Goal: Task Accomplishment & Management: Manage account settings

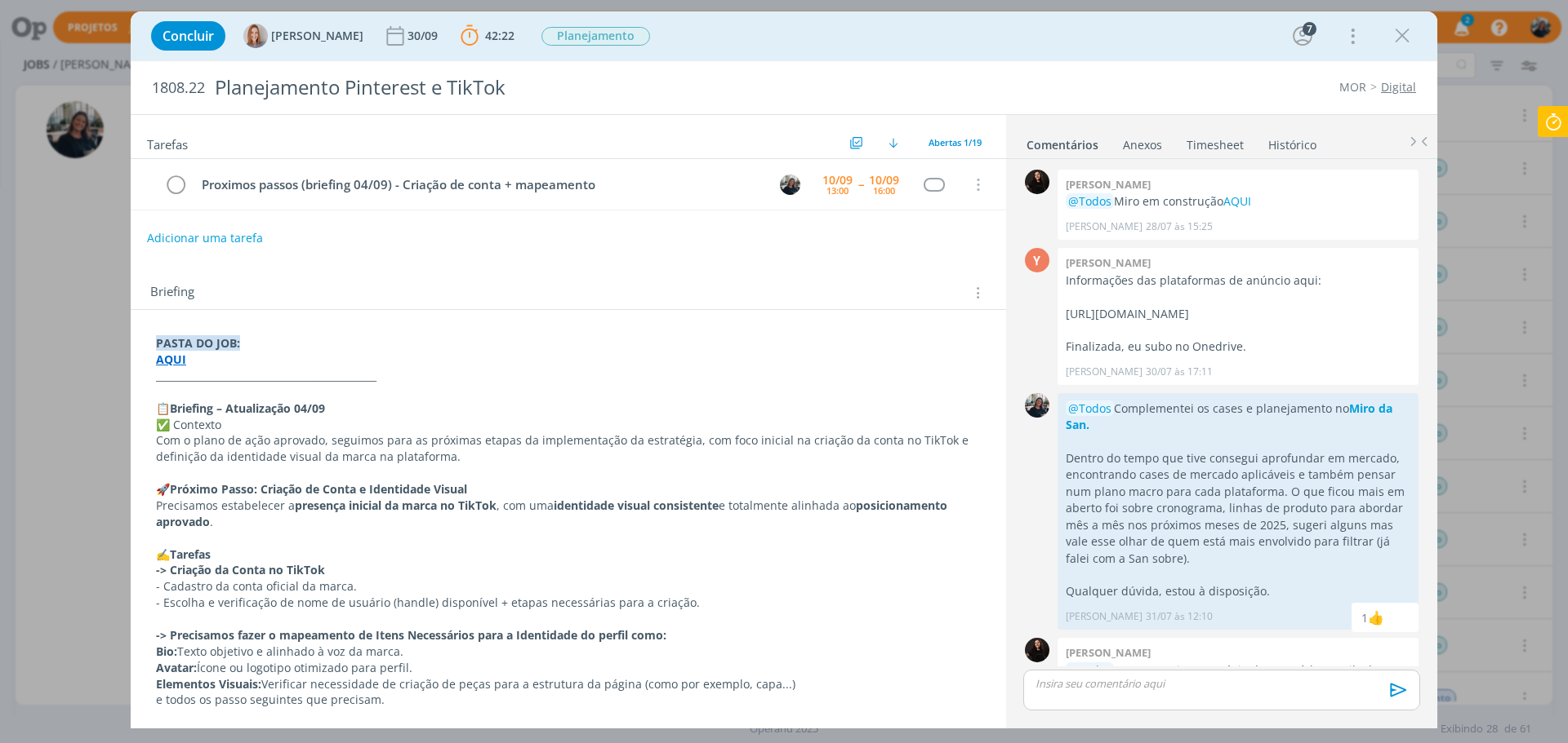
scroll to position [556, 0]
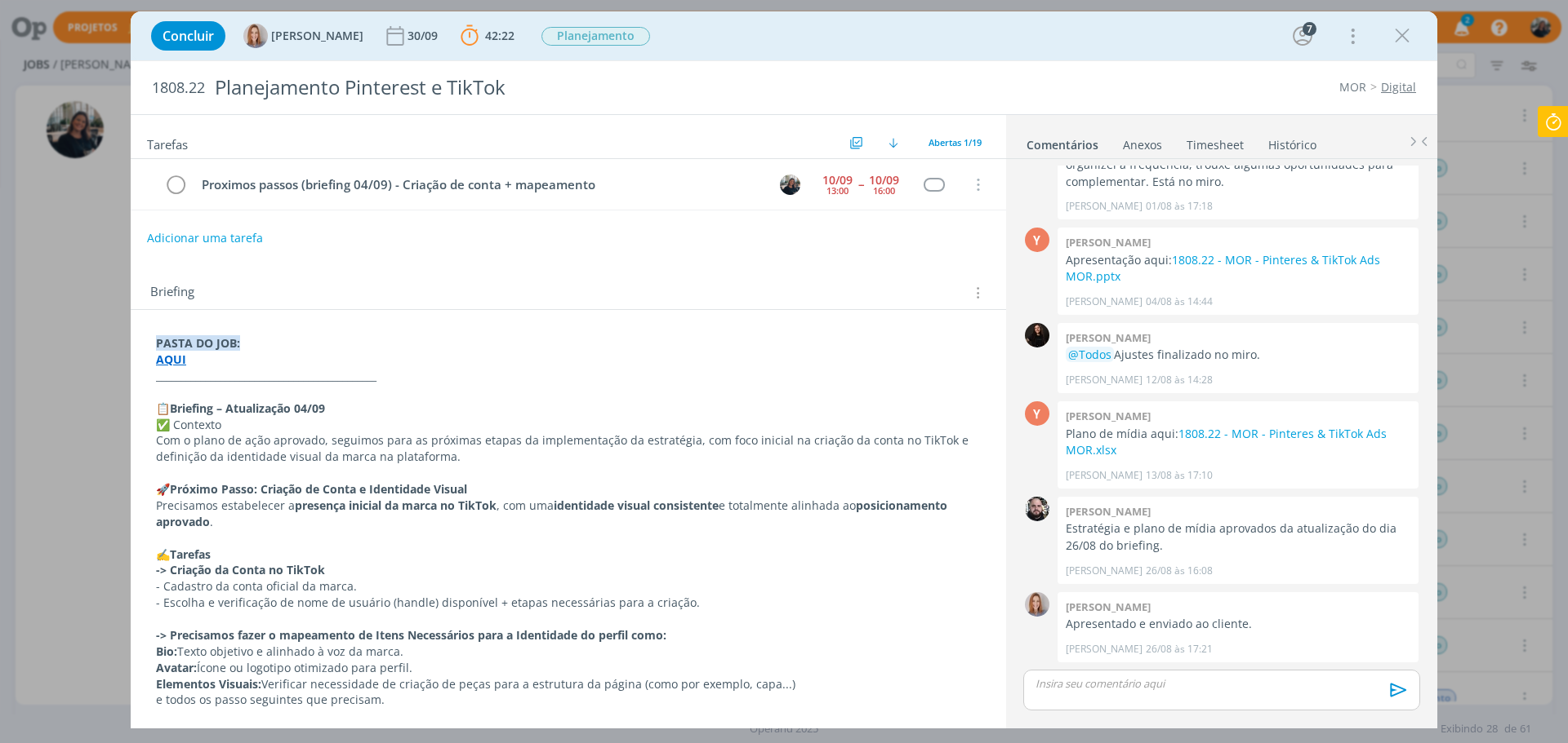
click at [1058, 688] on p "dialog" at bounding box center [1222, 683] width 370 height 14
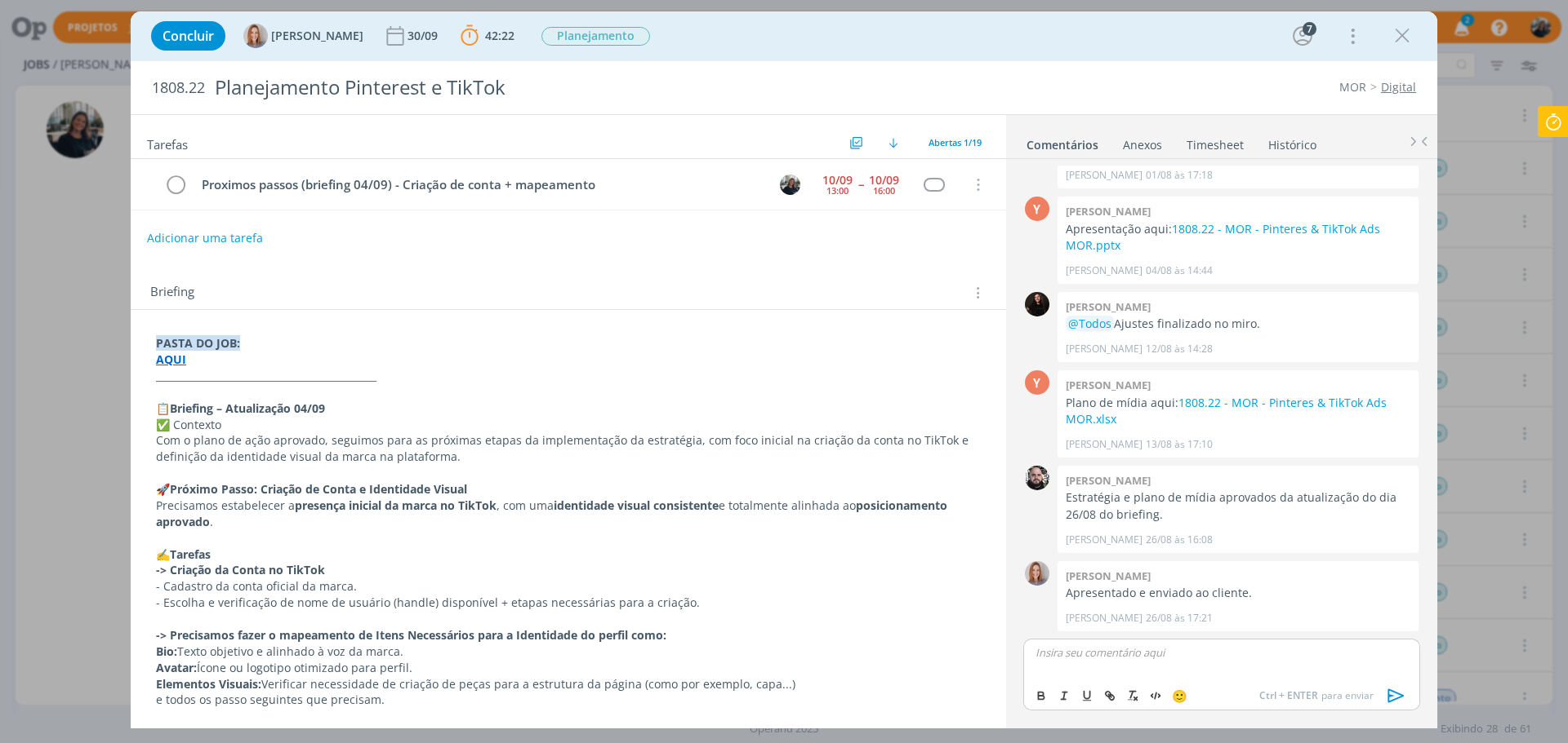
scroll to position [587, 0]
click at [1163, 677] on span "[PERSON_NAME]" at bounding box center [1123, 677] width 101 height 18
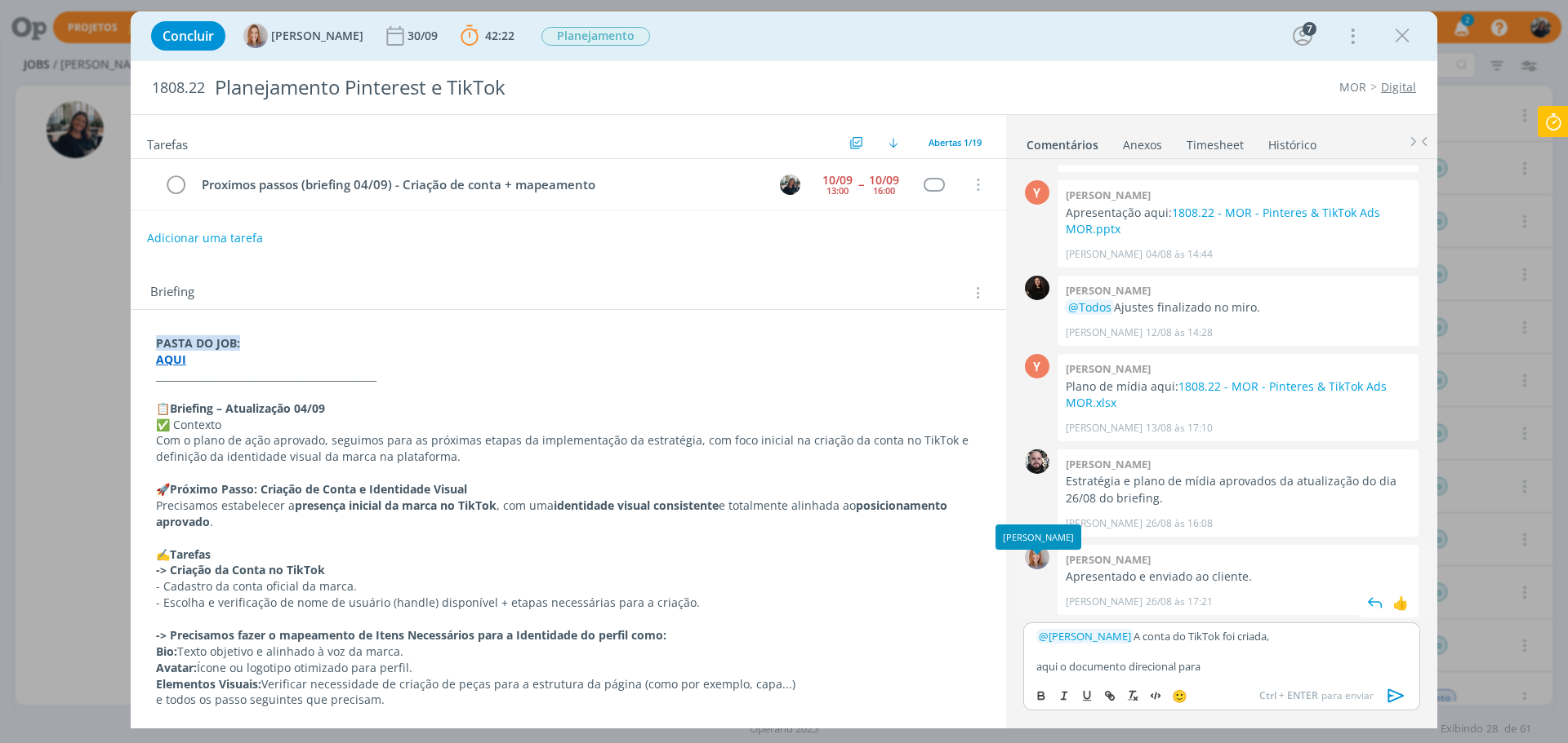
scroll to position [603, 0]
drag, startPoint x: 1136, startPoint y: 637, endPoint x: 1290, endPoint y: 634, distance: 154.0
click at [1290, 634] on p "﻿ @ [PERSON_NAME] ﻿ A conta do TikTok foi criada," at bounding box center [1222, 636] width 370 height 14
click at [1042, 691] on icon "dialog" at bounding box center [1041, 697] width 14 height 13
click at [1297, 639] on p "﻿ @ [PERSON_NAME] ﻿ A conta do TikTok foi criada," at bounding box center [1222, 636] width 370 height 14
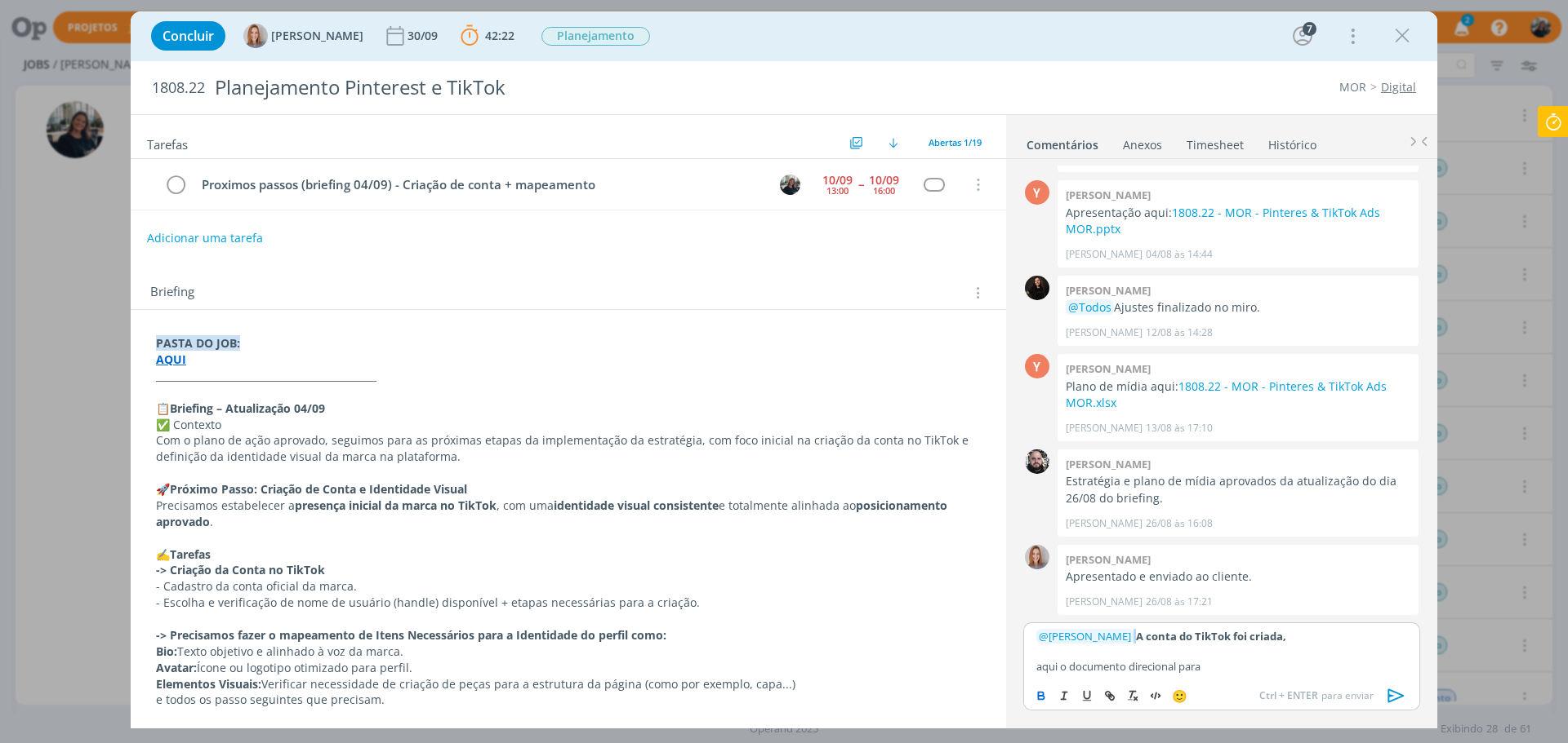
click at [1300, 634] on p "﻿ @ [PERSON_NAME] ﻿ A conta do TikTok foi criada," at bounding box center [1222, 636] width 370 height 14
click at [1279, 641] on strong "A conta do TikTok foi criada, dados de acesso aqui." at bounding box center [1269, 636] width 266 height 14
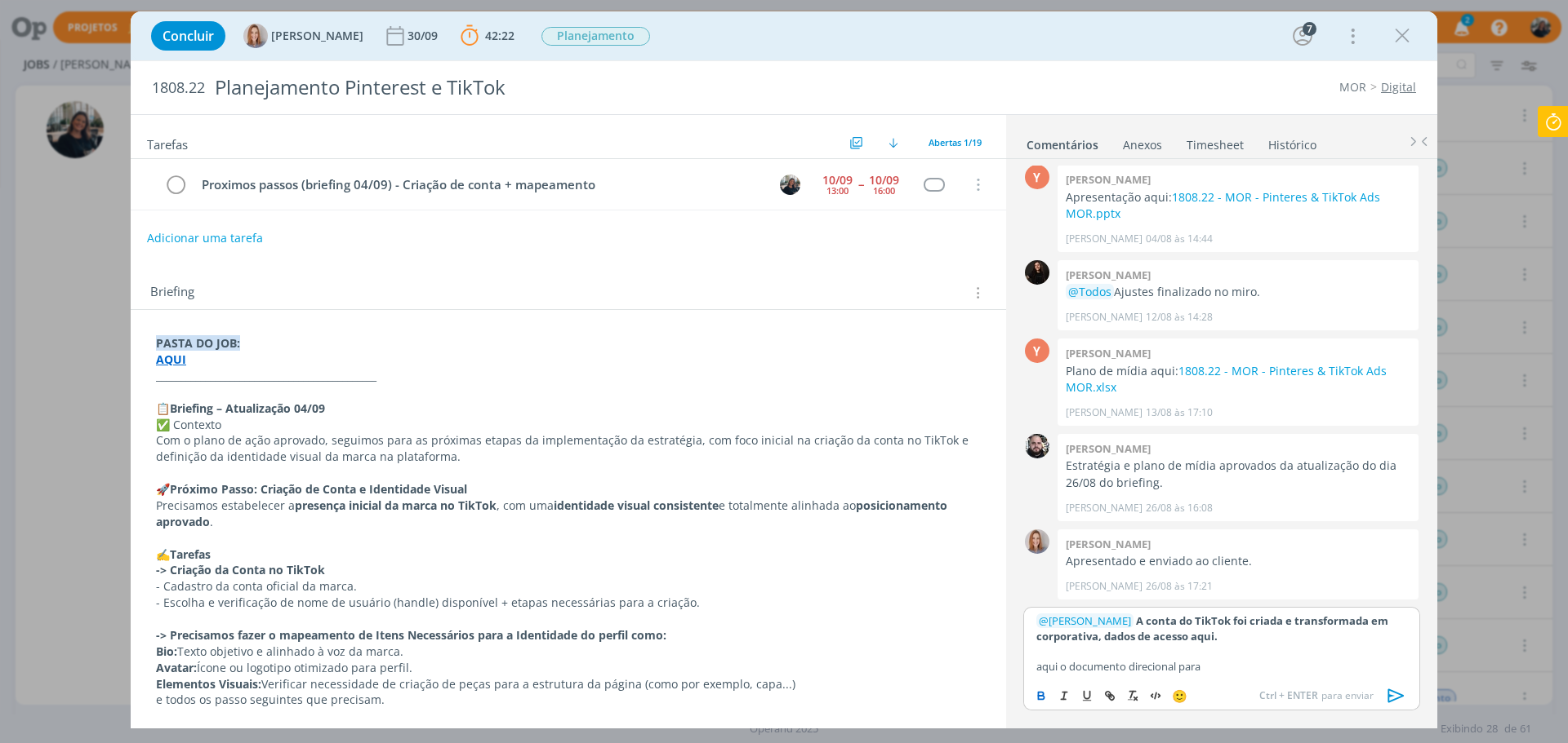
drag, startPoint x: 1194, startPoint y: 634, endPoint x: 1261, endPoint y: 636, distance: 67.0
click at [1261, 636] on p "﻿ @ [PERSON_NAME] ﻿ A conta do TikTok foi criada e transformada em corporativa,…" at bounding box center [1222, 628] width 370 height 30
drag, startPoint x: 1380, startPoint y: 634, endPoint x: 1105, endPoint y: 638, distance: 275.0
click at [1105, 638] on p "﻿ @ [PERSON_NAME] ﻿ A conta do TikTok foi criada e transformada em corporativa,…" at bounding box center [1222, 628] width 370 height 30
click at [1041, 693] on icon "dialog" at bounding box center [1040, 694] width 5 height 3
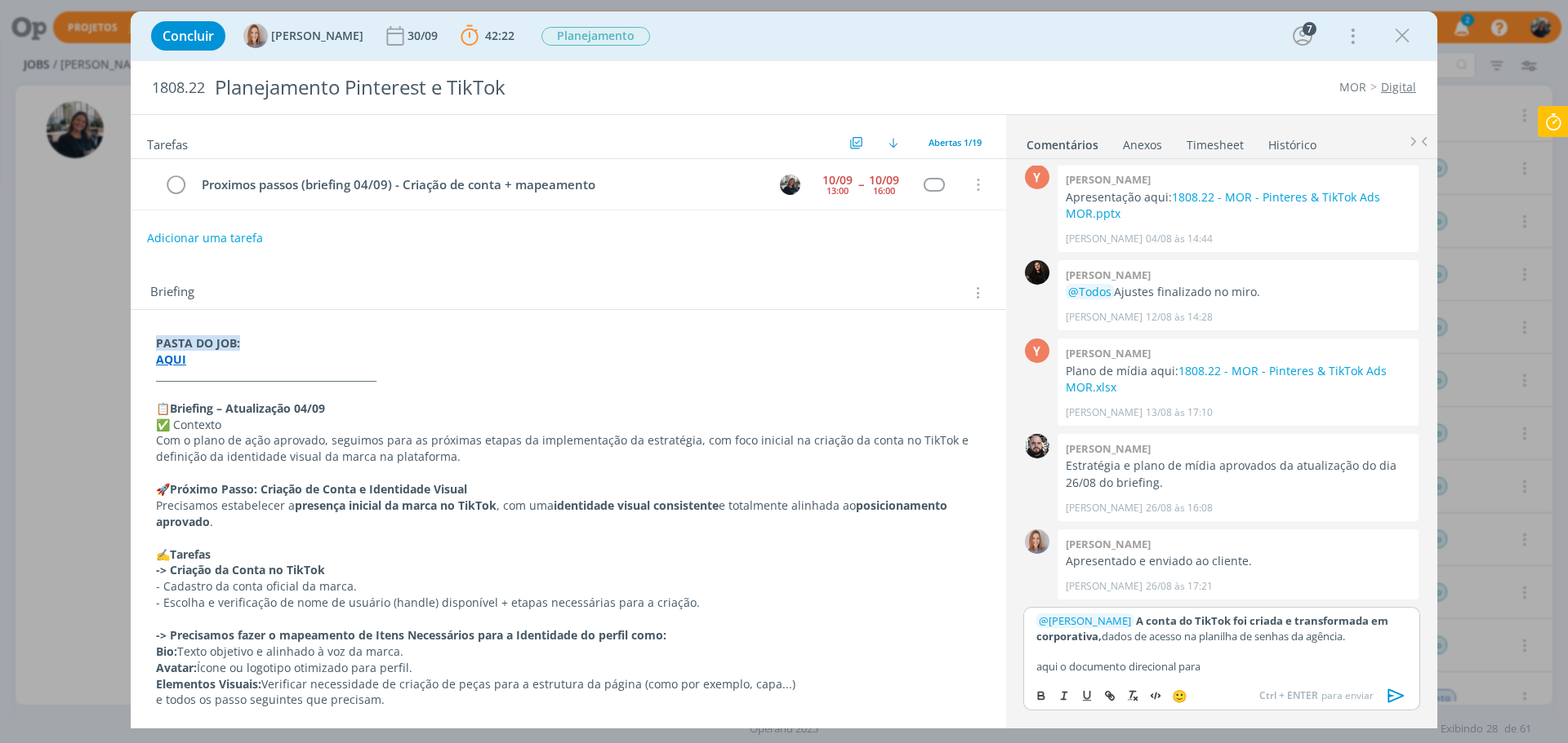
click at [1247, 646] on p "dialog" at bounding box center [1222, 650] width 370 height 14
click at [1358, 636] on p "﻿ @ [PERSON_NAME] ﻿ A conta do TikTok foi criada e transformada em corporativa,…" at bounding box center [1222, 628] width 370 height 30
click at [1265, 641] on p "﻿ @ [PERSON_NAME] ﻿ A conta do TikTok foi criada e transformada em corporativa,…" at bounding box center [1222, 628] width 370 height 30
drag, startPoint x: 1102, startPoint y: 638, endPoint x: 1147, endPoint y: 631, distance: 45.5
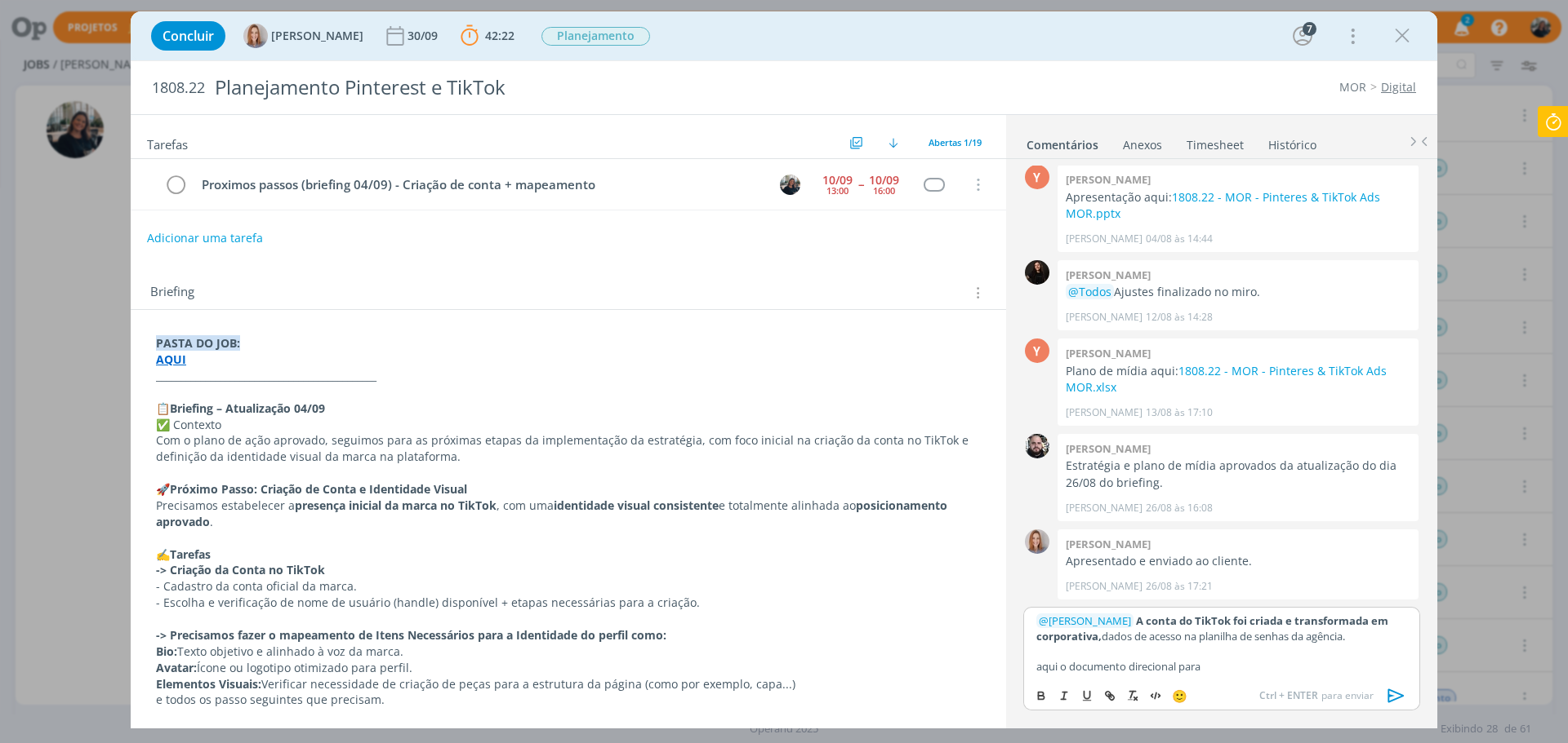
click at [1102, 638] on strong "A conta do TikTok foi criada e transformada em corporativa," at bounding box center [1213, 628] width 354 height 29
drag, startPoint x: 1104, startPoint y: 636, endPoint x: 1132, endPoint y: 634, distance: 28.1
click at [1132, 634] on strong "A conta do TikTok foi criada e transformada em corporativa, aqui." at bounding box center [1213, 628] width 354 height 29
click at [1113, 698] on icon "dialog" at bounding box center [1110, 697] width 14 height 13
paste input "[URL][DOMAIN_NAME][DOMAIN_NAME]"
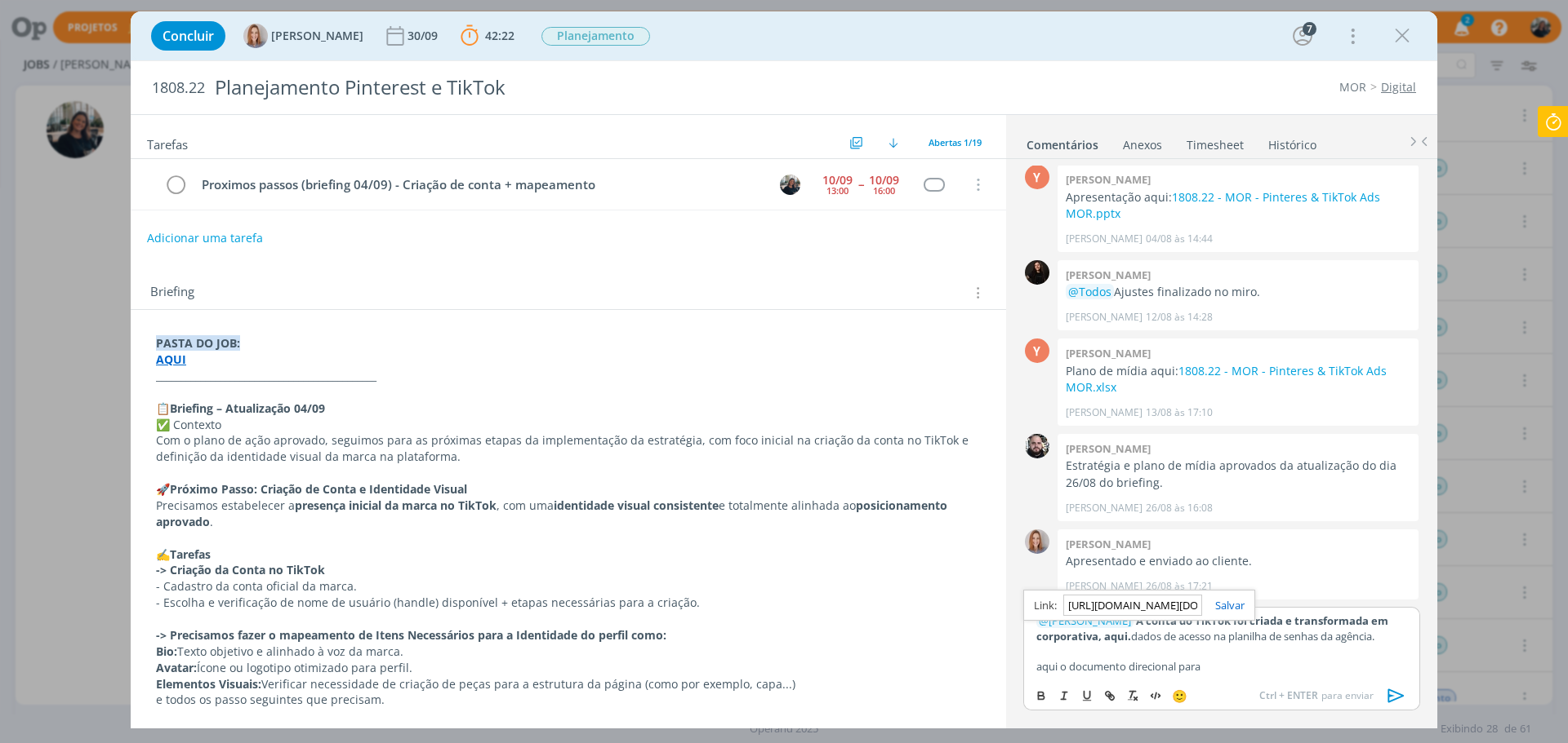
scroll to position [0, 41]
click at [1229, 602] on link "dialog" at bounding box center [1223, 605] width 42 height 14
click at [1174, 634] on p "﻿ @ [PERSON_NAME] ﻿ A conta do TikTok foi criada e transformada em corporativa,…" at bounding box center [1222, 628] width 370 height 30
click at [1139, 635] on p "﻿ @ [PERSON_NAME] ﻿ A conta do TikTok foi criada e transformada em corporativa,…" at bounding box center [1222, 628] width 370 height 30
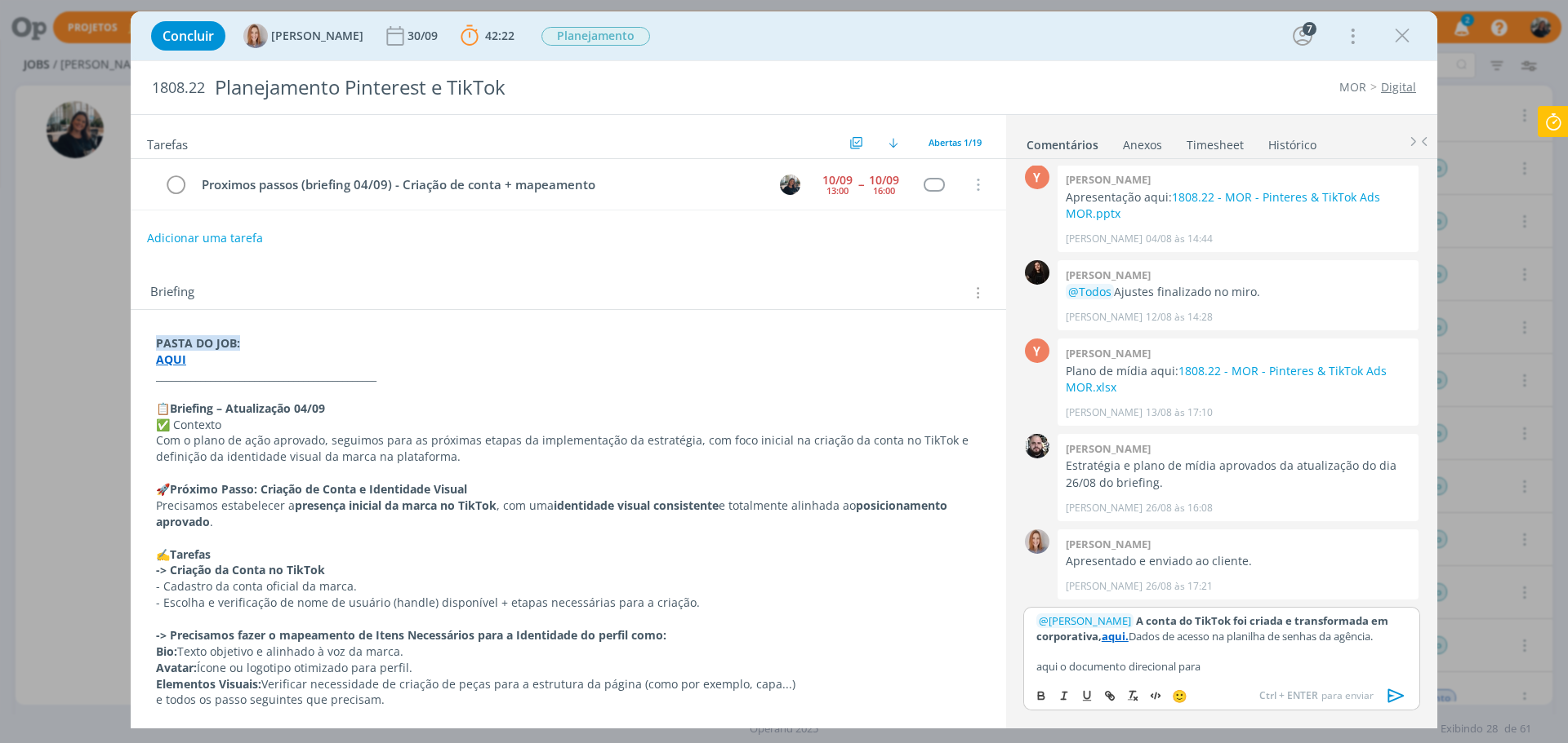
click at [1392, 637] on p "﻿ @ [PERSON_NAME] ﻿ A conta do TikTok foi criada e transformada em corporativa,…" at bounding box center [1222, 628] width 370 height 30
click at [1197, 654] on p "dialog" at bounding box center [1222, 650] width 370 height 14
click at [1246, 668] on p "aqui o documento direcional para" at bounding box center [1222, 666] width 370 height 14
click at [1379, 633] on p "﻿ @ [PERSON_NAME] ﻿ A conta do TikTok foi criada e transformada em corporativa,…" at bounding box center [1222, 628] width 370 height 30
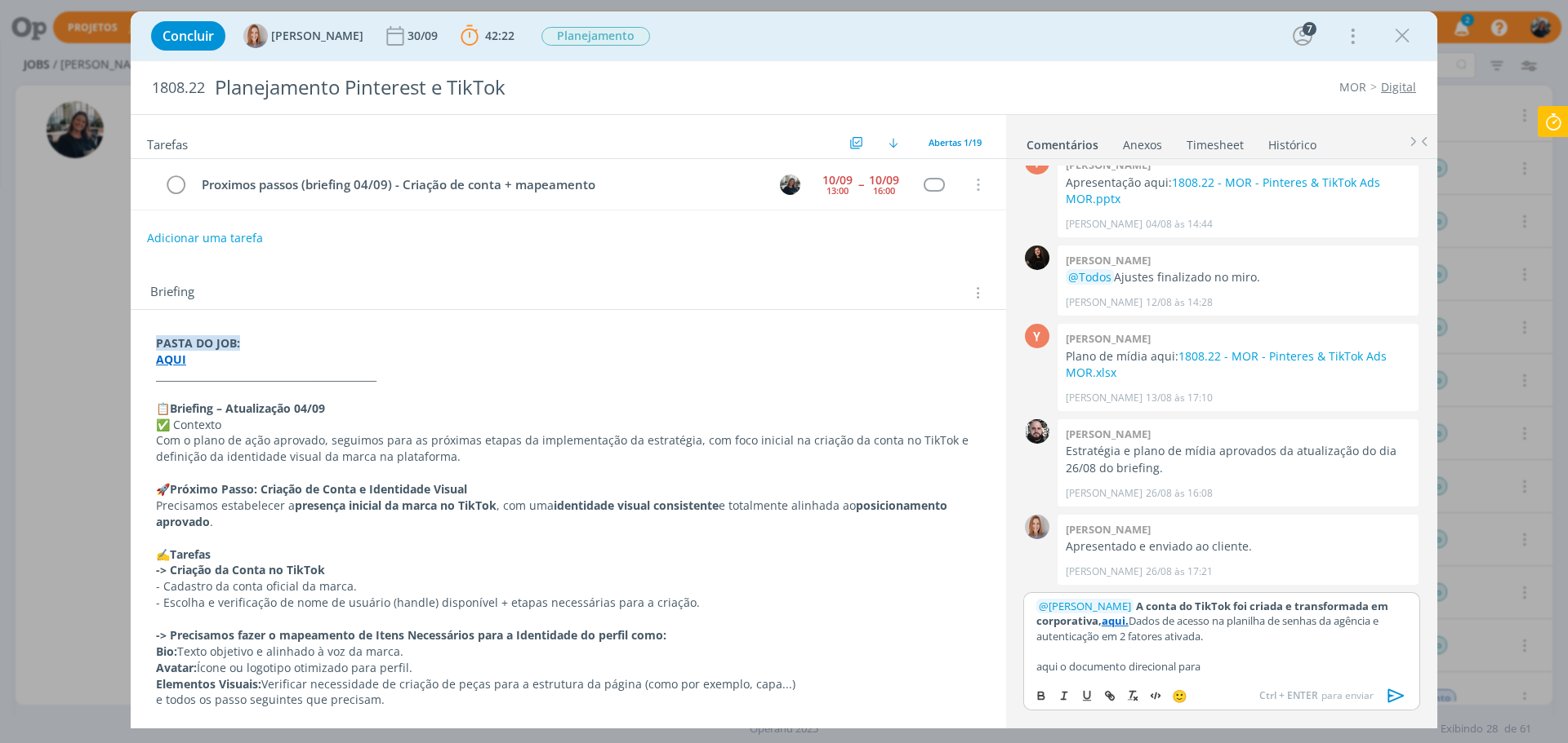
click at [1041, 663] on p "aqui o documento direcional para" at bounding box center [1222, 666] width 370 height 14
click at [1260, 664] on p "Aqui o documento direcional para" at bounding box center [1222, 666] width 370 height 14
drag, startPoint x: 1059, startPoint y: 664, endPoint x: 1028, endPoint y: 663, distance: 31.0
click at [1028, 663] on div "﻿ @ [PERSON_NAME] ﻿ A conta do TikTok foi criada e transformada em corporativa,…" at bounding box center [1222, 636] width 397 height 88
click at [1044, 689] on button "dialog" at bounding box center [1042, 696] width 23 height 19
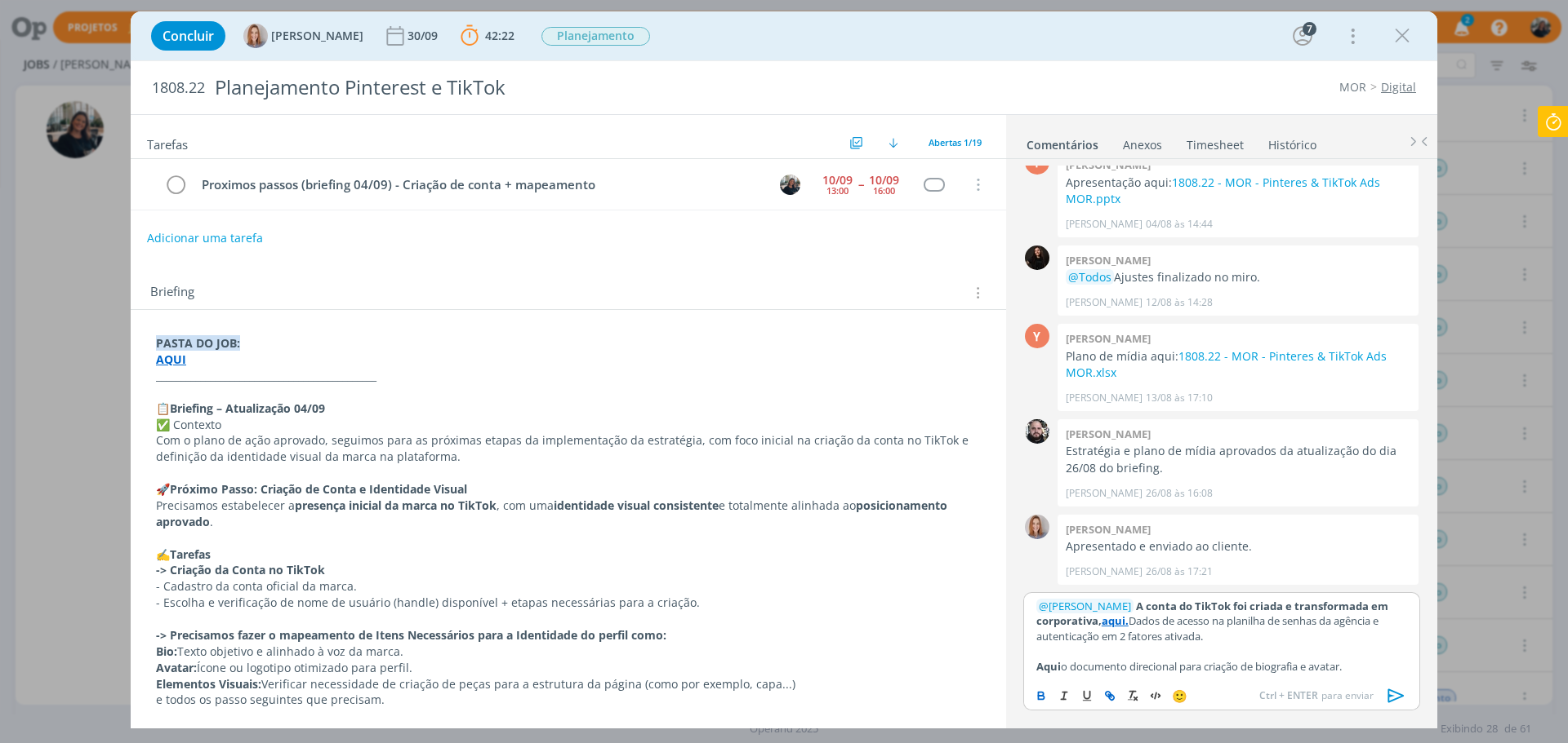
click at [1107, 695] on icon "dialog" at bounding box center [1110, 697] width 14 height 13
paste input "[URL][DOMAIN_NAME]"
type input "[URL][DOMAIN_NAME]"
drag, startPoint x: 1225, startPoint y: 638, endPoint x: 1330, endPoint y: 664, distance: 108.2
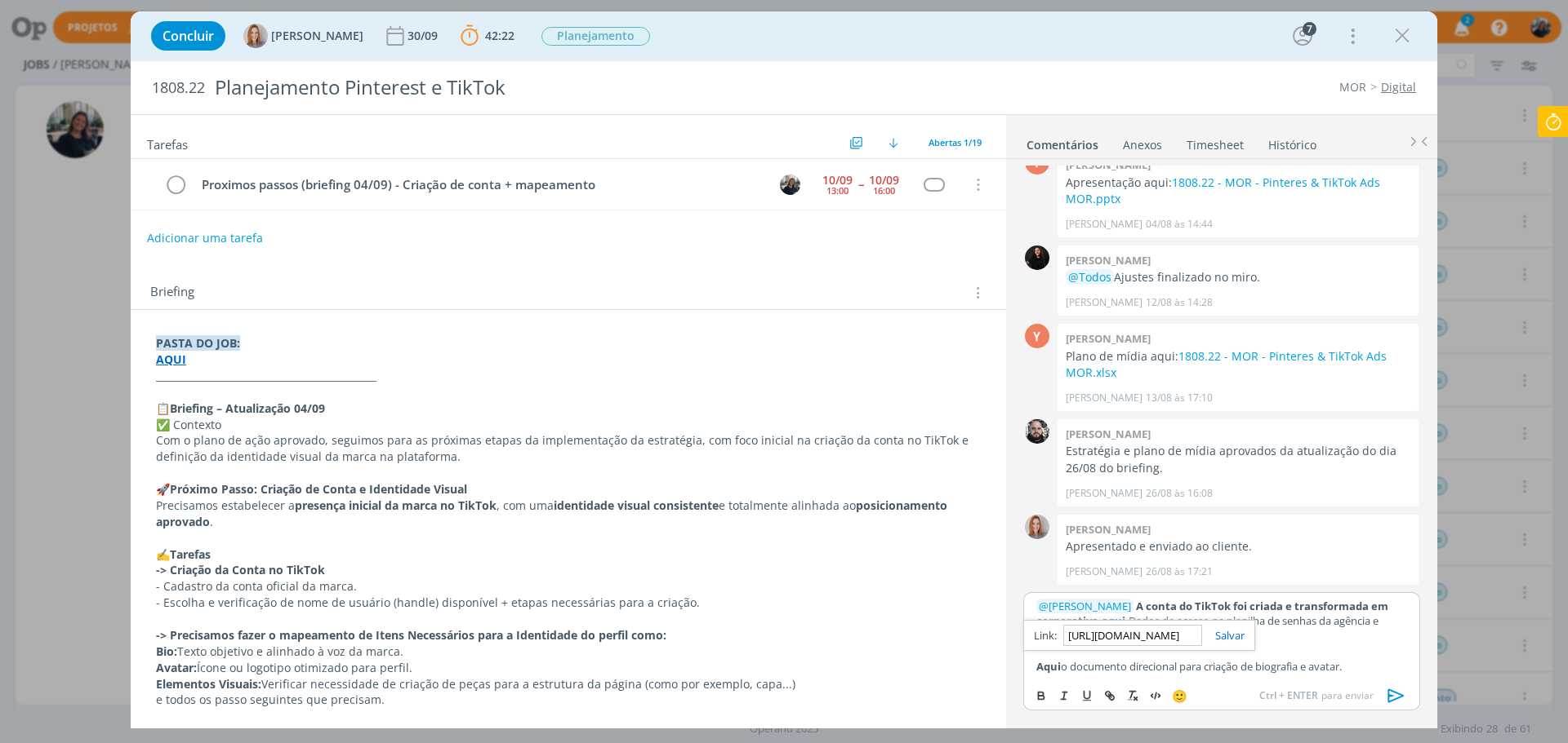
click at [1226, 638] on link "dialog" at bounding box center [1223, 635] width 42 height 14
click at [1366, 667] on p "Aqui o documento direcional para criação de biografia e avatar." at bounding box center [1222, 666] width 370 height 14
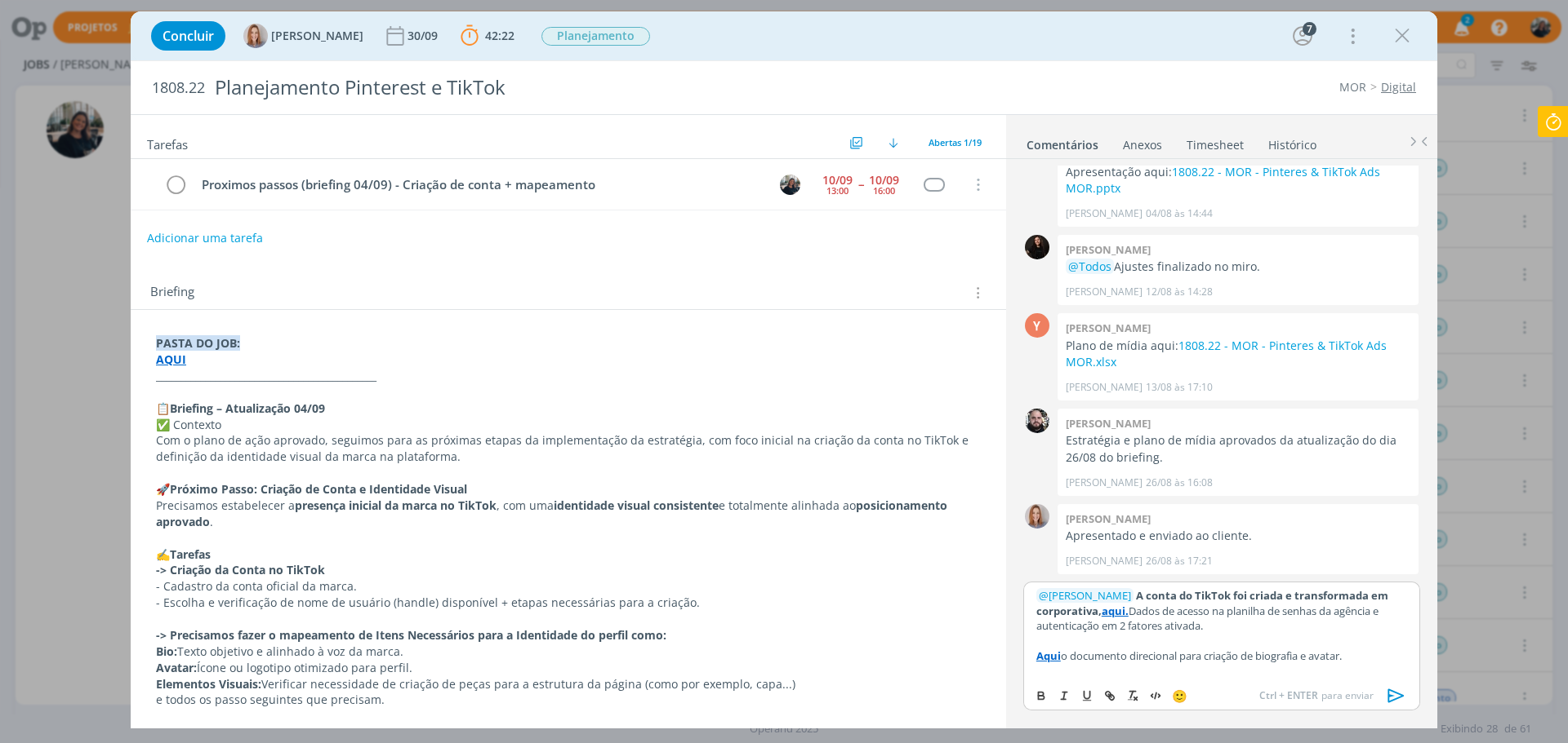
scroll to position [13, 0]
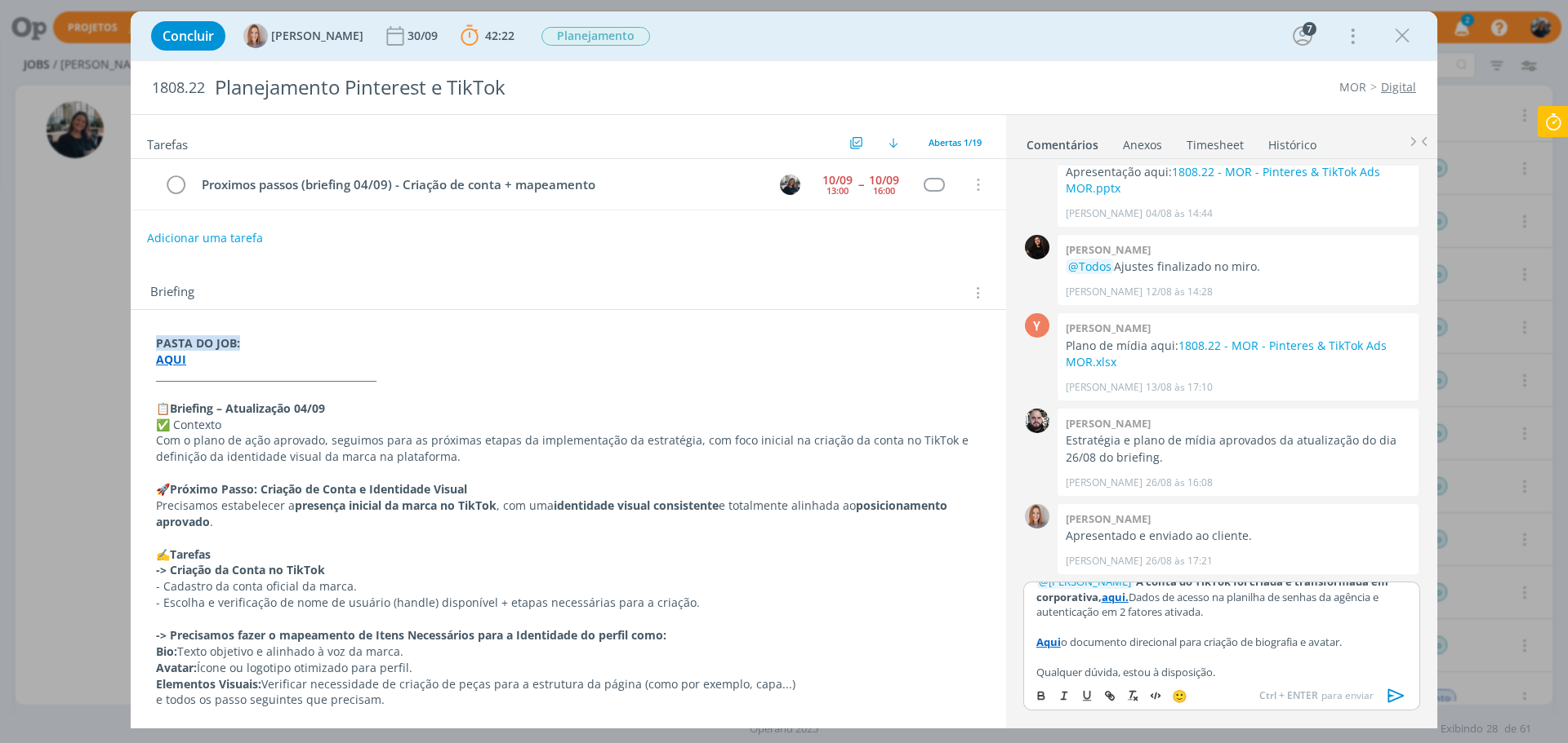
click at [1407, 700] on icon "dialog" at bounding box center [1395, 696] width 24 height 24
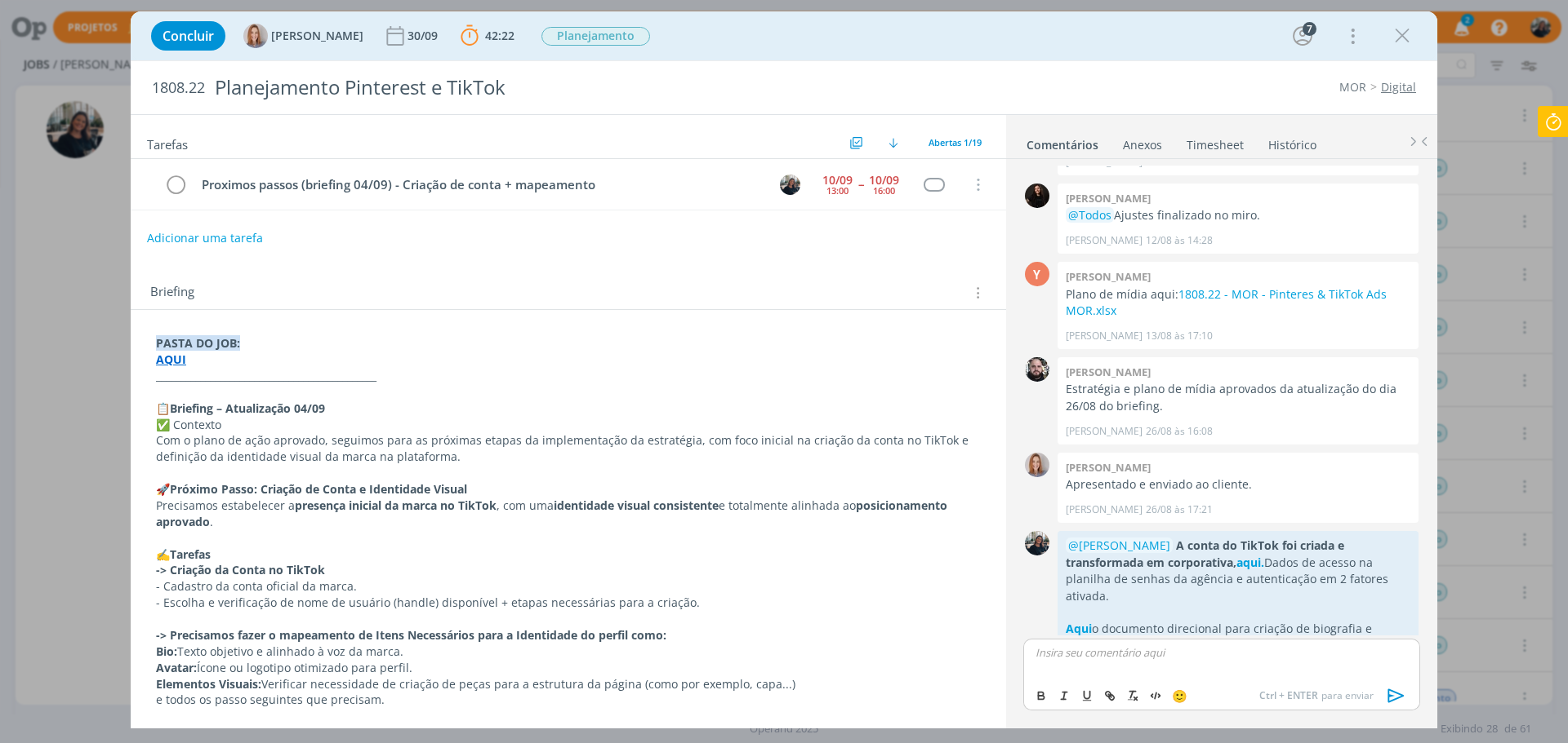
scroll to position [764, 0]
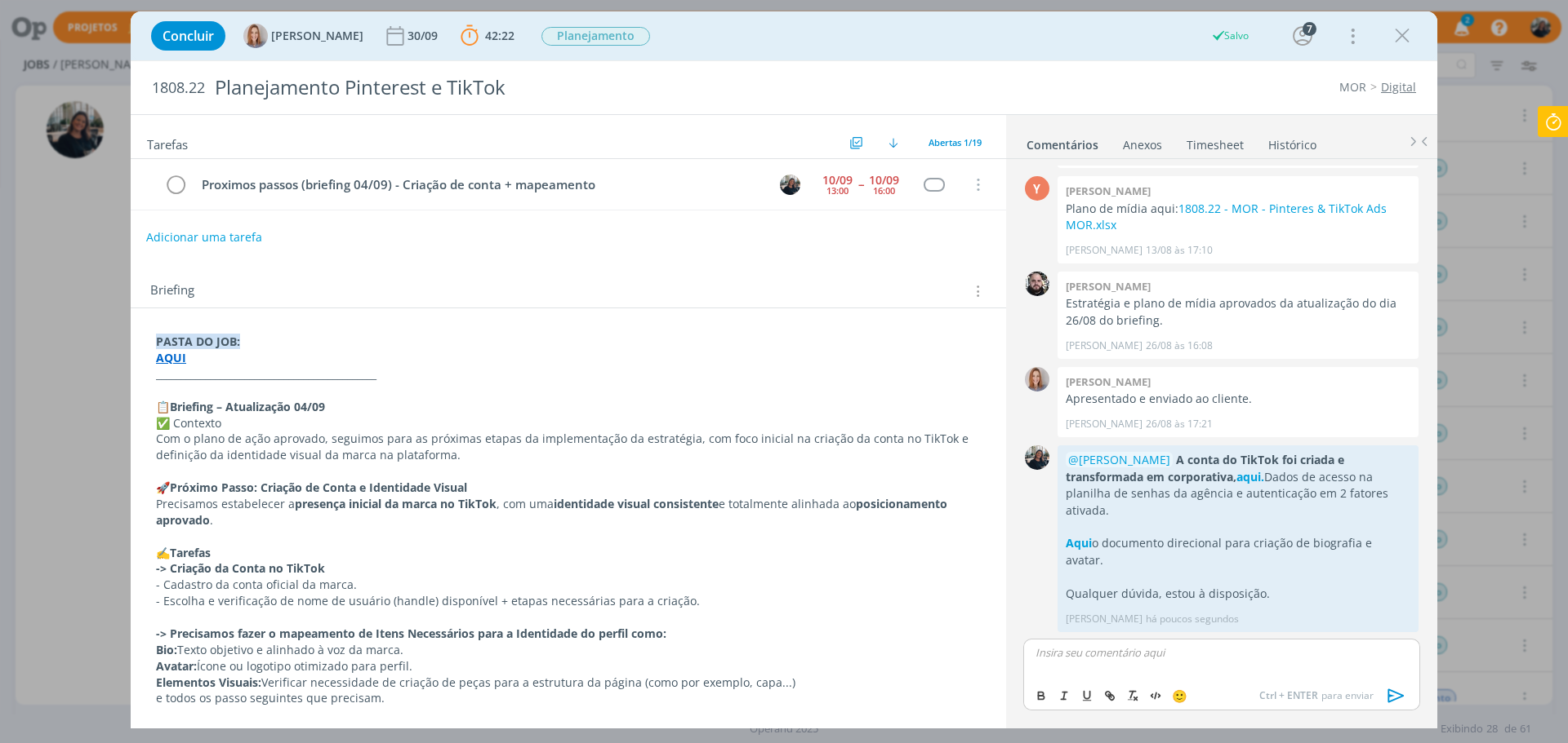
click at [256, 235] on button "Adicionar uma tarefa" at bounding box center [204, 237] width 116 height 28
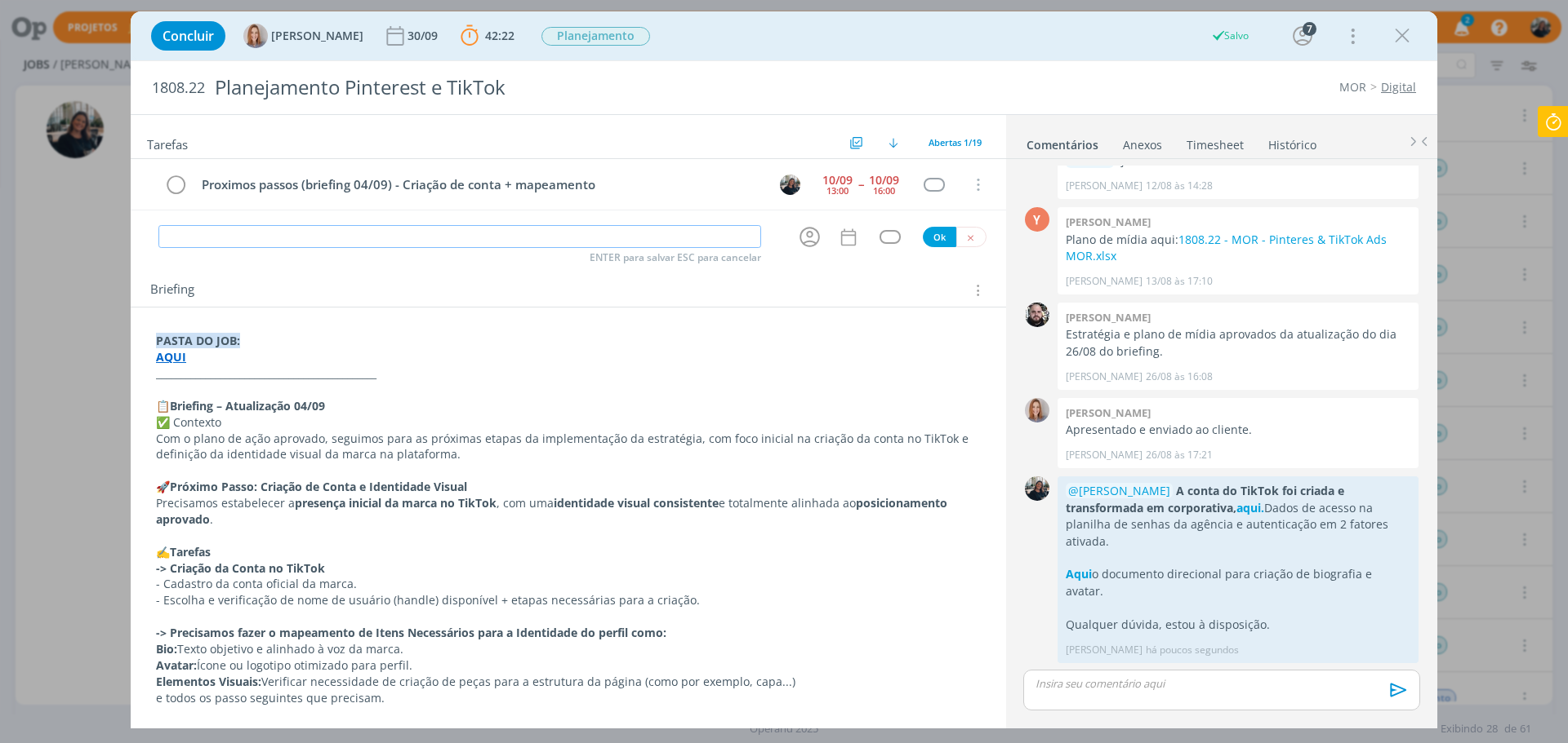
click at [252, 245] on input "dialog" at bounding box center [459, 237] width 603 height 23
click at [802, 242] on icon "dialog" at bounding box center [809, 237] width 20 height 20
type input "Continuidade"
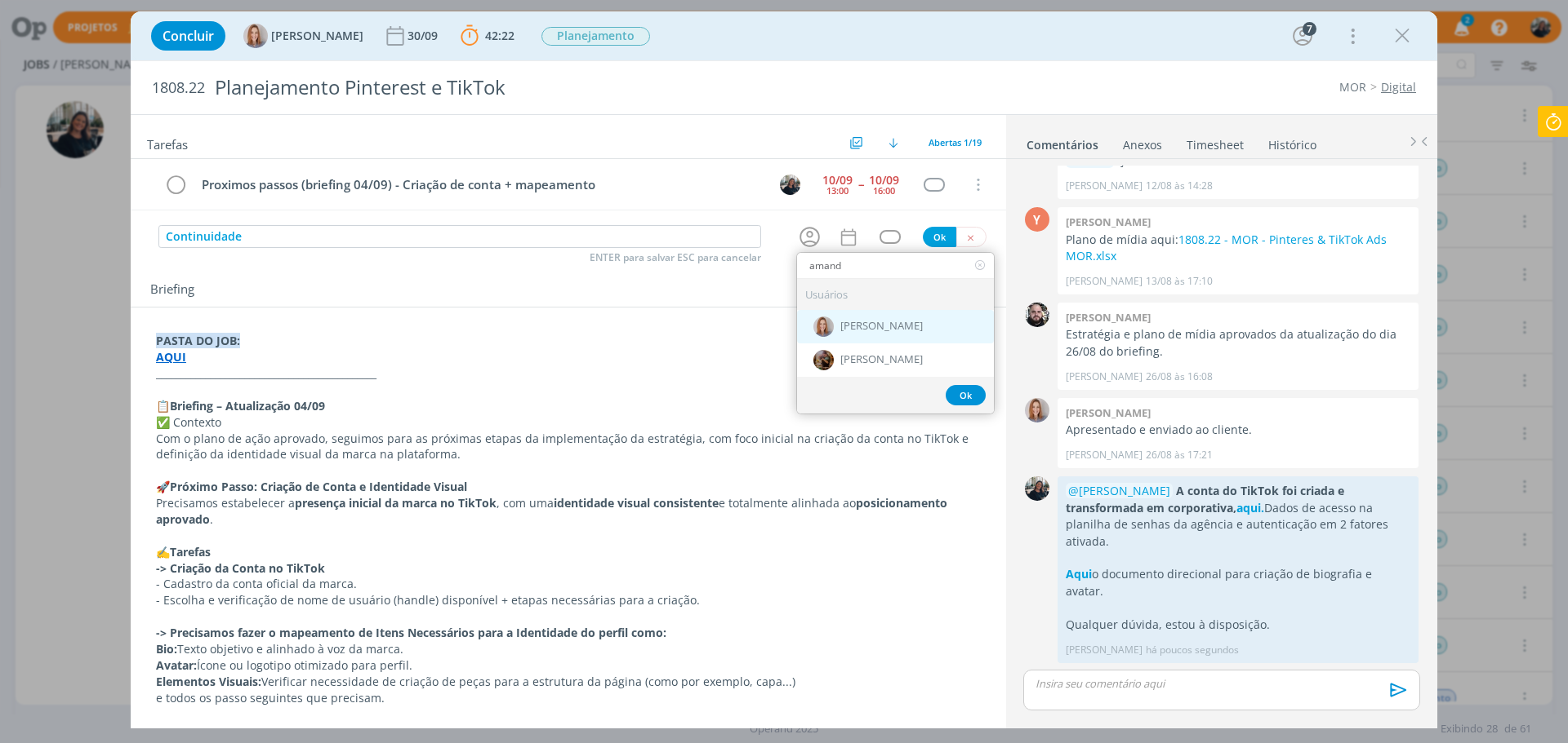
type input "amand"
click at [915, 319] on div "[PERSON_NAME]" at bounding box center [895, 327] width 197 height 34
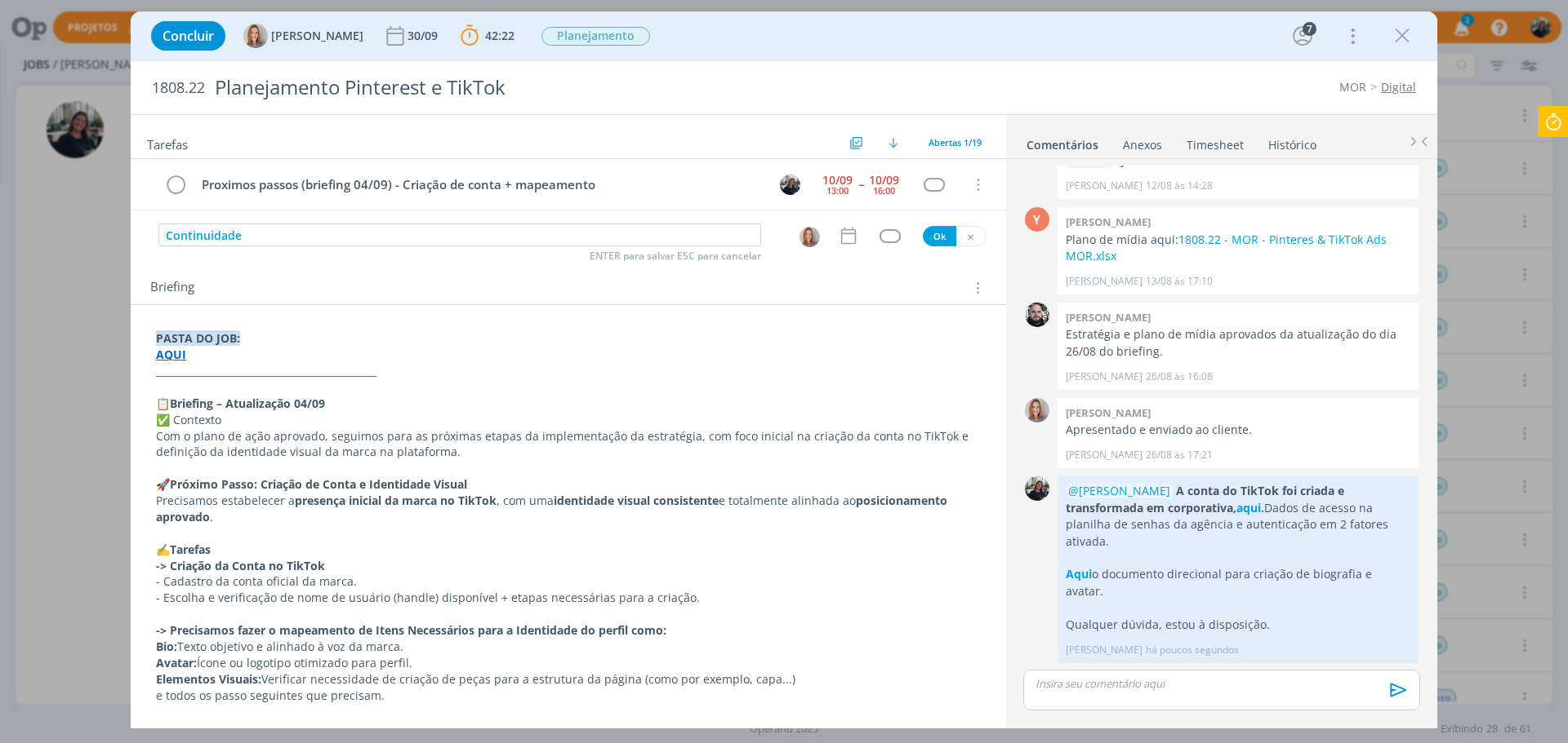
click at [835, 221] on div "Proximos passos (briefing 04/09) - Criação de conta + mapeamento [DATE] 13:00 -…" at bounding box center [568, 191] width 876 height 65
click at [838, 240] on icon "dialog" at bounding box center [849, 236] width 21 height 21
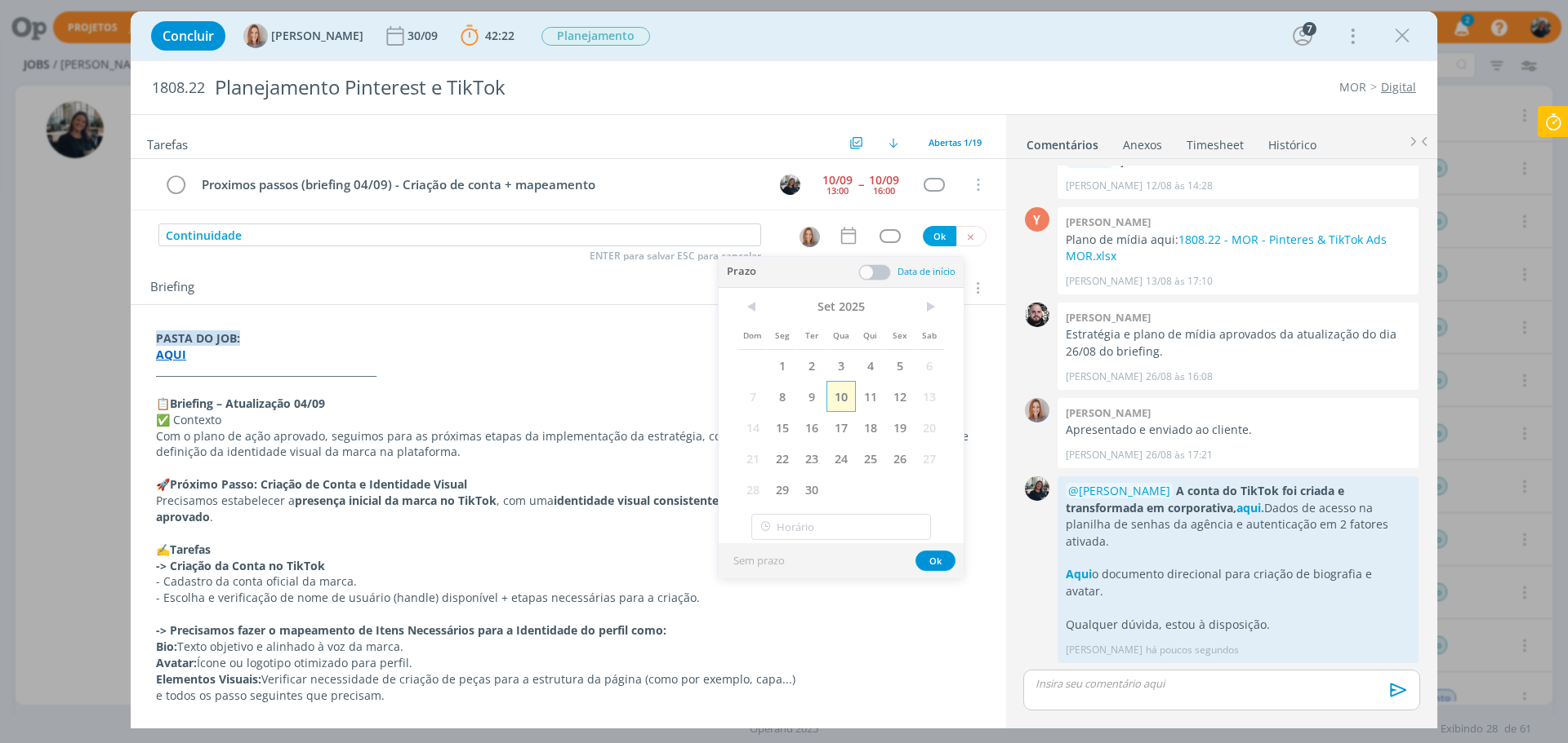
click at [846, 392] on span "10" at bounding box center [841, 396] width 29 height 31
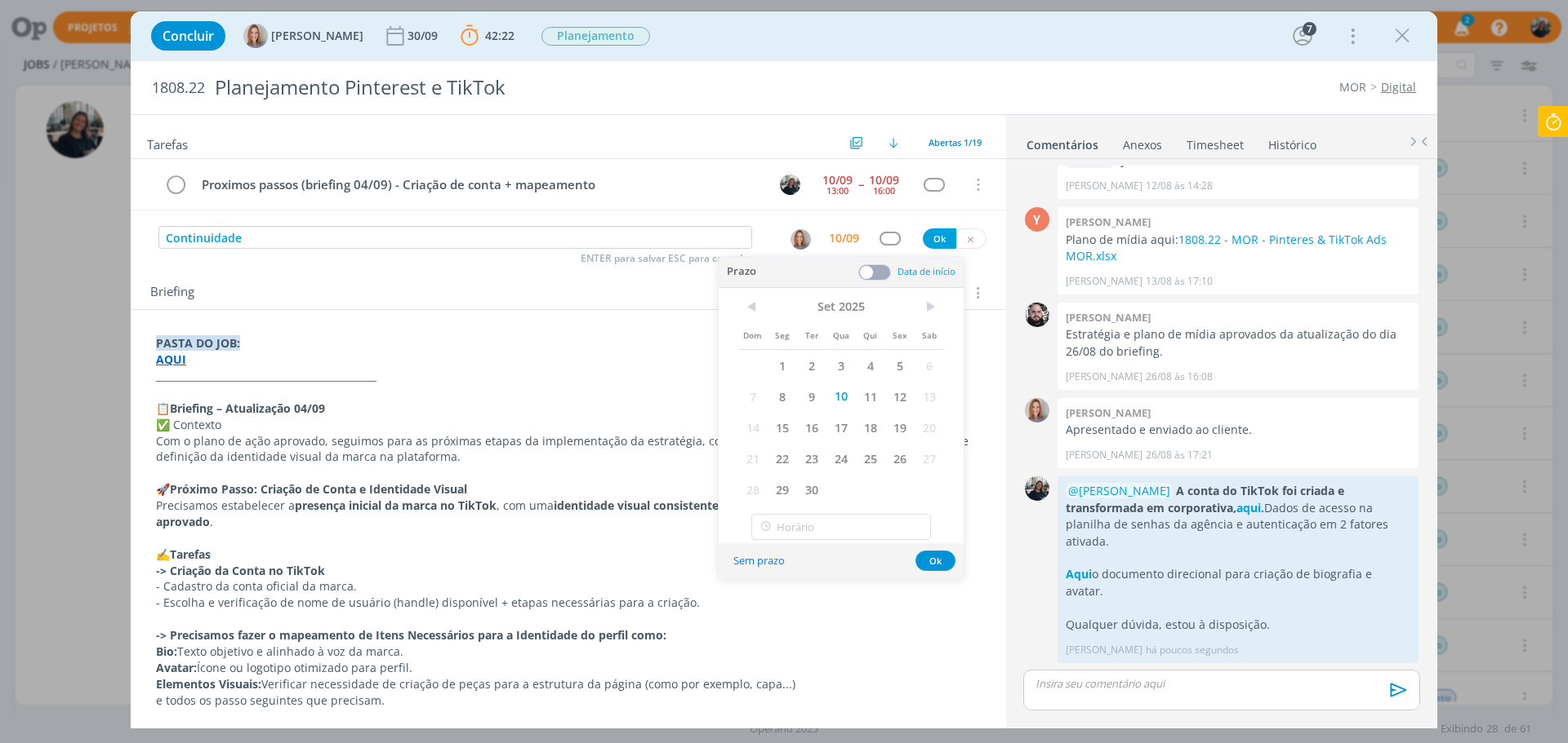
click at [956, 567] on div "Sem prazo Ok" at bounding box center [841, 561] width 245 height 35
drag, startPoint x: 943, startPoint y: 556, endPoint x: 976, endPoint y: 455, distance: 106.3
click at [946, 556] on button "Ok" at bounding box center [934, 561] width 40 height 20
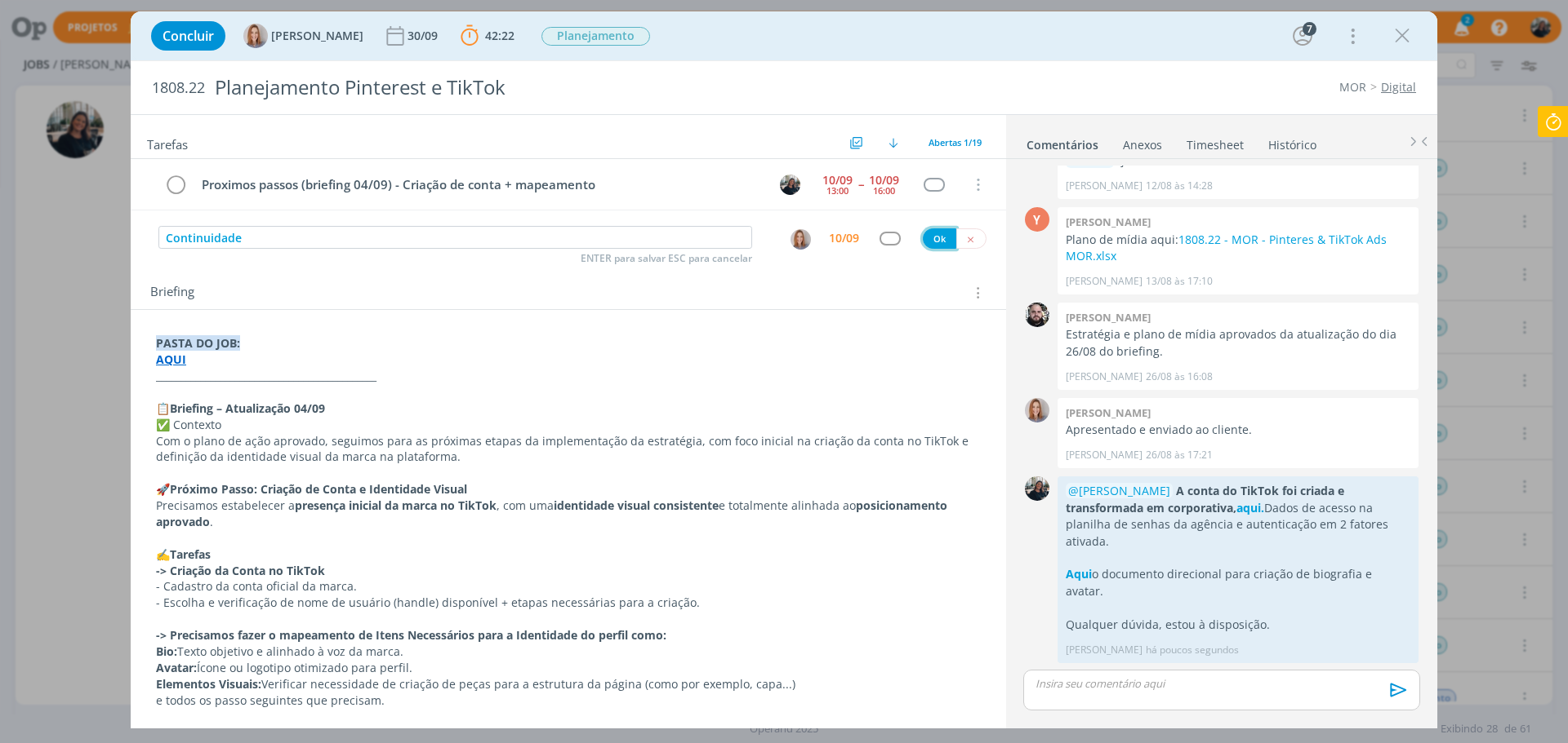
click at [930, 238] on button "Ok" at bounding box center [939, 238] width 34 height 20
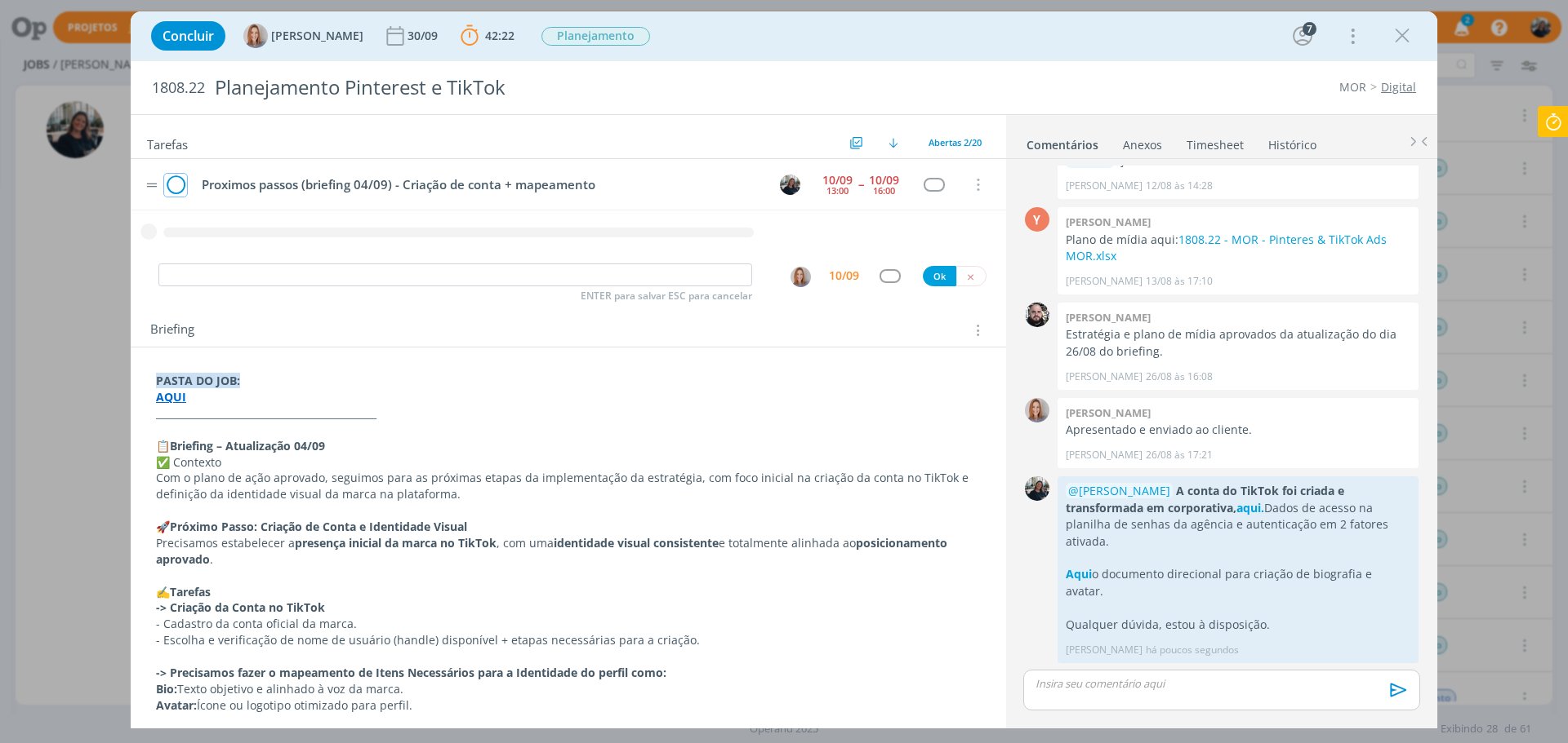
click at [170, 185] on icon "dialog" at bounding box center [176, 185] width 23 height 24
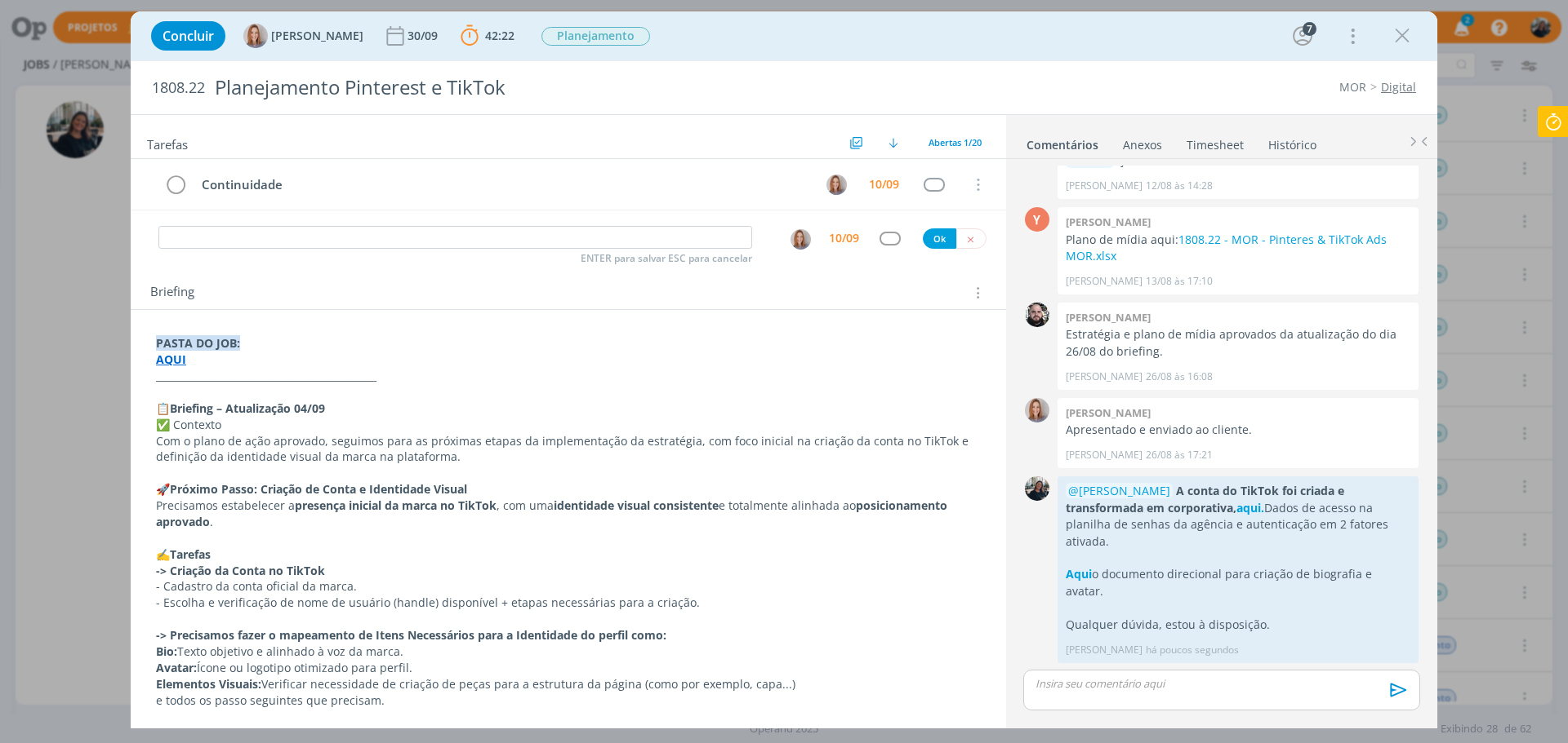
click at [1560, 124] on icon at bounding box center [1553, 121] width 29 height 32
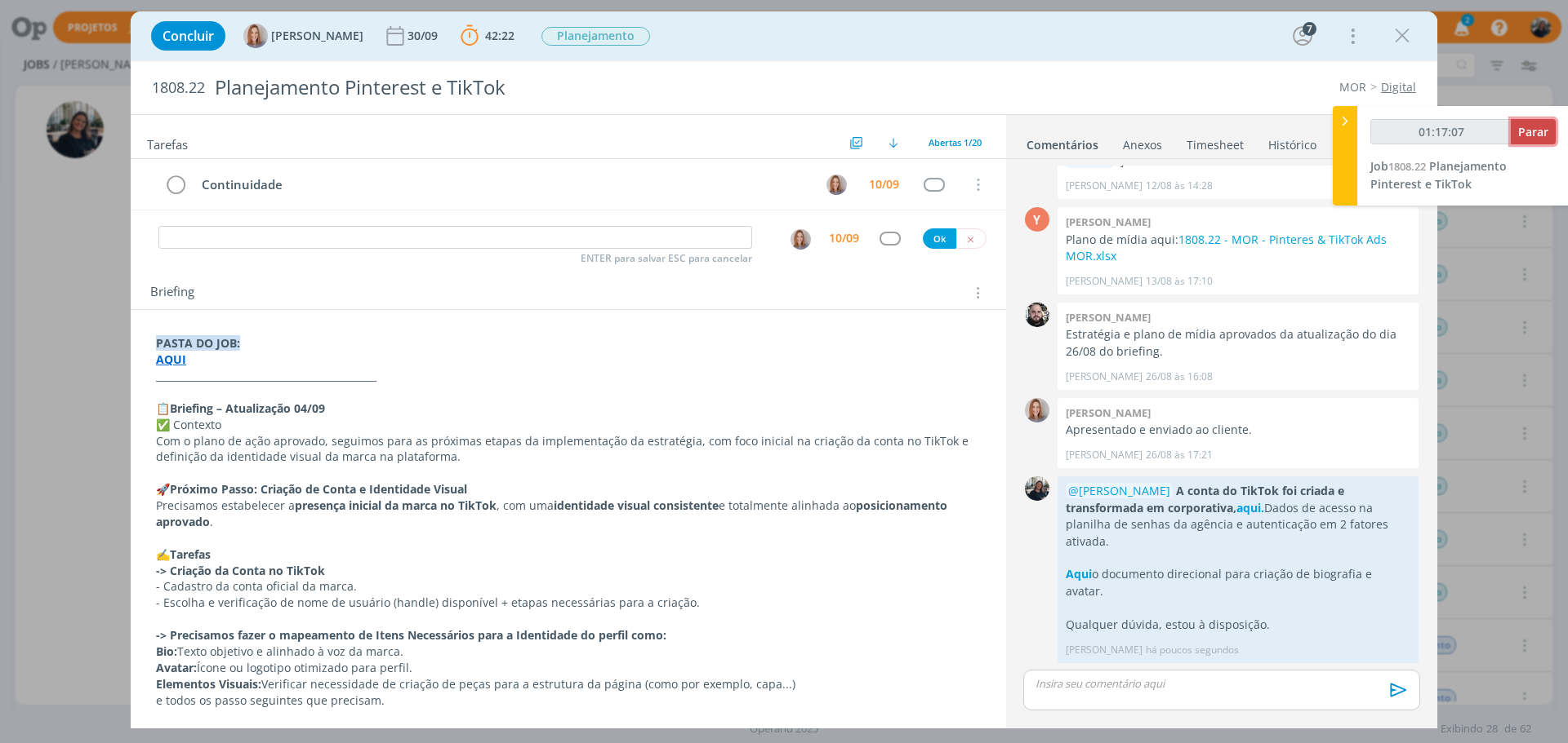
click at [1543, 128] on span "Parar" at bounding box center [1532, 132] width 30 height 15
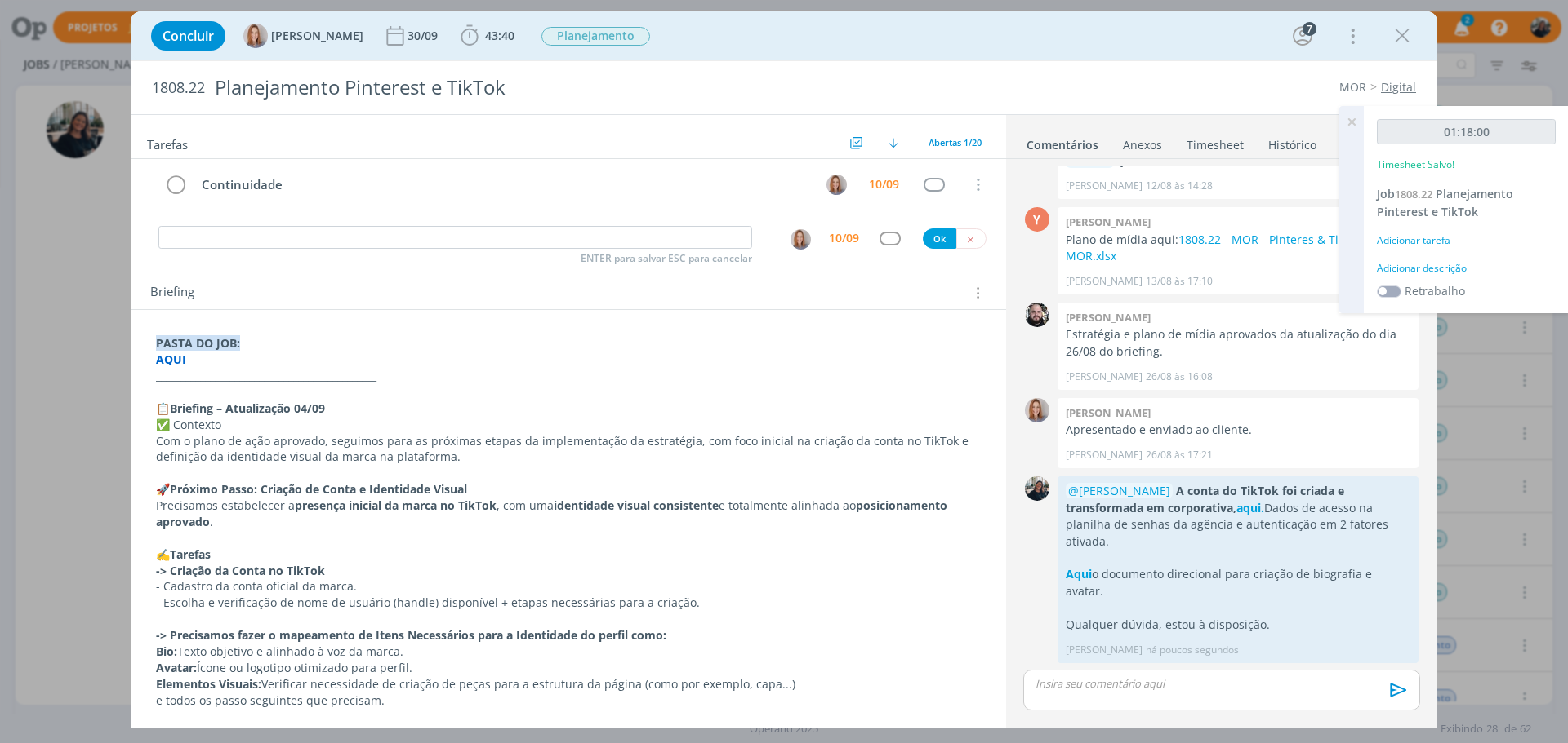
click at [1425, 266] on div "Adicionar descrição" at bounding box center [1466, 268] width 178 height 14
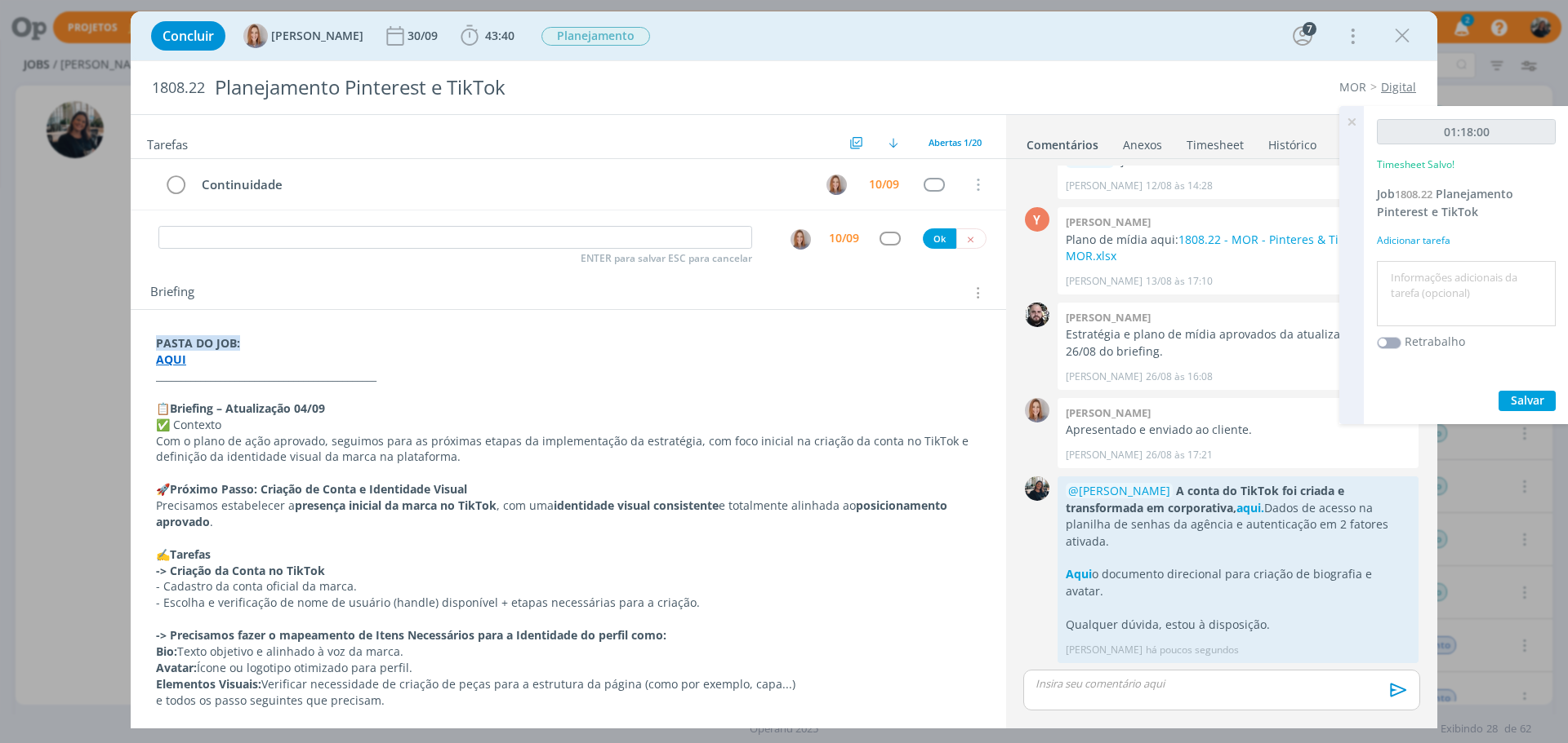
drag, startPoint x: 1425, startPoint y: 266, endPoint x: 1445, endPoint y: 292, distance: 32.8
click at [1444, 300] on textarea at bounding box center [1466, 294] width 171 height 58
type textarea "Planejamento e criação"
click at [1528, 398] on span "Salvar" at bounding box center [1527, 400] width 34 height 15
click at [1349, 125] on icon at bounding box center [1351, 121] width 29 height 32
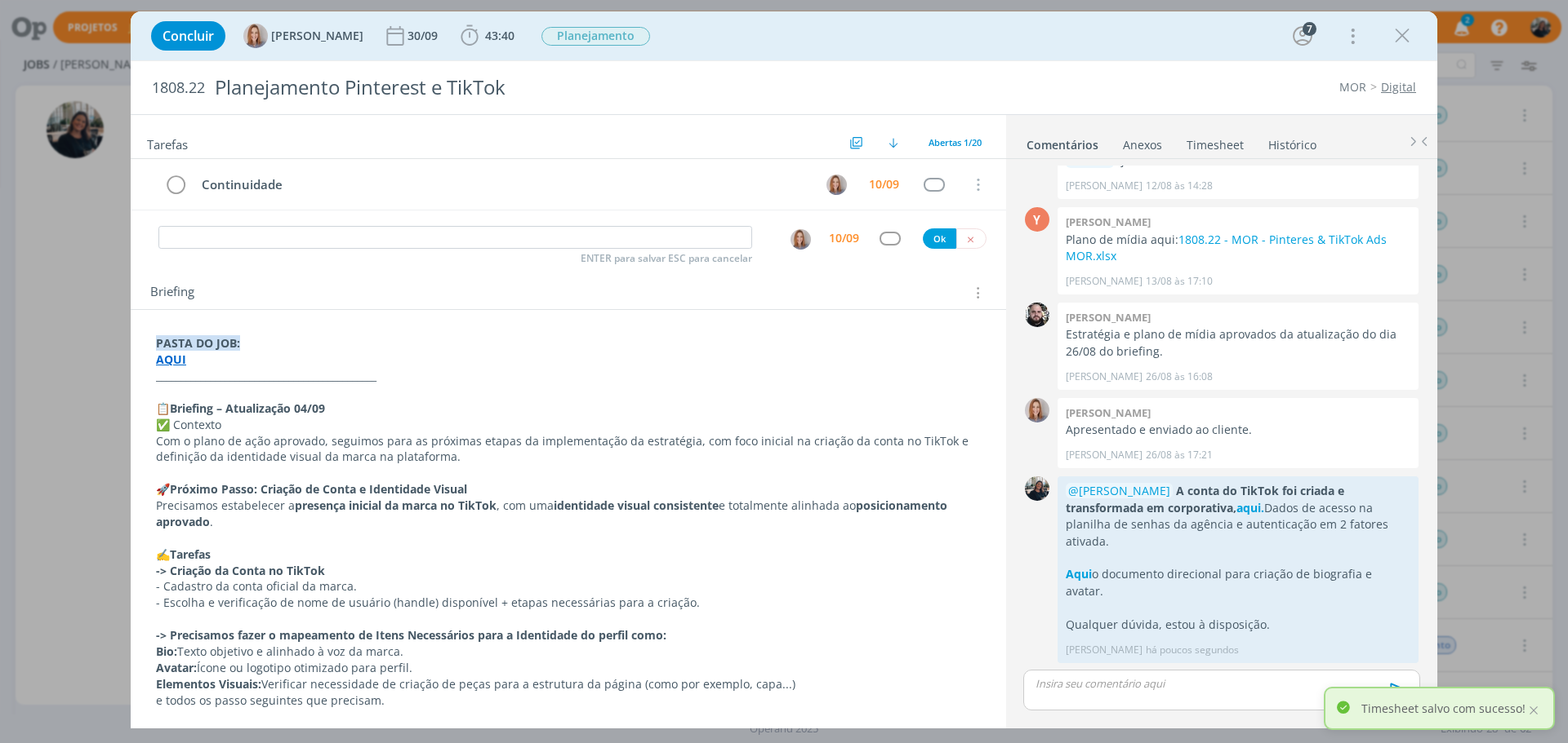
drag, startPoint x: 1400, startPoint y: 38, endPoint x: 1462, endPoint y: 130, distance: 110.9
click at [1400, 37] on icon "dialog" at bounding box center [1401, 36] width 24 height 24
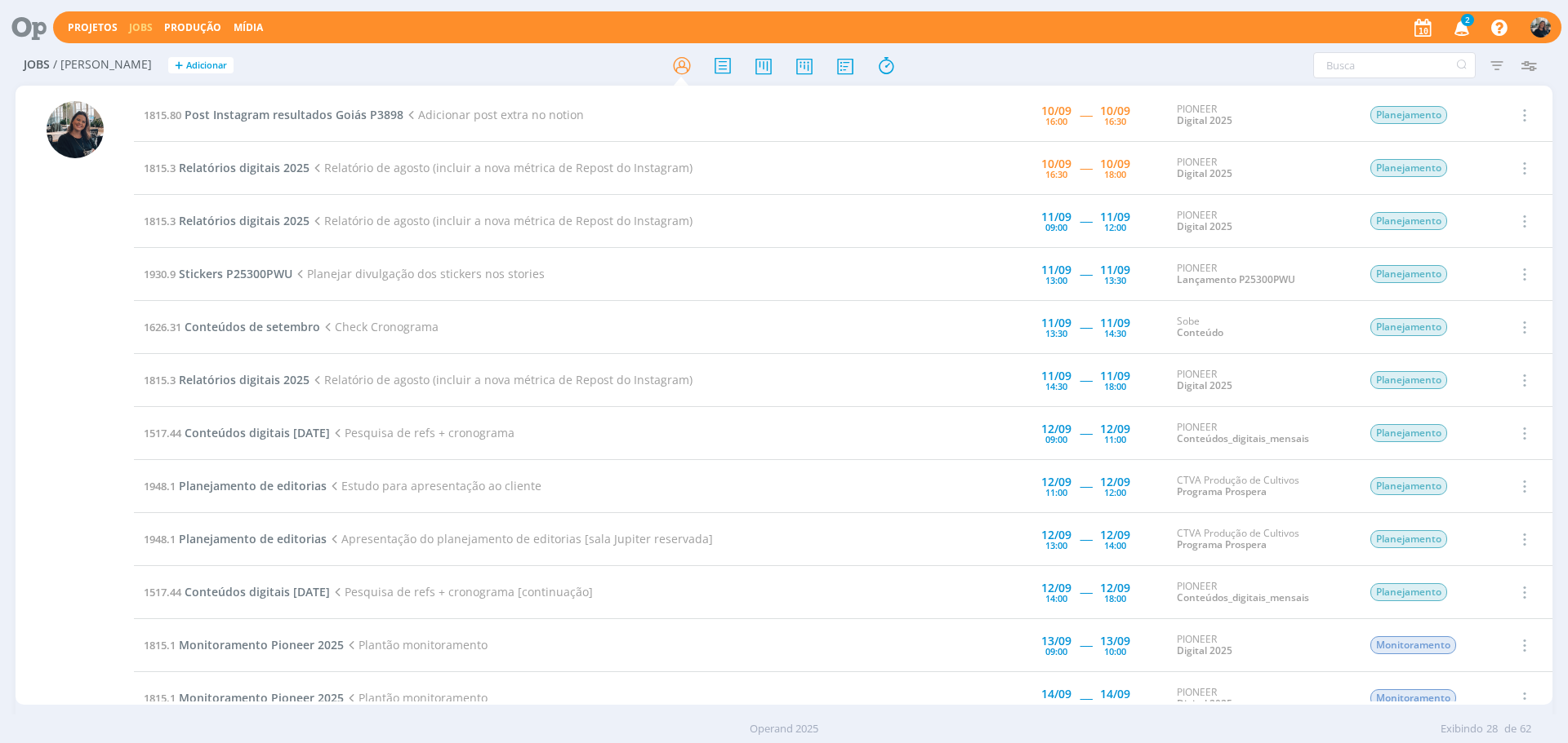
click at [1452, 30] on icon "button" at bounding box center [1462, 27] width 29 height 28
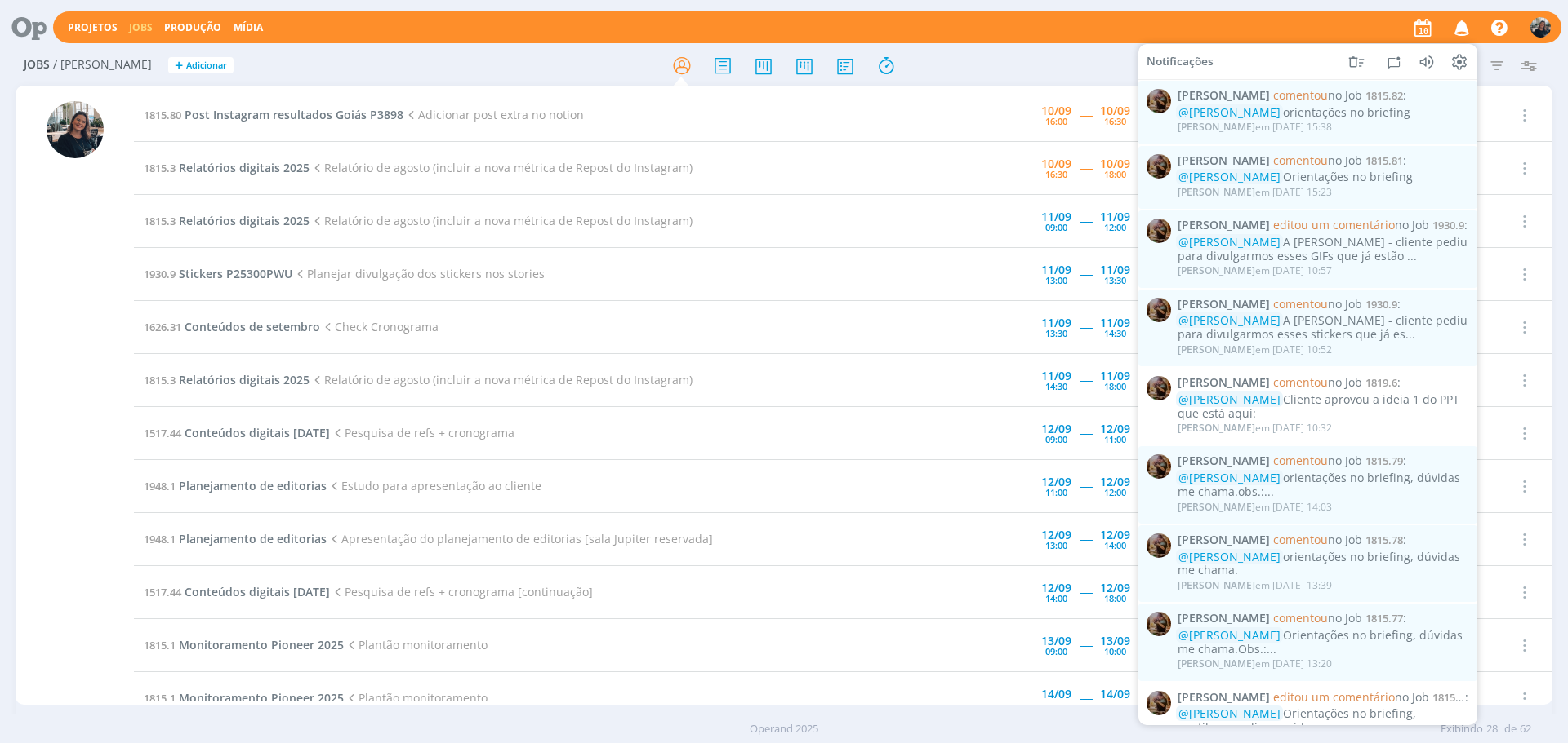
click at [1457, 31] on icon "button" at bounding box center [1462, 27] width 29 height 28
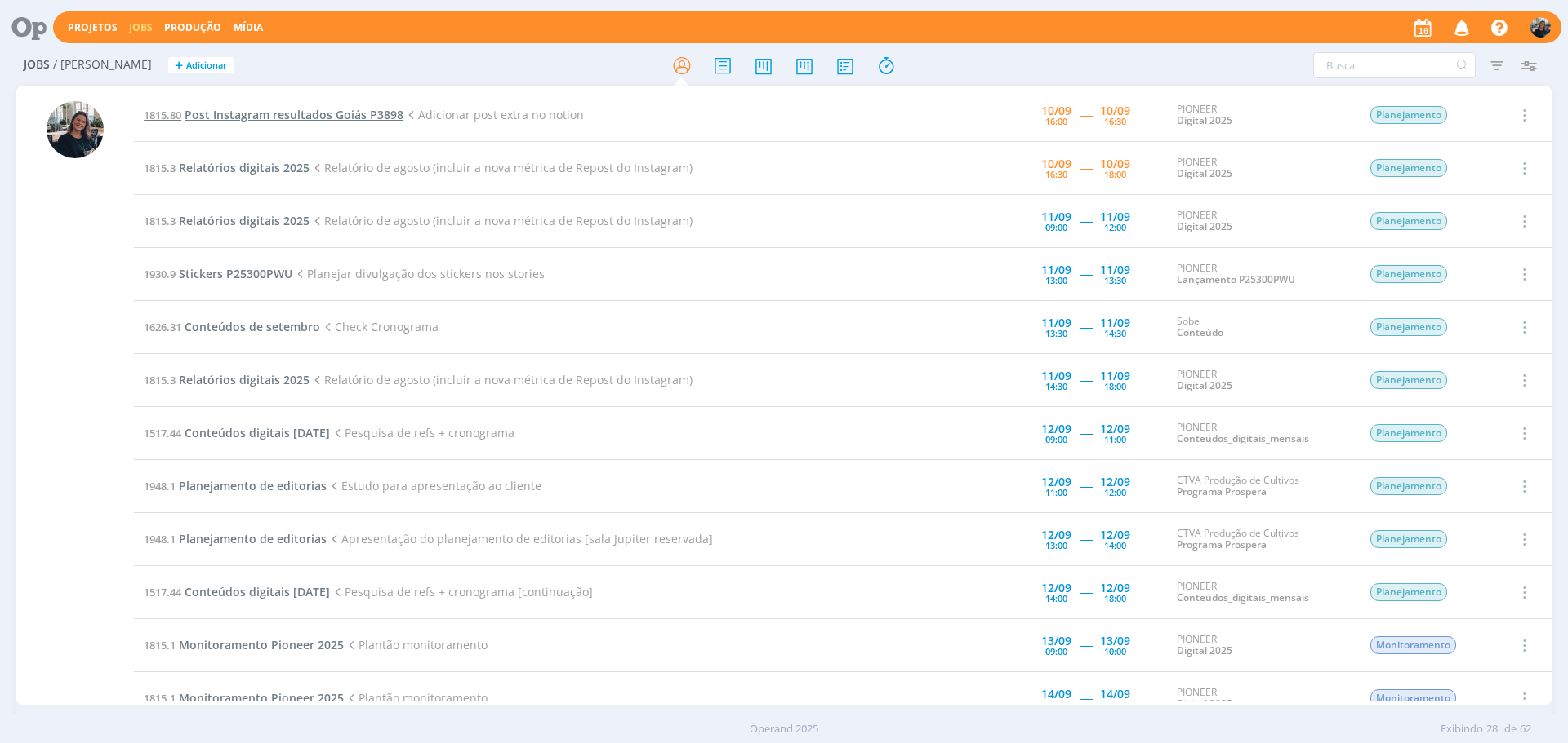
click at [264, 109] on span "Post Instagram resultados Goiás P3898" at bounding box center [293, 115] width 219 height 15
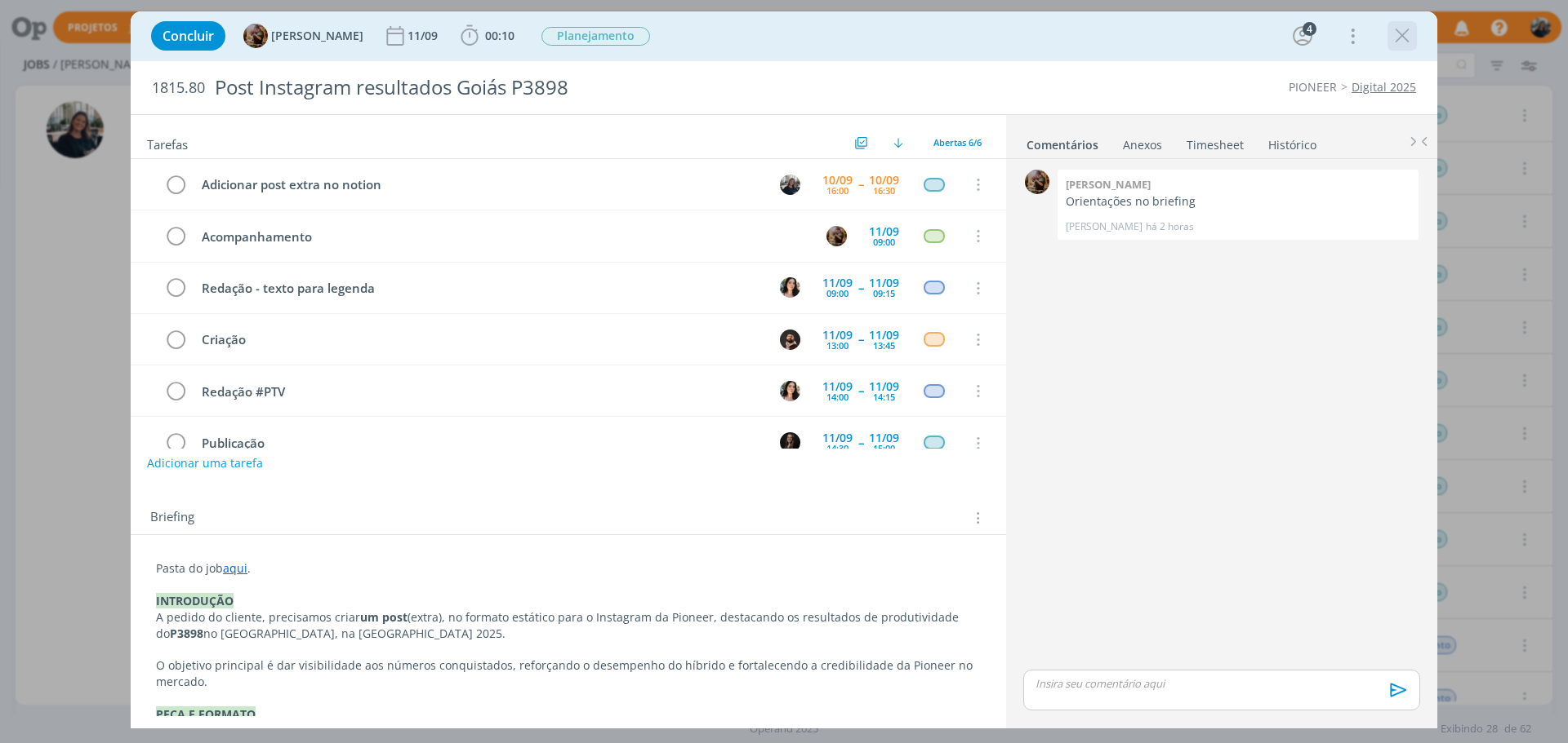
click at [1408, 33] on icon "dialog" at bounding box center [1401, 36] width 24 height 24
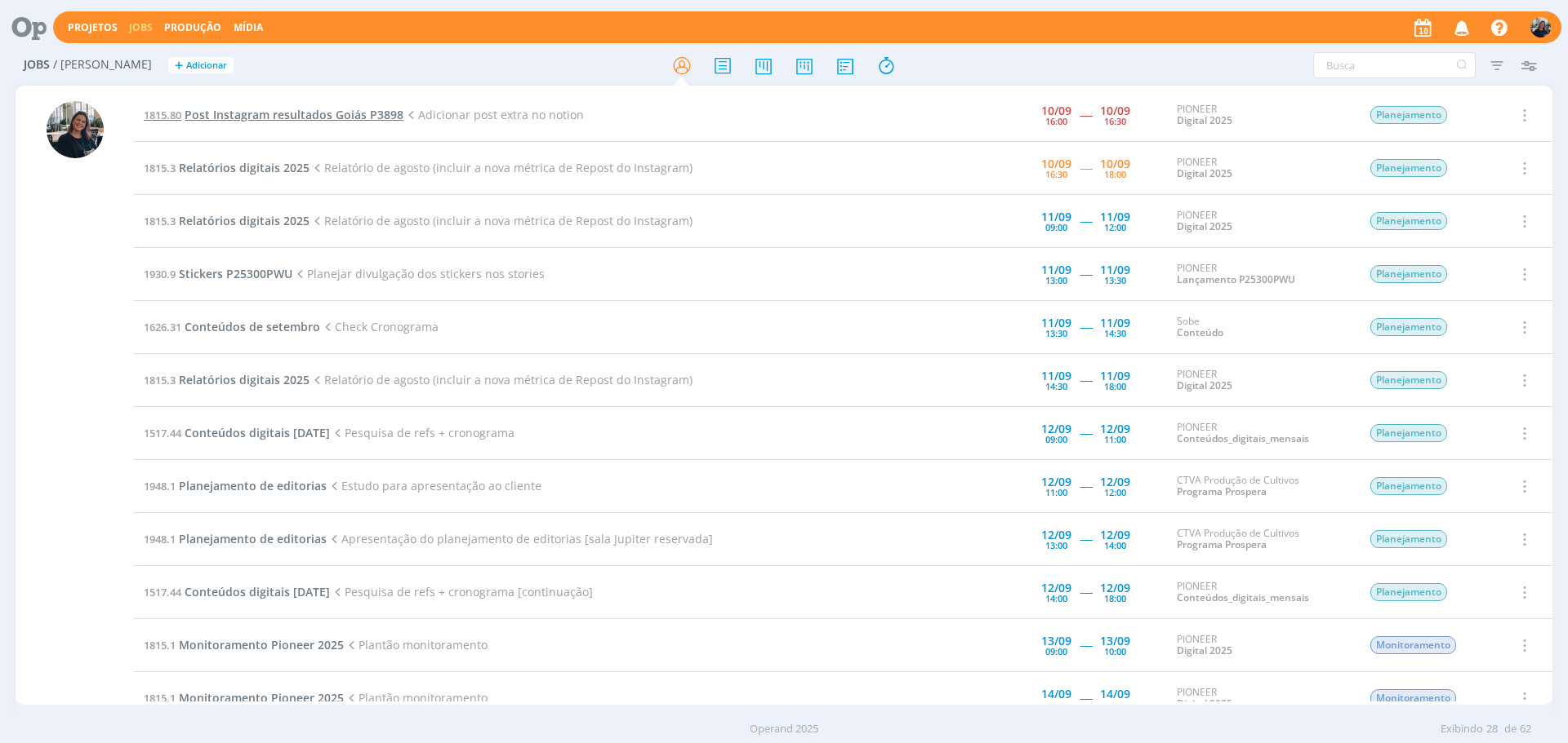
click at [212, 116] on span "Post Instagram resultados Goiás P3898" at bounding box center [293, 115] width 219 height 15
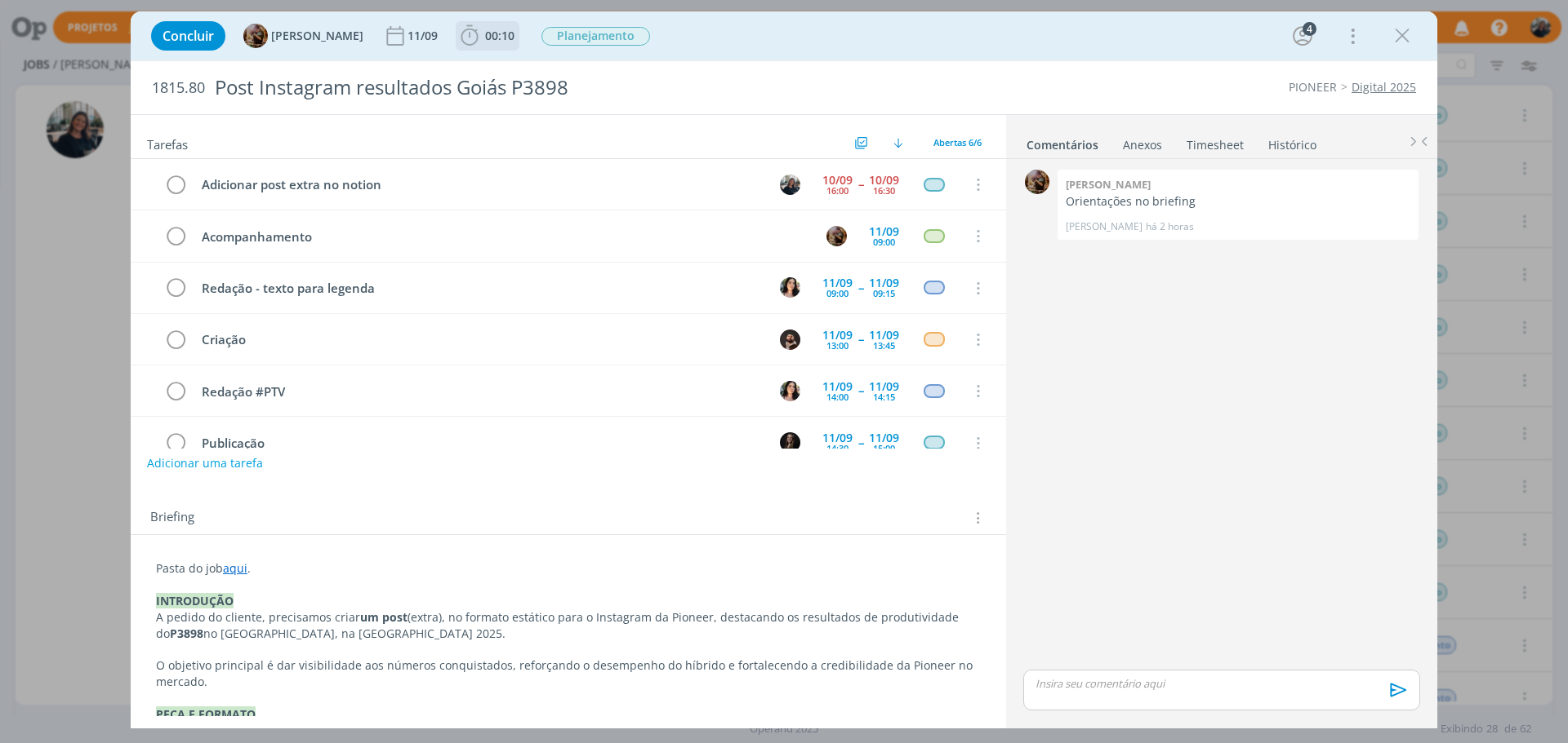
click at [478, 32] on icon "dialog" at bounding box center [469, 36] width 24 height 24
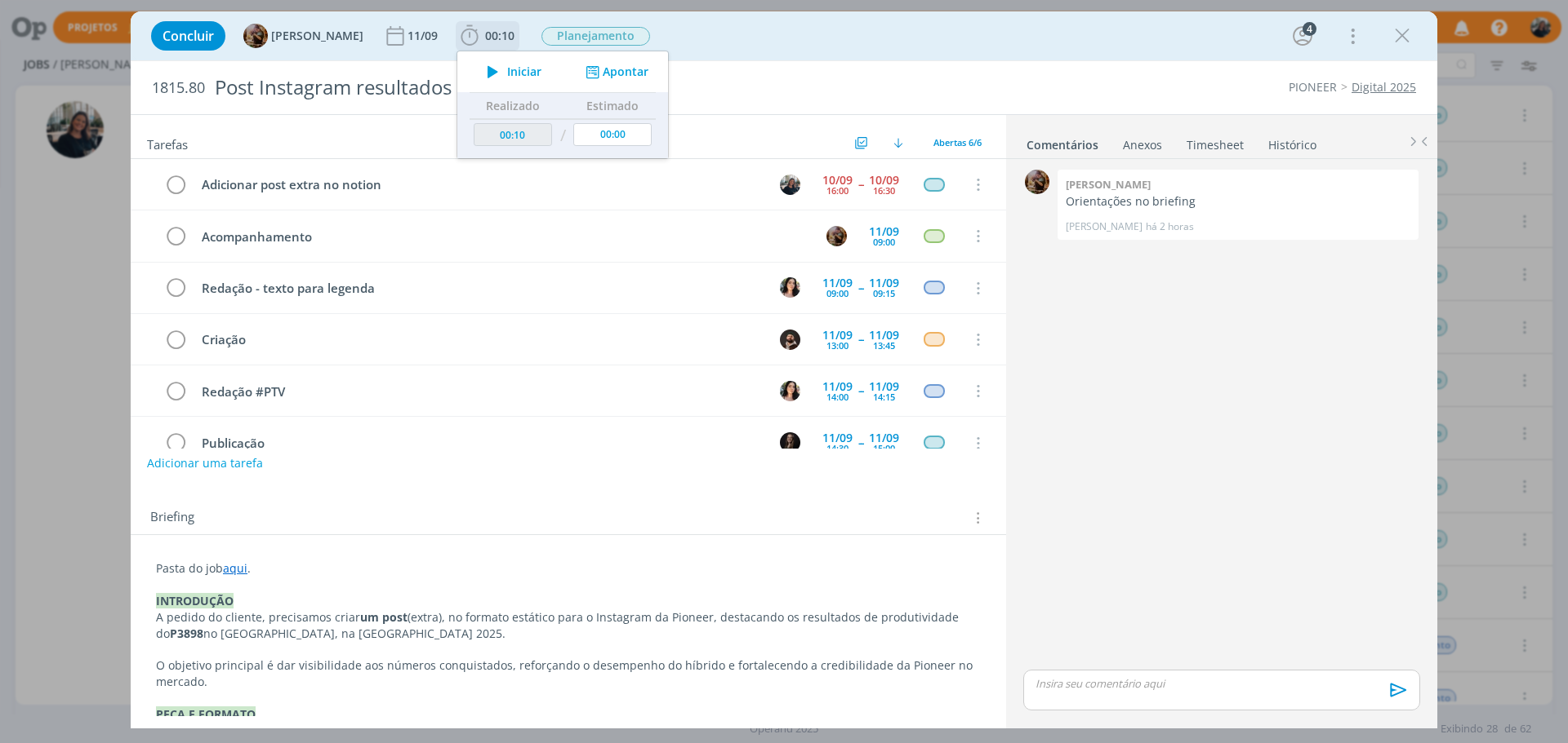
click at [507, 63] on icon "dialog" at bounding box center [493, 72] width 29 height 21
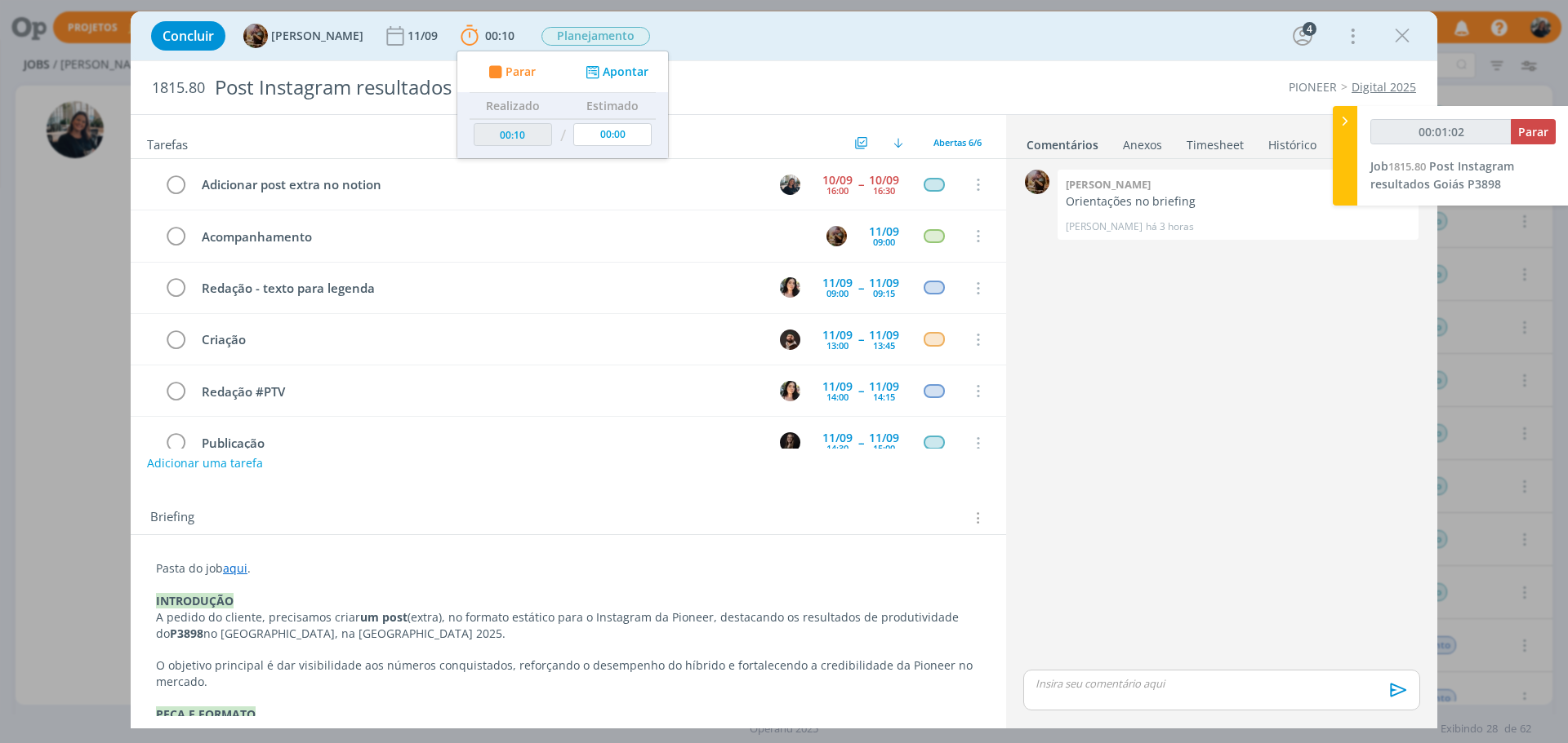
type input "00:01:03"
click at [1340, 126] on icon at bounding box center [1344, 121] width 16 height 17
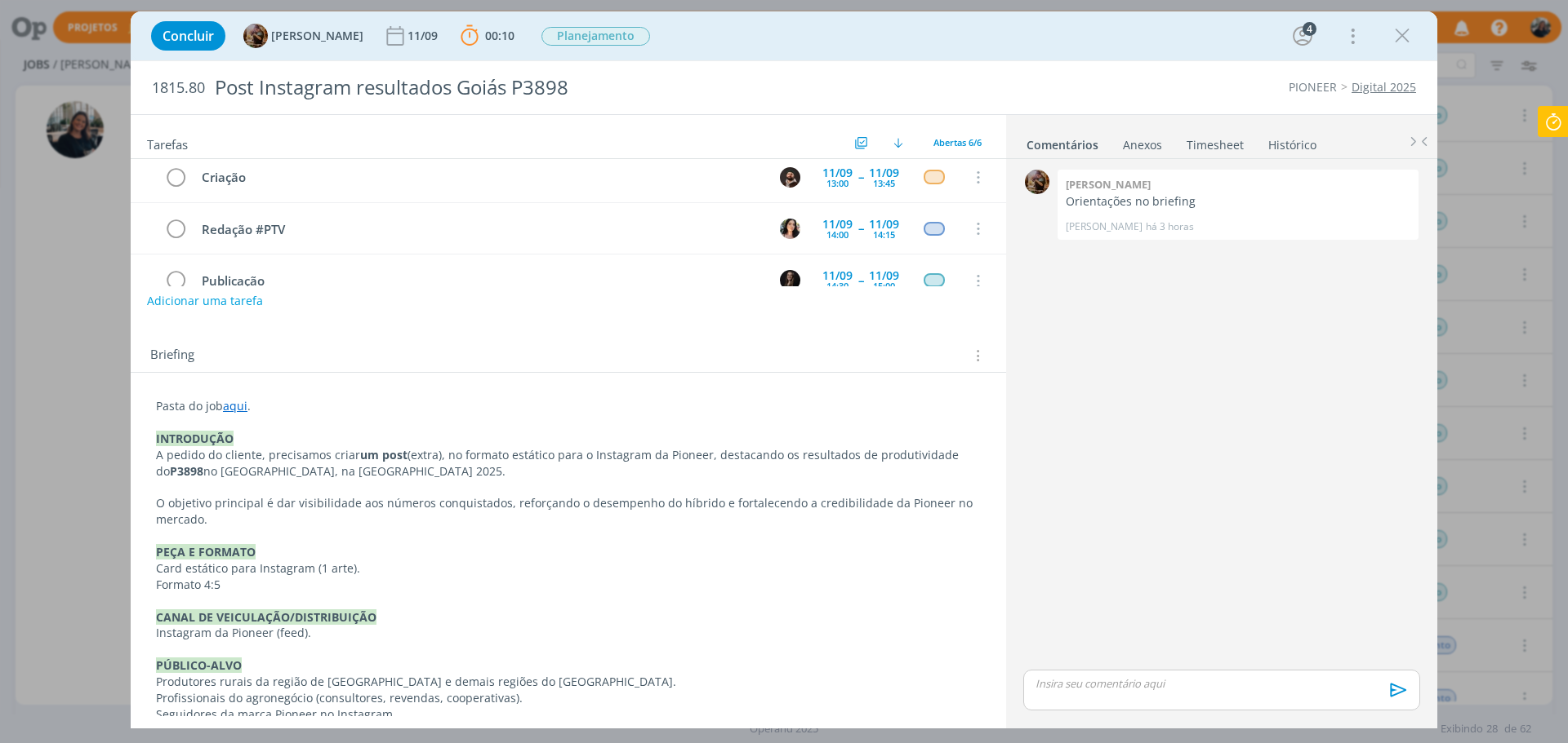
scroll to position [163, 0]
drag, startPoint x: 254, startPoint y: 456, endPoint x: 510, endPoint y: 450, distance: 256.1
click at [509, 450] on p "A pedido do cliente, precisamos criar um post (extra), no formato estático para…" at bounding box center [568, 463] width 825 height 33
click at [659, 458] on p "A pedido do cliente, precisamos criar um post (extra), no formato estático para…" at bounding box center [569, 464] width 824 height 33
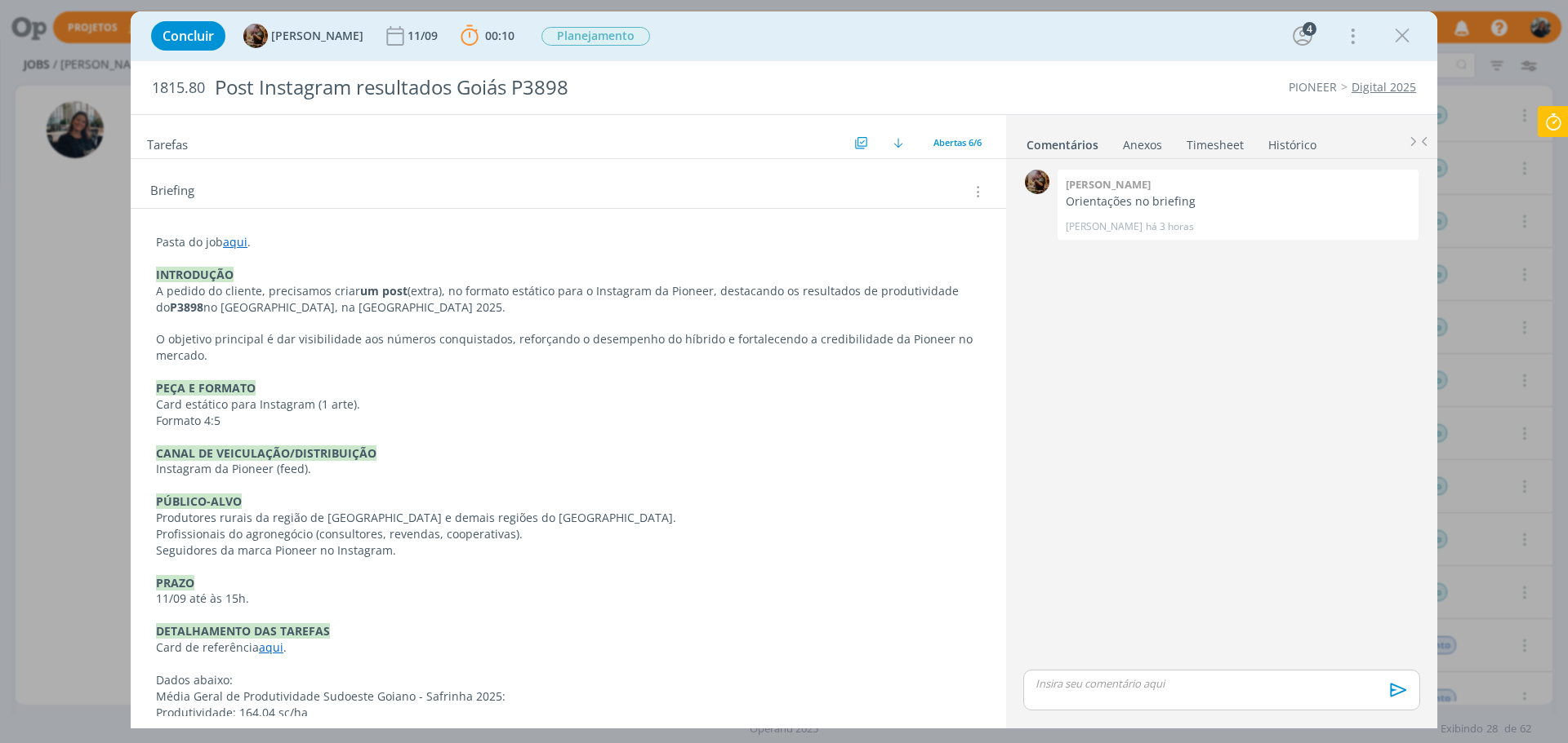
scroll to position [0, 0]
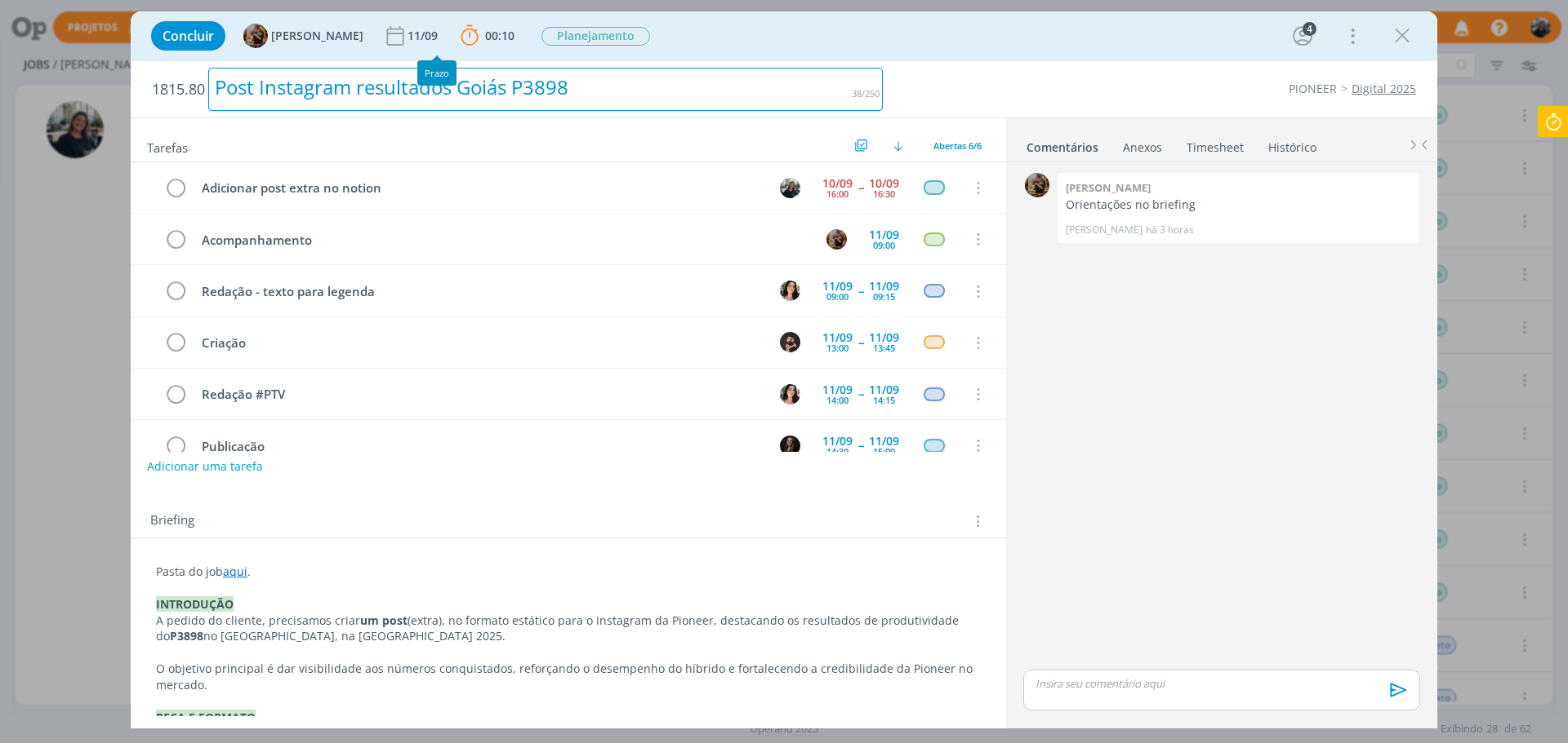
click at [420, 95] on div "Post Instagram resultados Goiás P3898" at bounding box center [545, 89] width 674 height 43
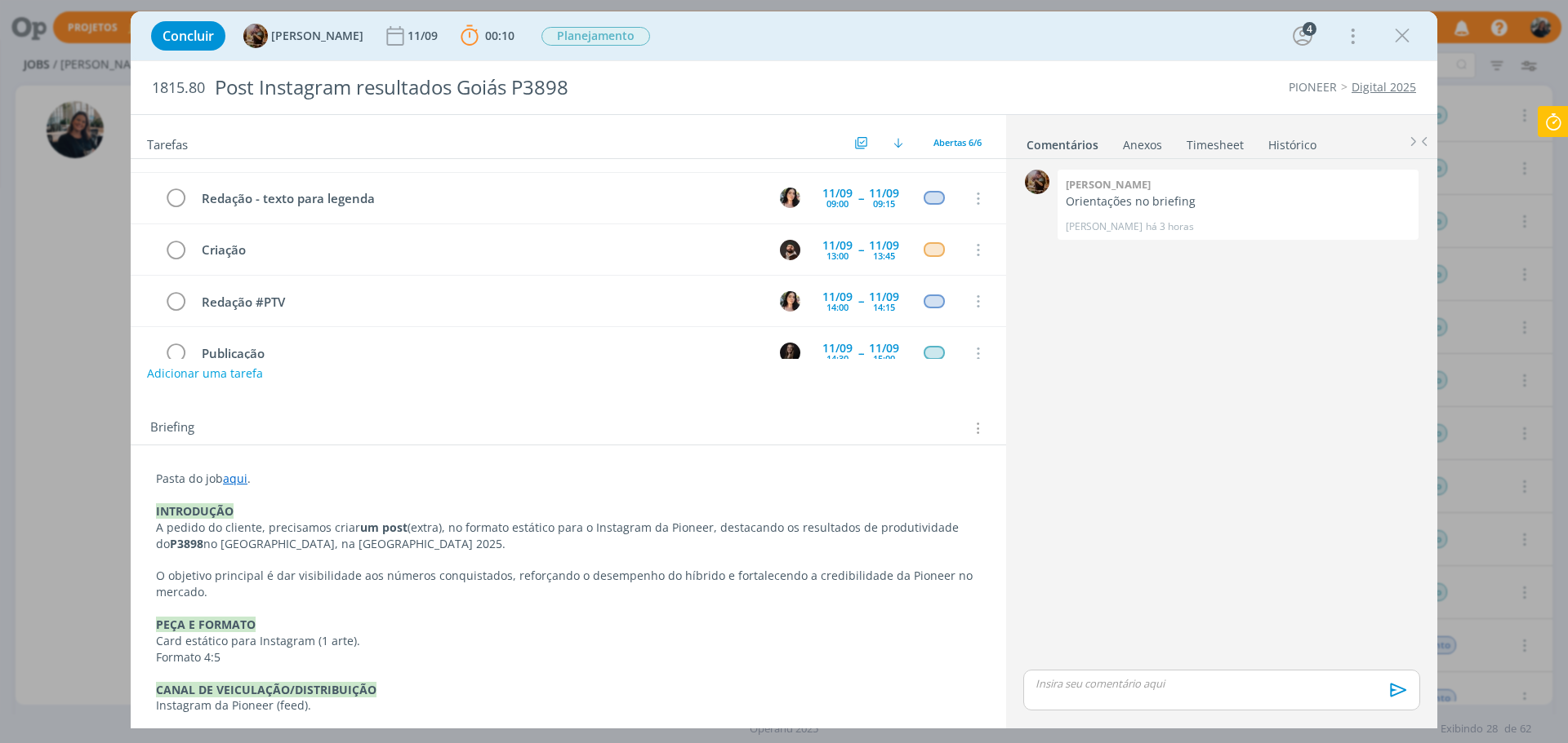
scroll to position [327, 0]
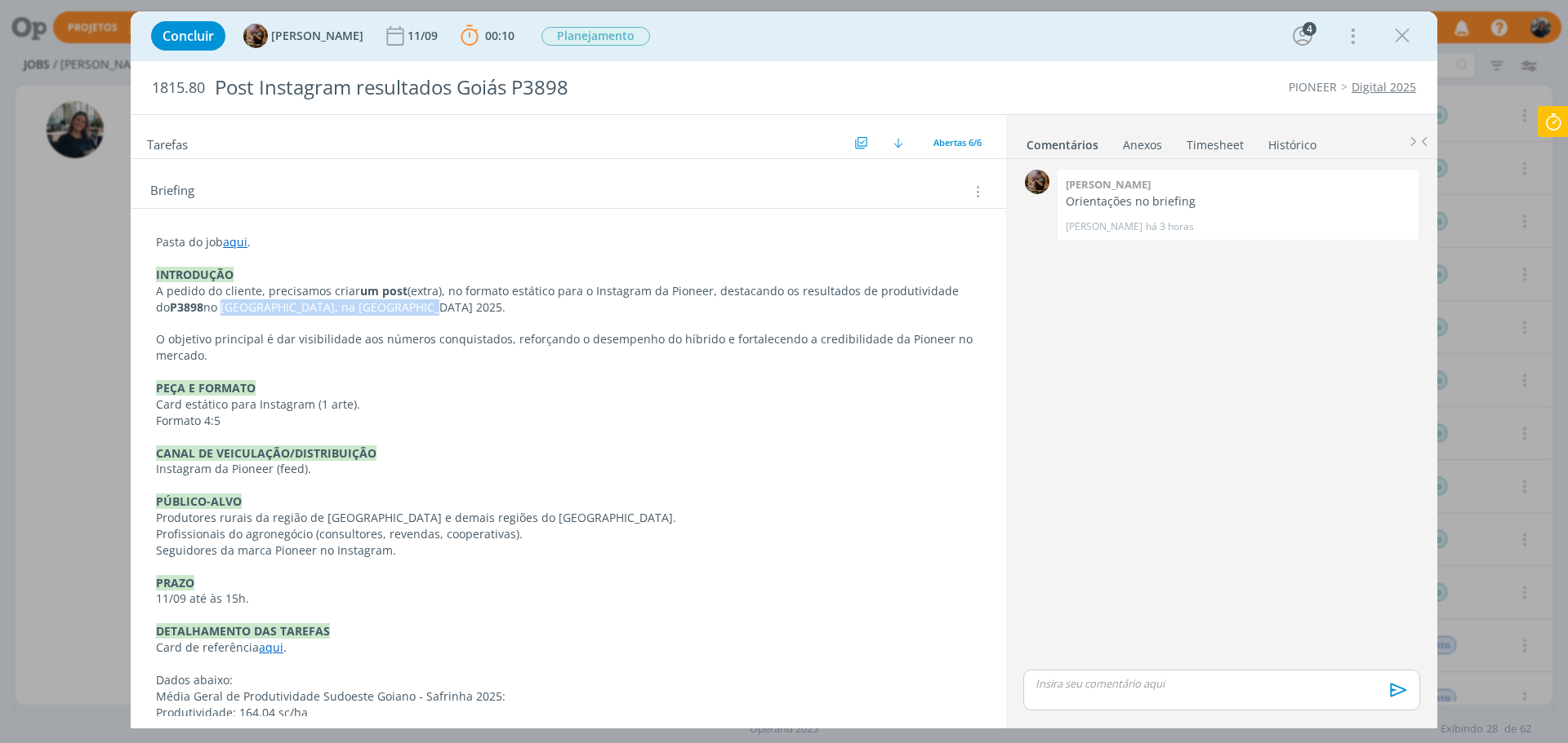
drag, startPoint x: 210, startPoint y: 307, endPoint x: 402, endPoint y: 314, distance: 192.1
click at [402, 314] on p "A pedido do cliente, precisamos criar um post (extra), no formato estático para…" at bounding box center [568, 300] width 825 height 33
drag, startPoint x: 713, startPoint y: 289, endPoint x: 729, endPoint y: 308, distance: 24.8
click at [729, 308] on p "A pedido do cliente, precisamos criar um post (extra), no formato estático para…" at bounding box center [569, 301] width 824 height 33
copy p "destacando os resultados de produtividade do P3898 no [GEOGRAPHIC_DATA], na [GE…"
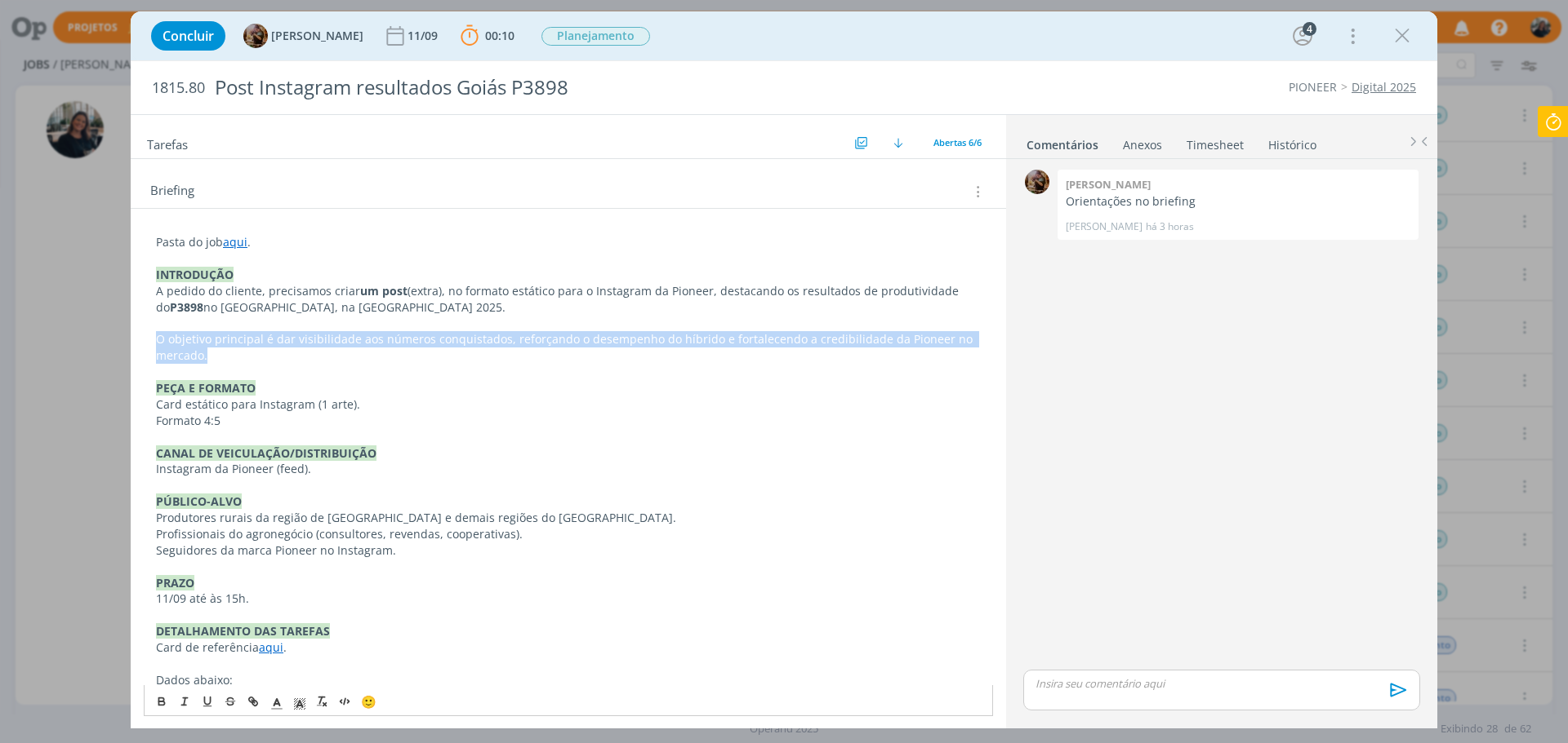
drag, startPoint x: 226, startPoint y: 355, endPoint x: 156, endPoint y: 332, distance: 73.7
click at [156, 332] on p "O objetivo principal é dar visibilidade aos números conquistados, reforçando o …" at bounding box center [568, 348] width 825 height 33
copy p "O objetivo principal é dar visibilidade aos números conquistados, reforçando o …"
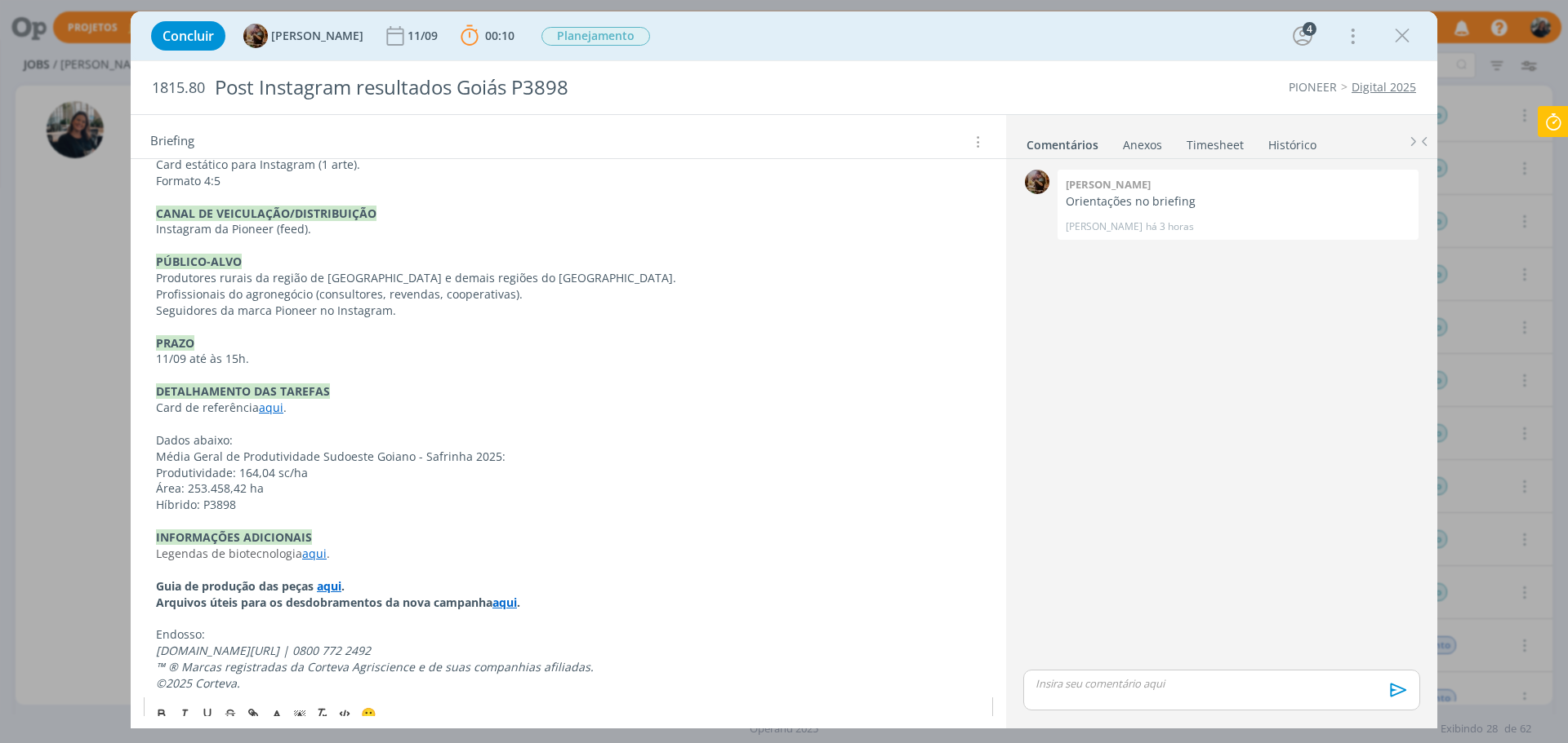
scroll to position [585, 0]
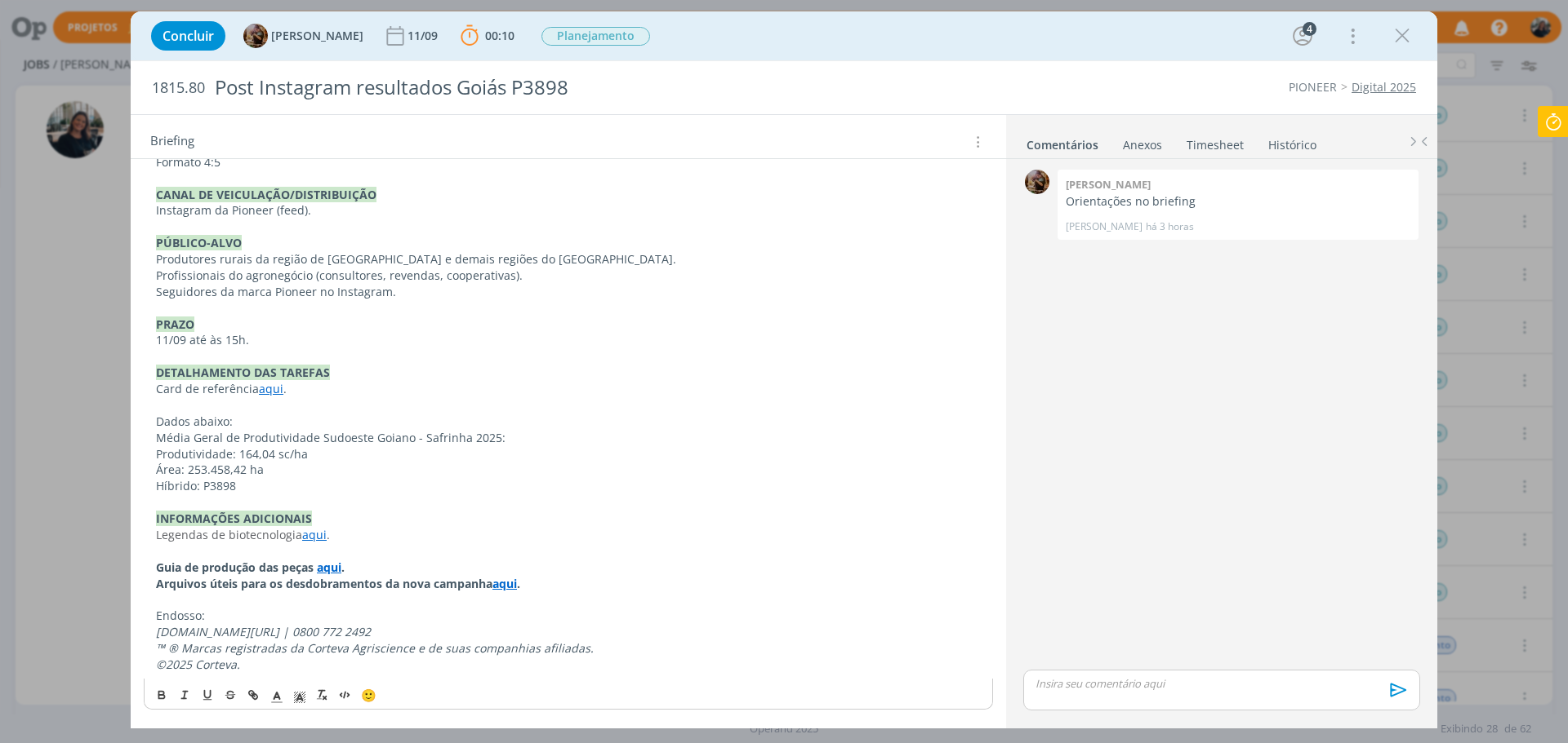
click at [1132, 684] on p "dialog" at bounding box center [1222, 683] width 370 height 14
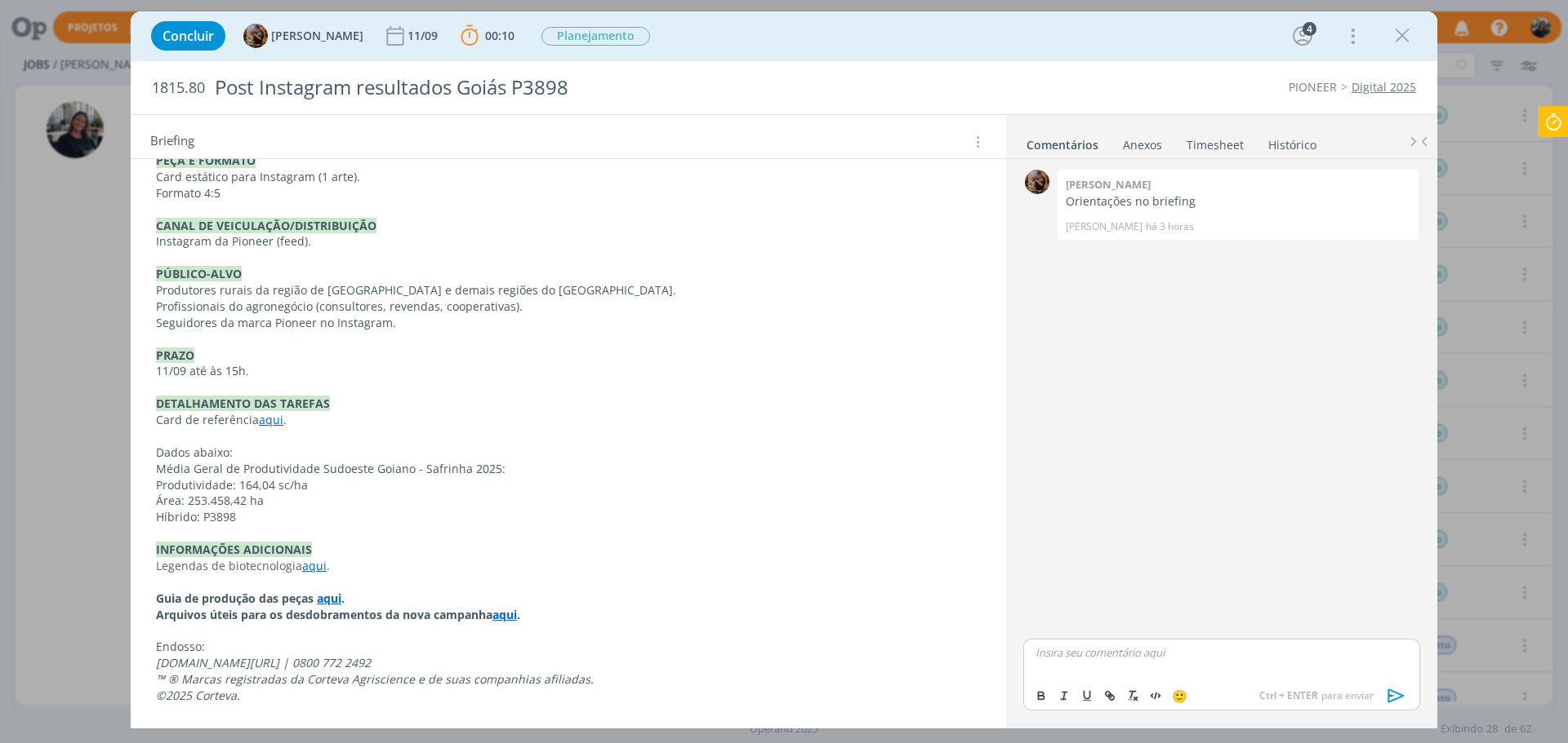
scroll to position [554, 0]
click at [1100, 666] on li "📣 Todos" at bounding box center [1078, 677] width 83 height 28
drag, startPoint x: 1137, startPoint y: 659, endPoint x: 1145, endPoint y: 657, distance: 8.2
click at [1136, 657] on p "﻿ @ Todos ﻿ Conteúdo aqui." at bounding box center [1222, 652] width 370 height 14
drag, startPoint x: 1145, startPoint y: 657, endPoint x: 1182, endPoint y: 652, distance: 37.3
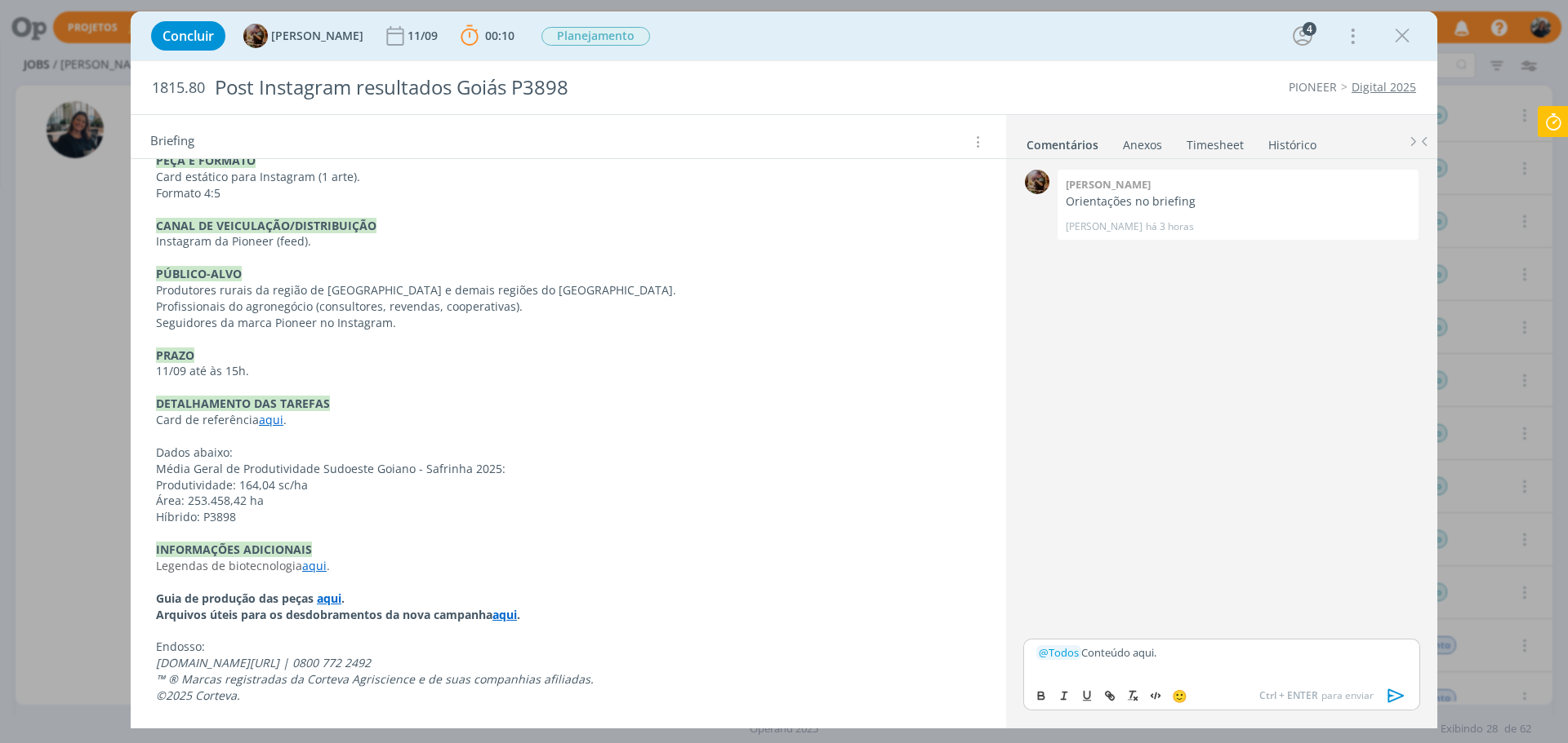
click at [1182, 652] on p "﻿ @ Todos ﻿ Conteúdo aqui." at bounding box center [1222, 652] width 370 height 14
drag, startPoint x: 1042, startPoint y: 692, endPoint x: 1114, endPoint y: 701, distance: 72.6
click at [1044, 691] on icon "dialog" at bounding box center [1041, 697] width 14 height 13
click at [1110, 701] on icon "dialog" at bounding box center [1110, 697] width 14 height 13
paste input "[URL][DOMAIN_NAME]"
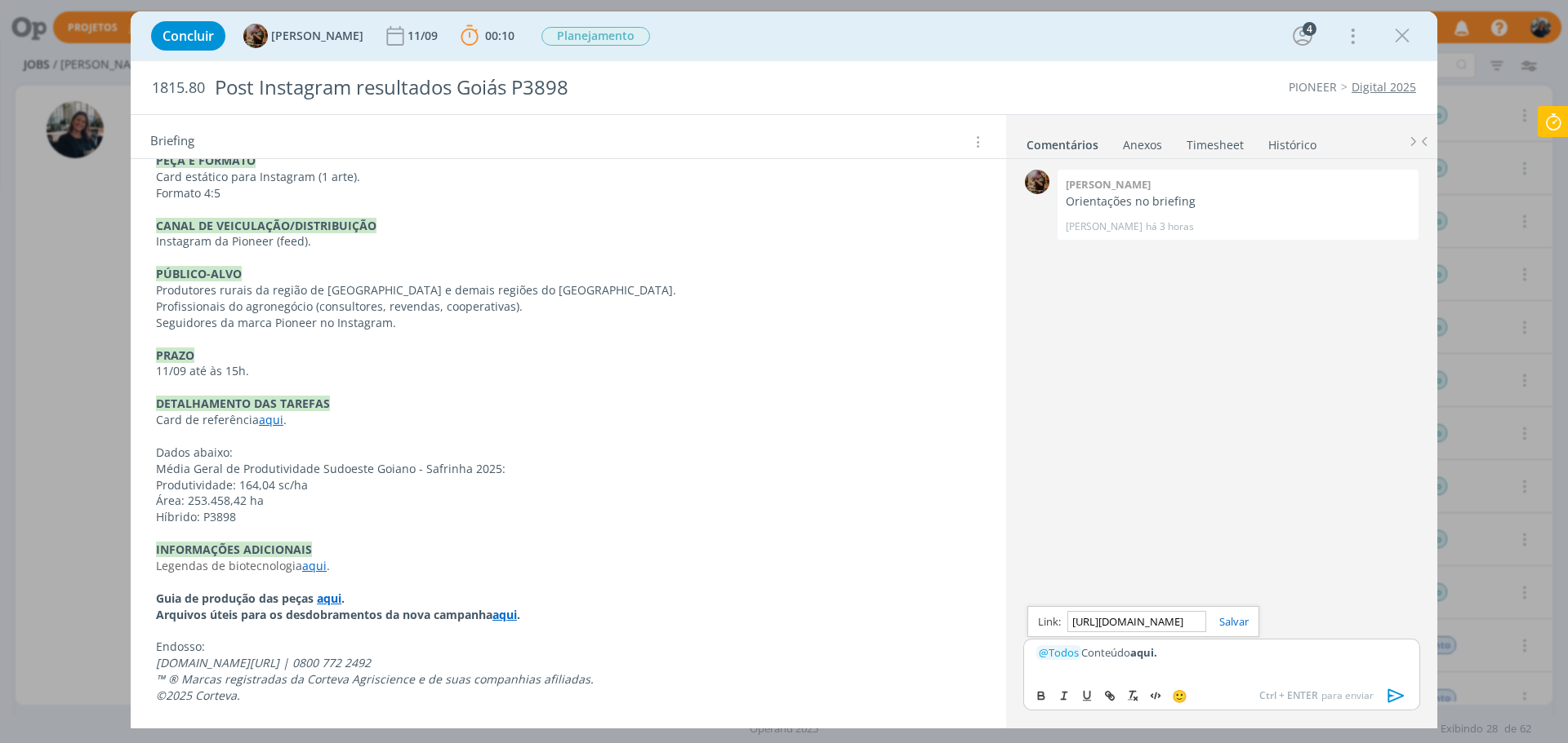
scroll to position [0, 554]
type input "[URL][DOMAIN_NAME]"
drag, startPoint x: 1232, startPoint y: 625, endPoint x: 1199, endPoint y: 643, distance: 37.6
click at [1230, 626] on link "dialog" at bounding box center [1228, 622] width 42 height 14
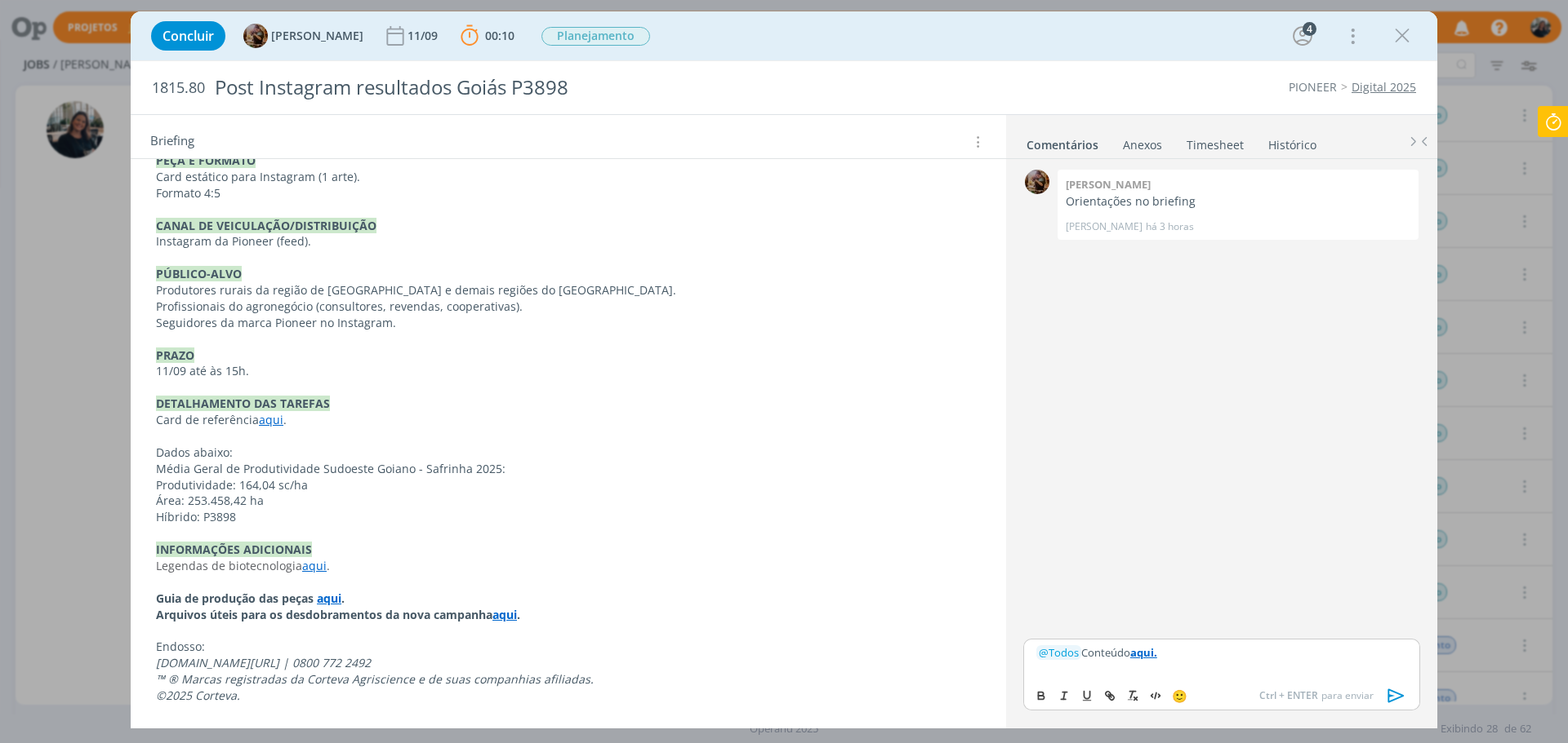
click at [1176, 662] on div "﻿ @ Todos ﻿ Conteúdo aqui." at bounding box center [1222, 659] width 397 height 40
click at [1131, 656] on p "﻿ @ Todos ﻿ Conteúdo aqui." at bounding box center [1222, 652] width 370 height 14
click at [1130, 652] on p "﻿ @ Todos ﻿ Conteúdo aqui." at bounding box center [1222, 652] width 370 height 14
click at [1101, 657] on p "﻿ @ Todos ﻿ Conteúdo aqui." at bounding box center [1222, 652] width 370 height 14
click at [1121, 654] on p "﻿ @ Todos ﻿ Conteúdo aqui." at bounding box center [1222, 652] width 370 height 14
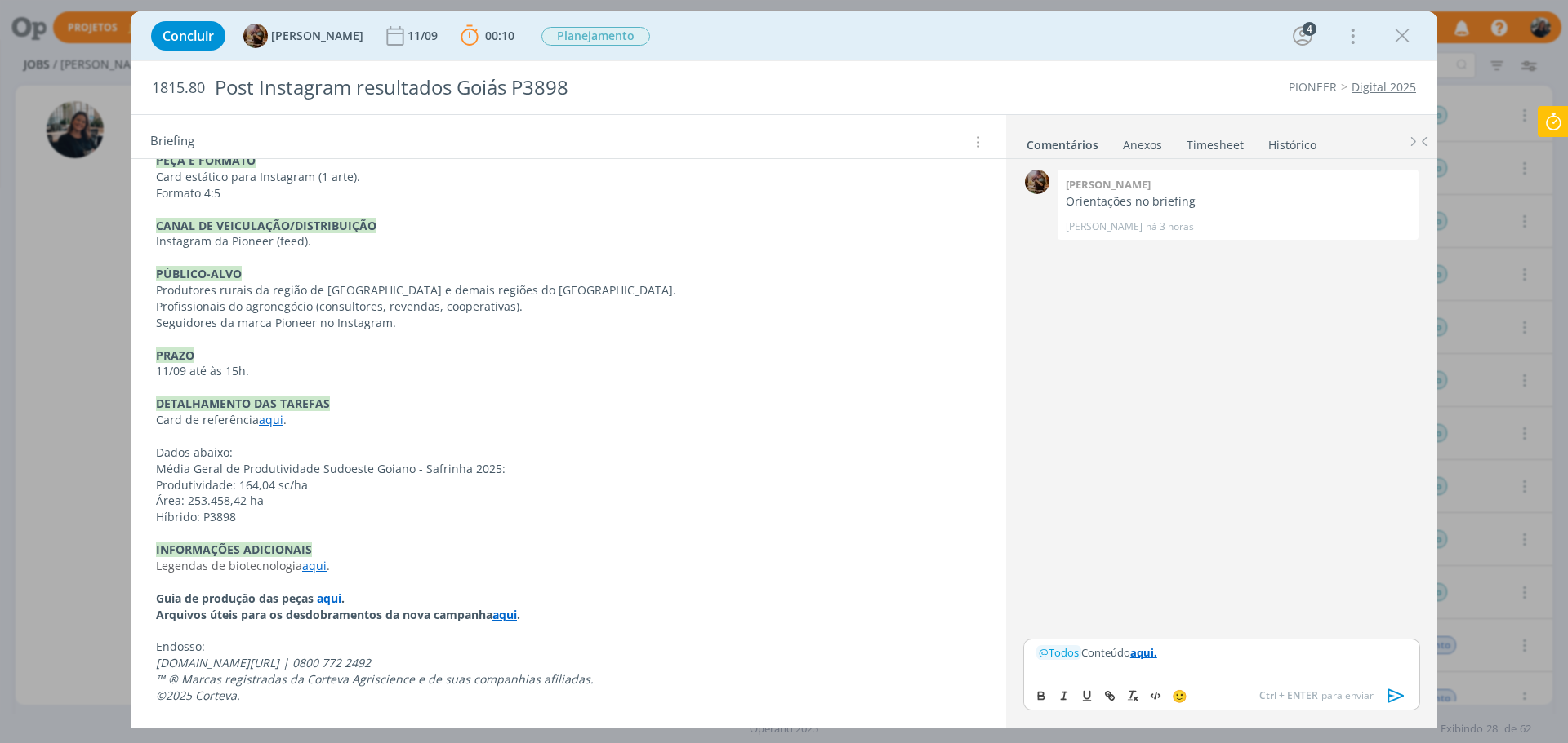
click at [1126, 653] on p "﻿ @ Todos ﻿ Conteúdo aqui." at bounding box center [1222, 652] width 370 height 14
click at [1133, 653] on p "﻿ @ Todos ﻿ Conteúdo aqui." at bounding box center [1222, 652] width 370 height 14
click at [1402, 695] on icon "dialog" at bounding box center [1395, 696] width 24 height 24
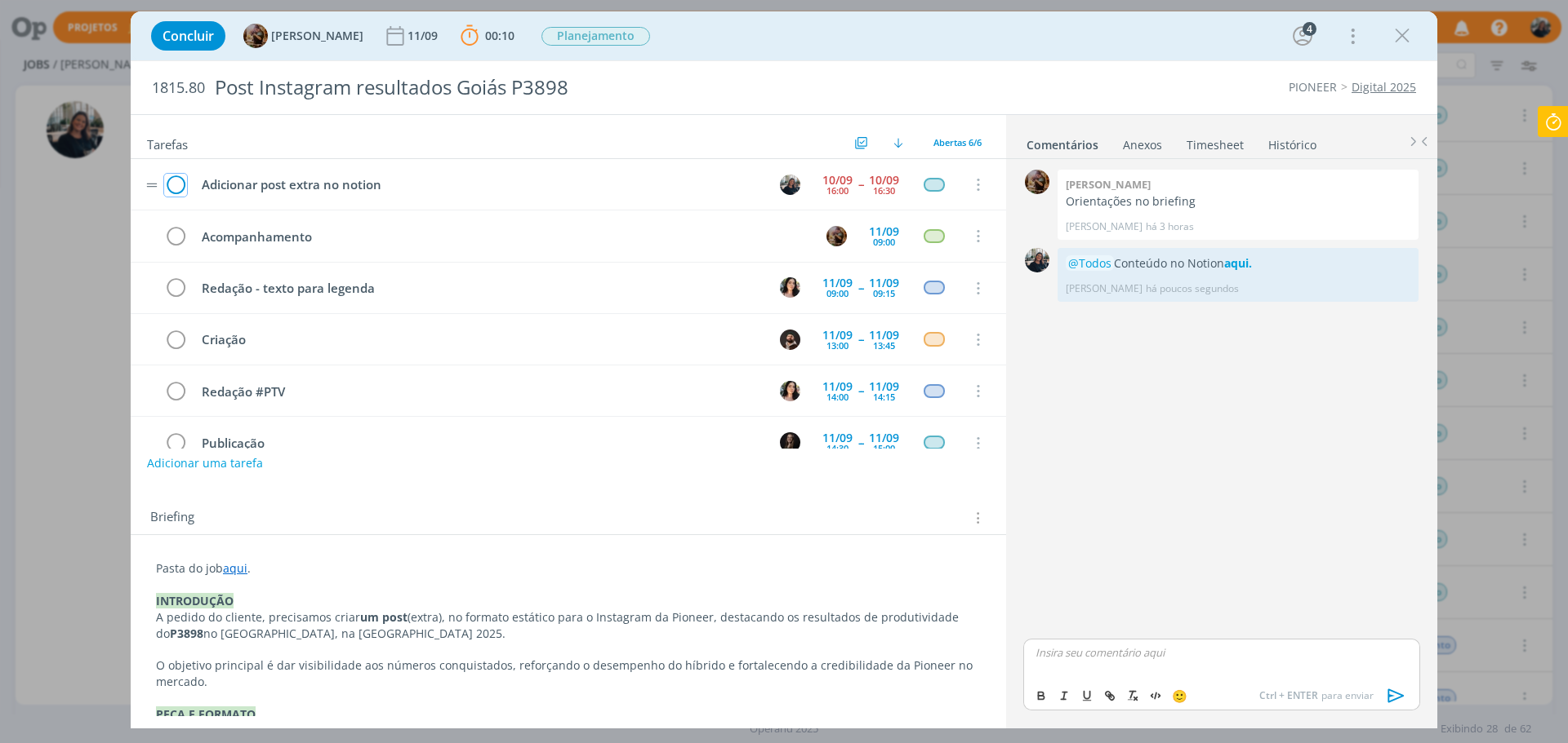
click at [178, 178] on icon "dialog" at bounding box center [176, 185] width 23 height 24
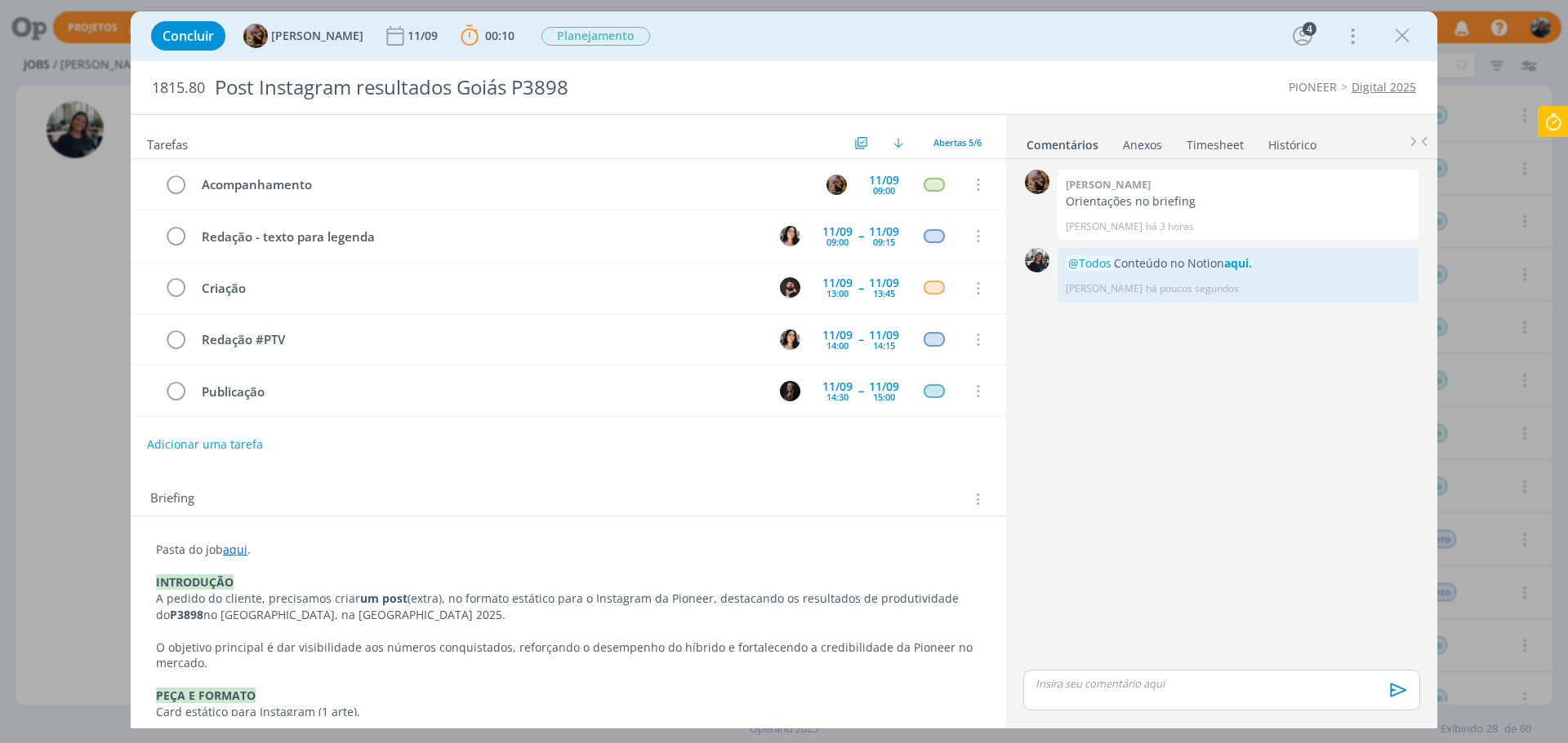
drag, startPoint x: 1402, startPoint y: 31, endPoint x: 1555, endPoint y: 96, distance: 166.2
click at [1402, 33] on icon "dialog" at bounding box center [1401, 36] width 24 height 24
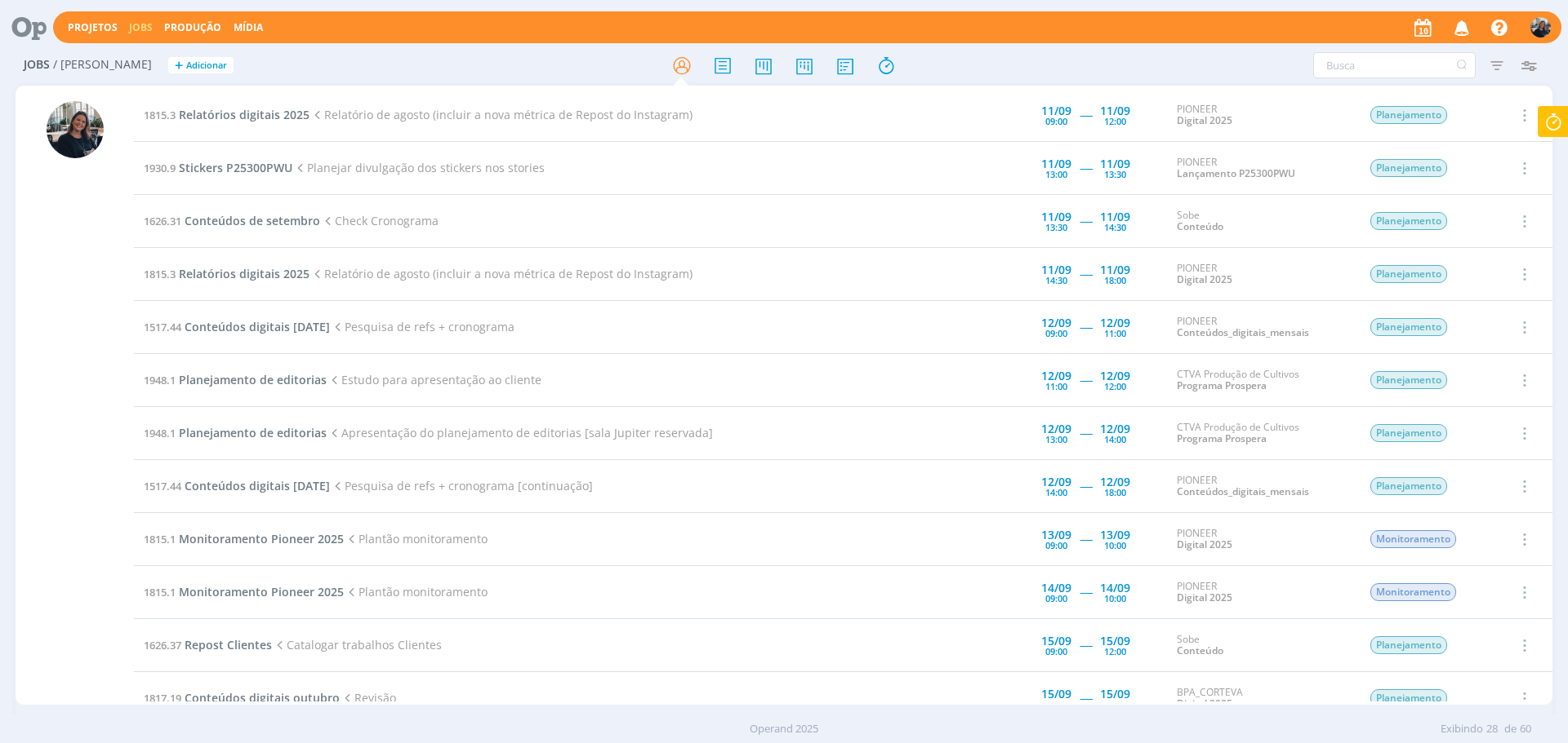
click at [1557, 122] on icon at bounding box center [1553, 121] width 29 height 32
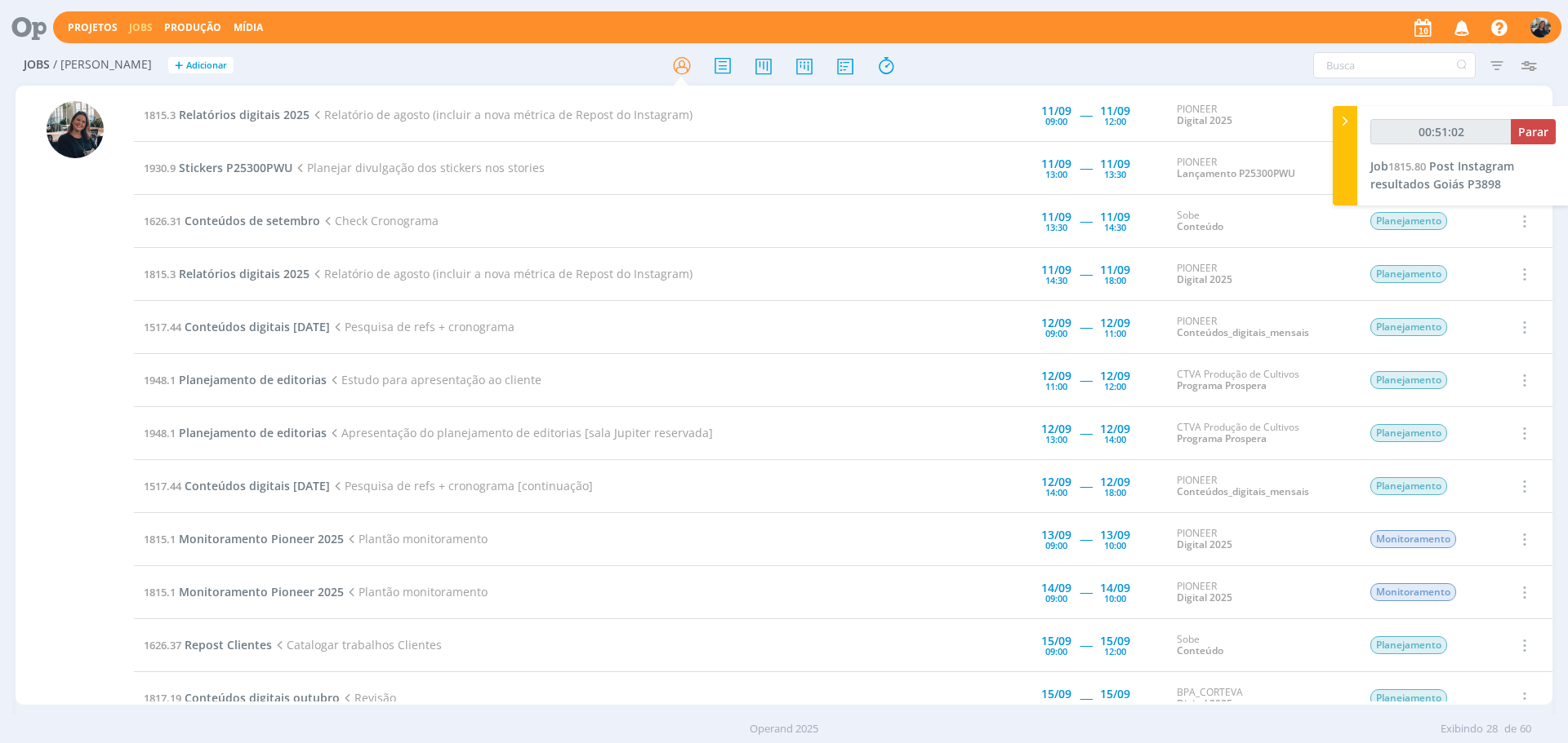
type input "00:51:03"
click at [1542, 128] on span "Parar" at bounding box center [1532, 132] width 30 height 15
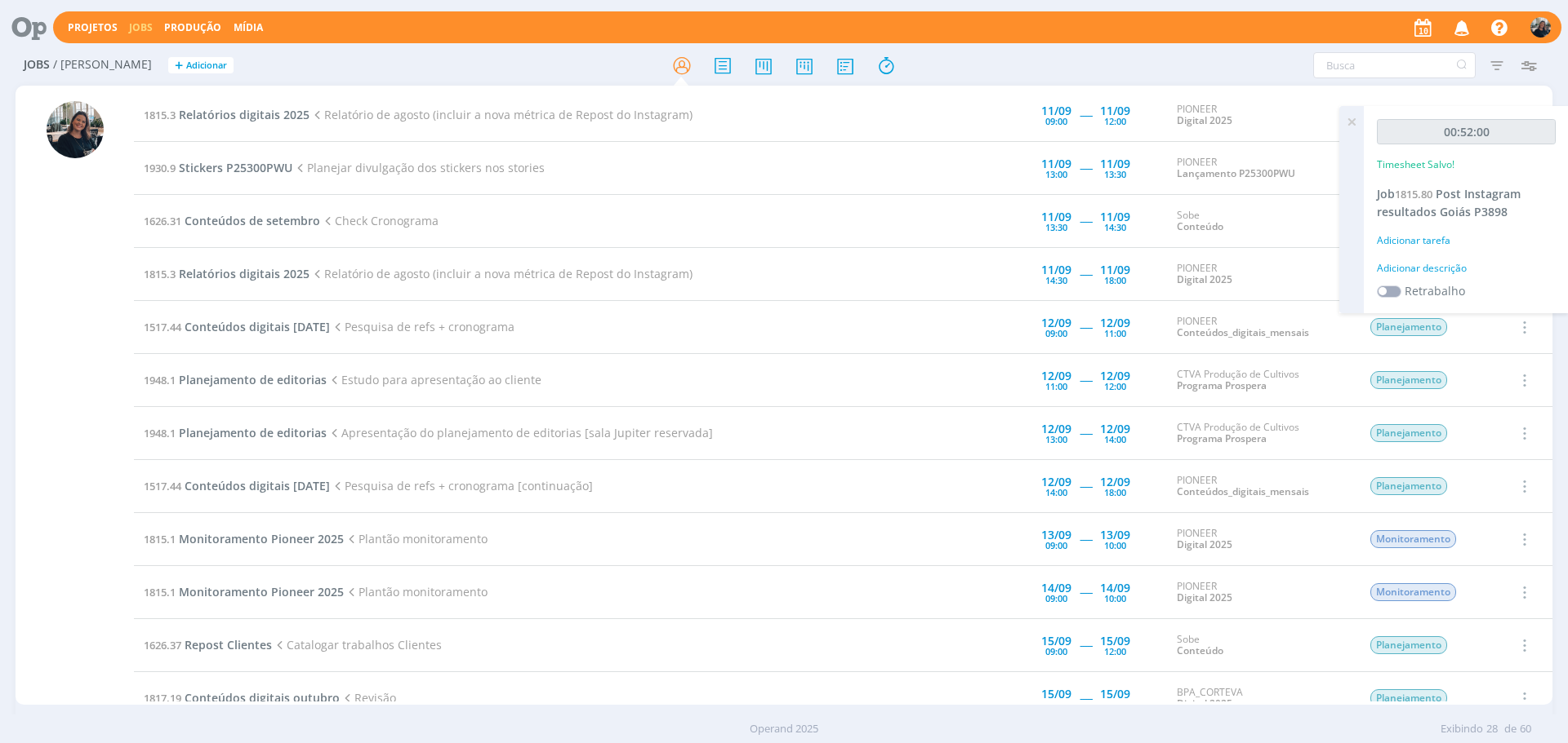
click at [1410, 275] on div "Adicionar descrição" at bounding box center [1466, 268] width 178 height 14
click at [1406, 280] on textarea at bounding box center [1466, 294] width 171 height 58
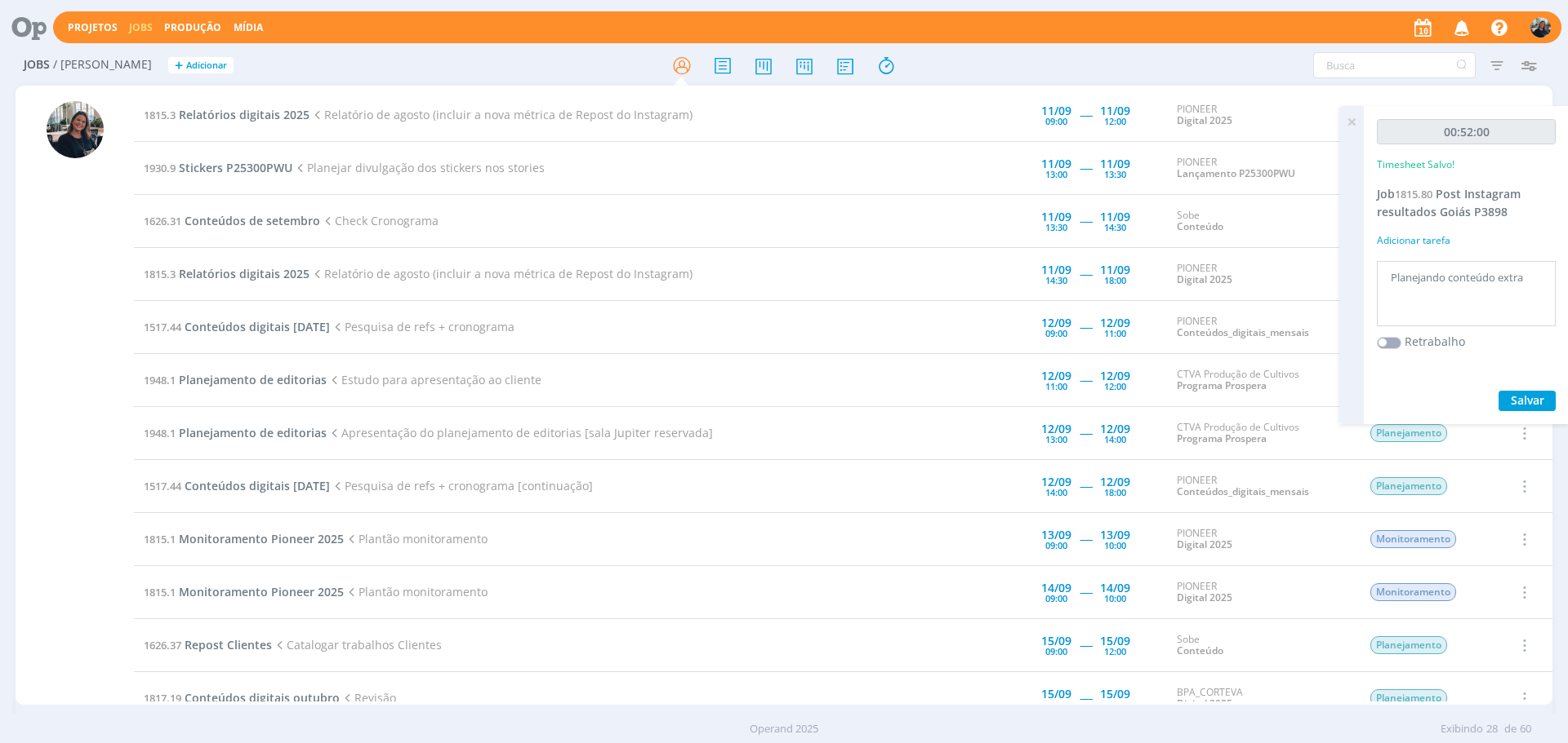
type textarea "Planejando conteúdo extra"
click at [1521, 399] on span "Salvar" at bounding box center [1527, 400] width 34 height 15
click at [1351, 119] on icon at bounding box center [1351, 121] width 29 height 32
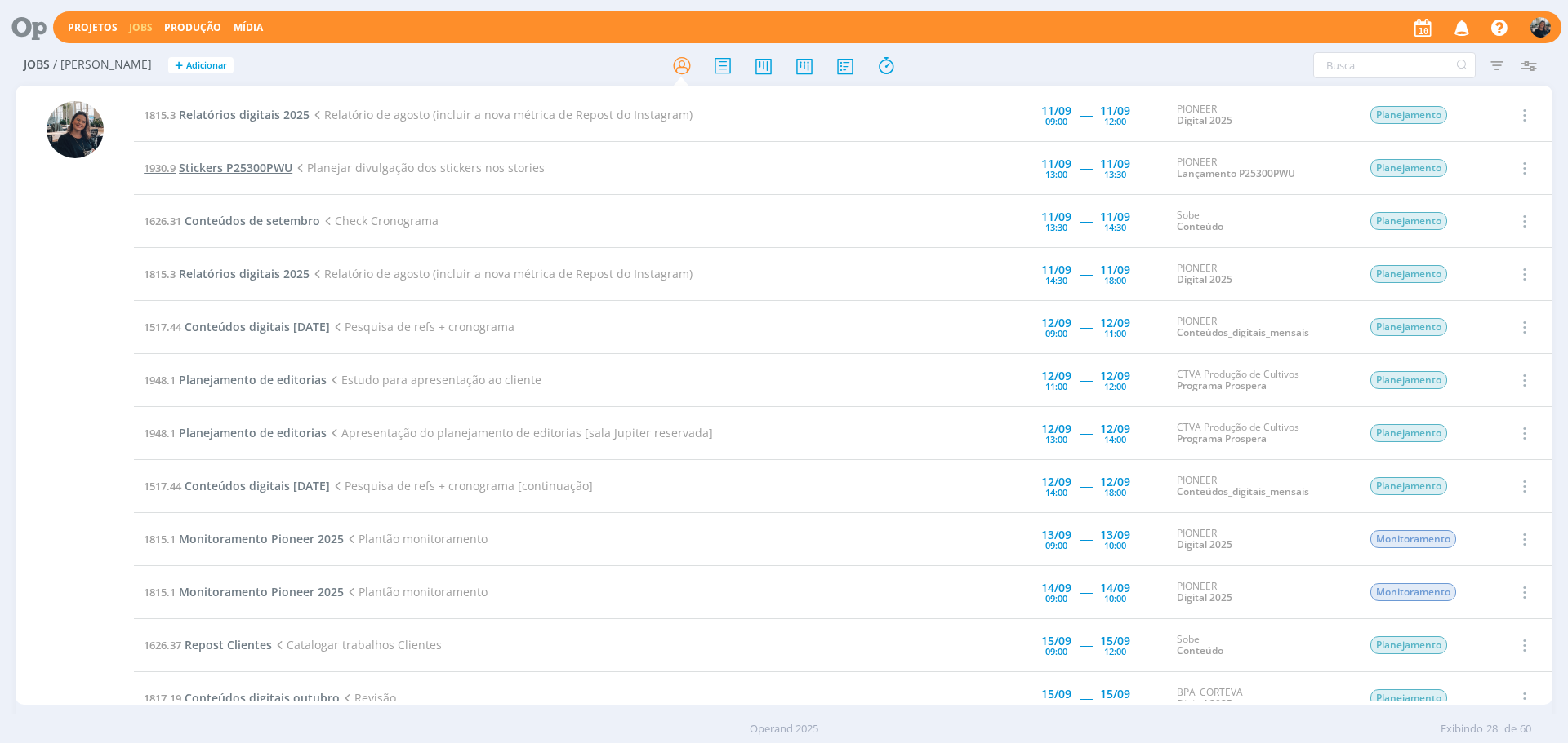
click at [257, 162] on span "Stickers P25300PWU" at bounding box center [235, 168] width 114 height 15
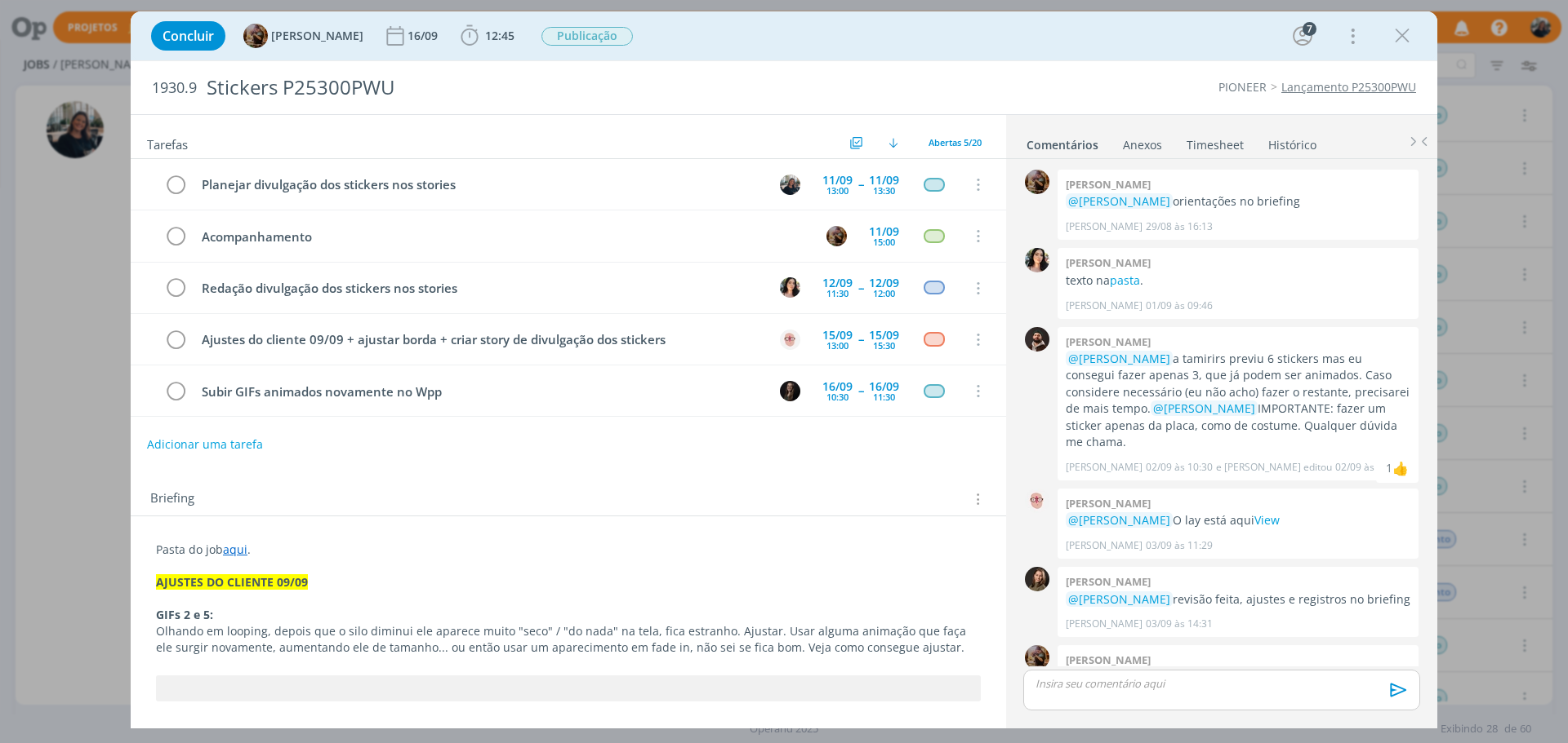
scroll to position [1574, 0]
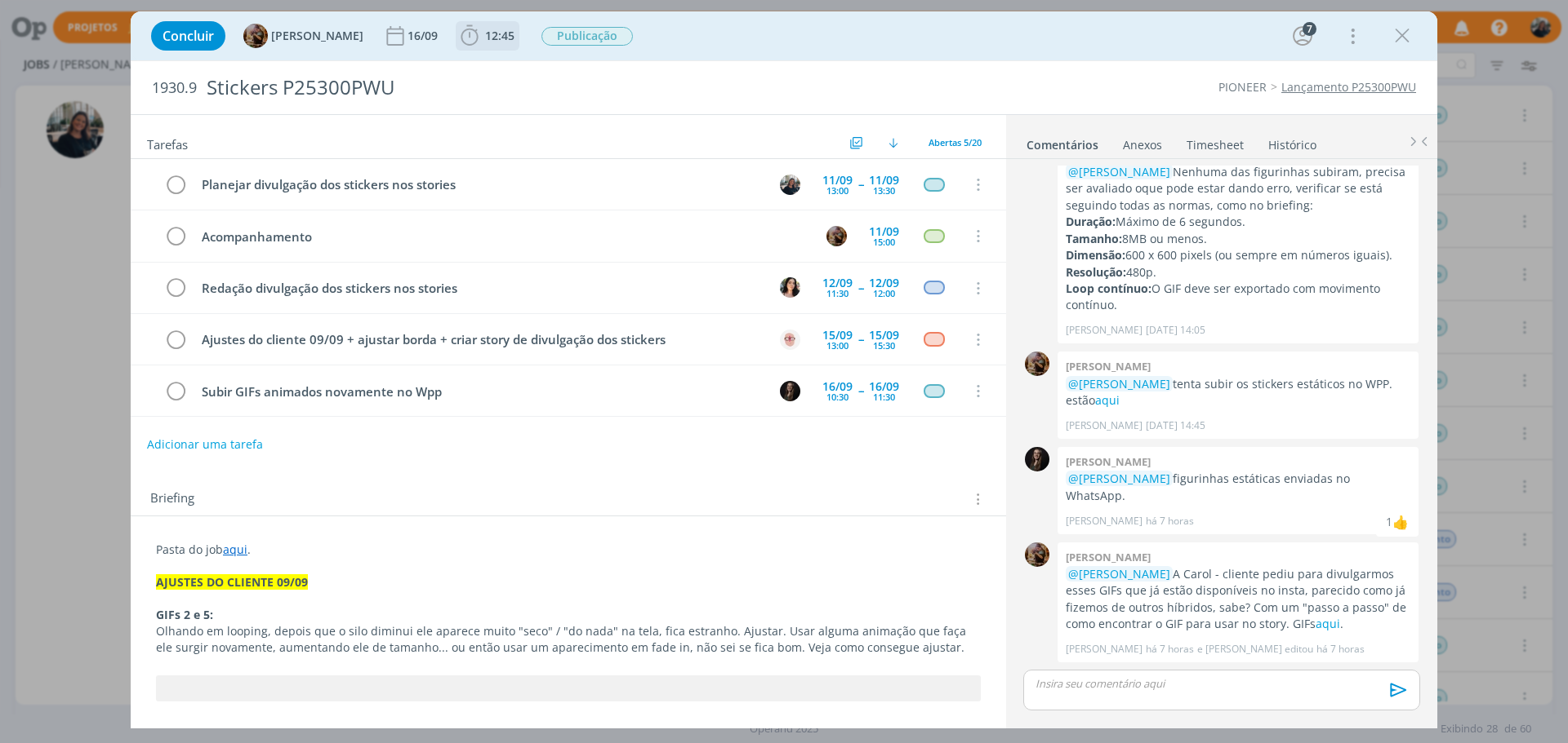
click at [482, 28] on icon "dialog" at bounding box center [469, 36] width 24 height 24
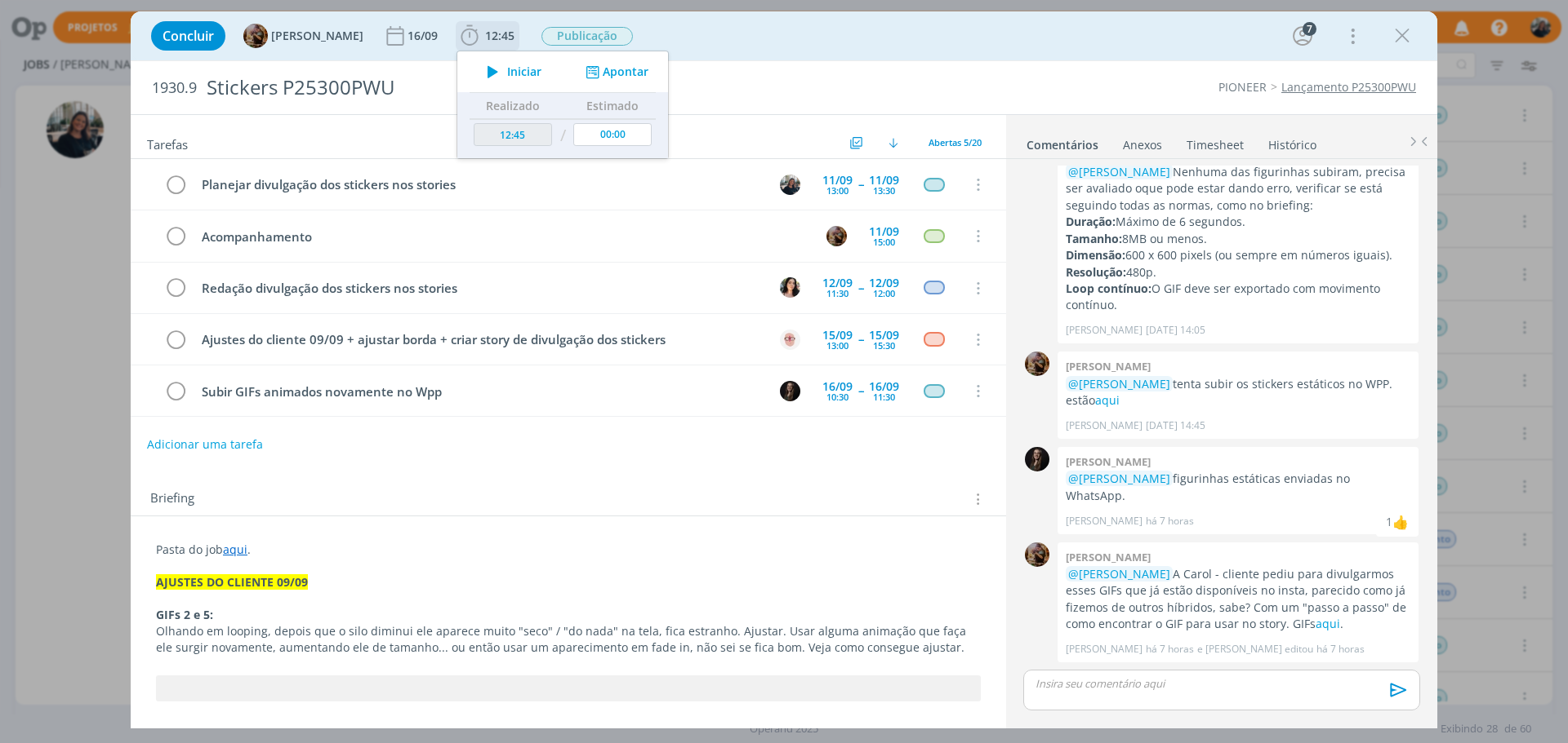
click at [505, 66] on icon "dialog" at bounding box center [493, 72] width 29 height 21
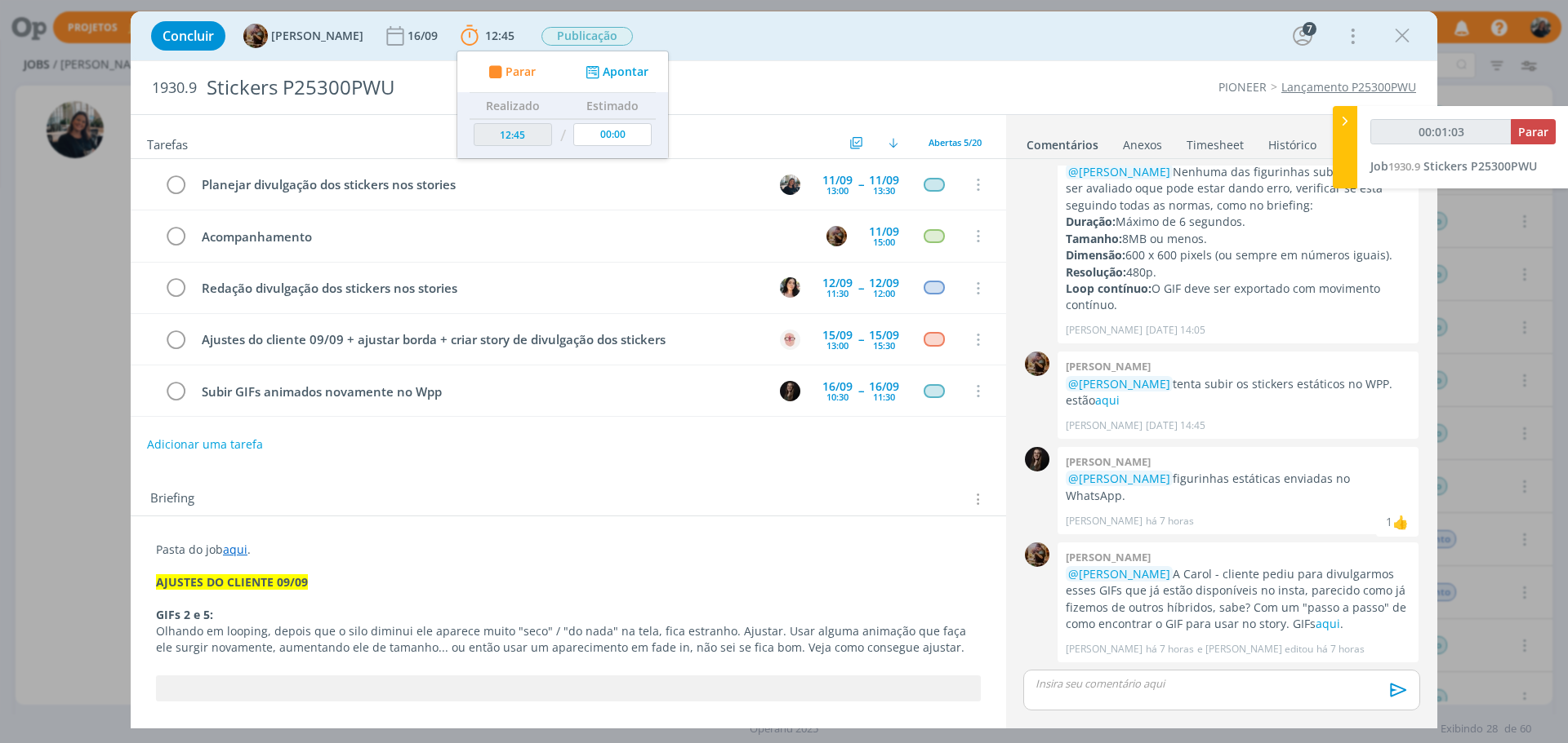
type input "00:01:04"
click at [1345, 113] on icon at bounding box center [1344, 121] width 16 height 17
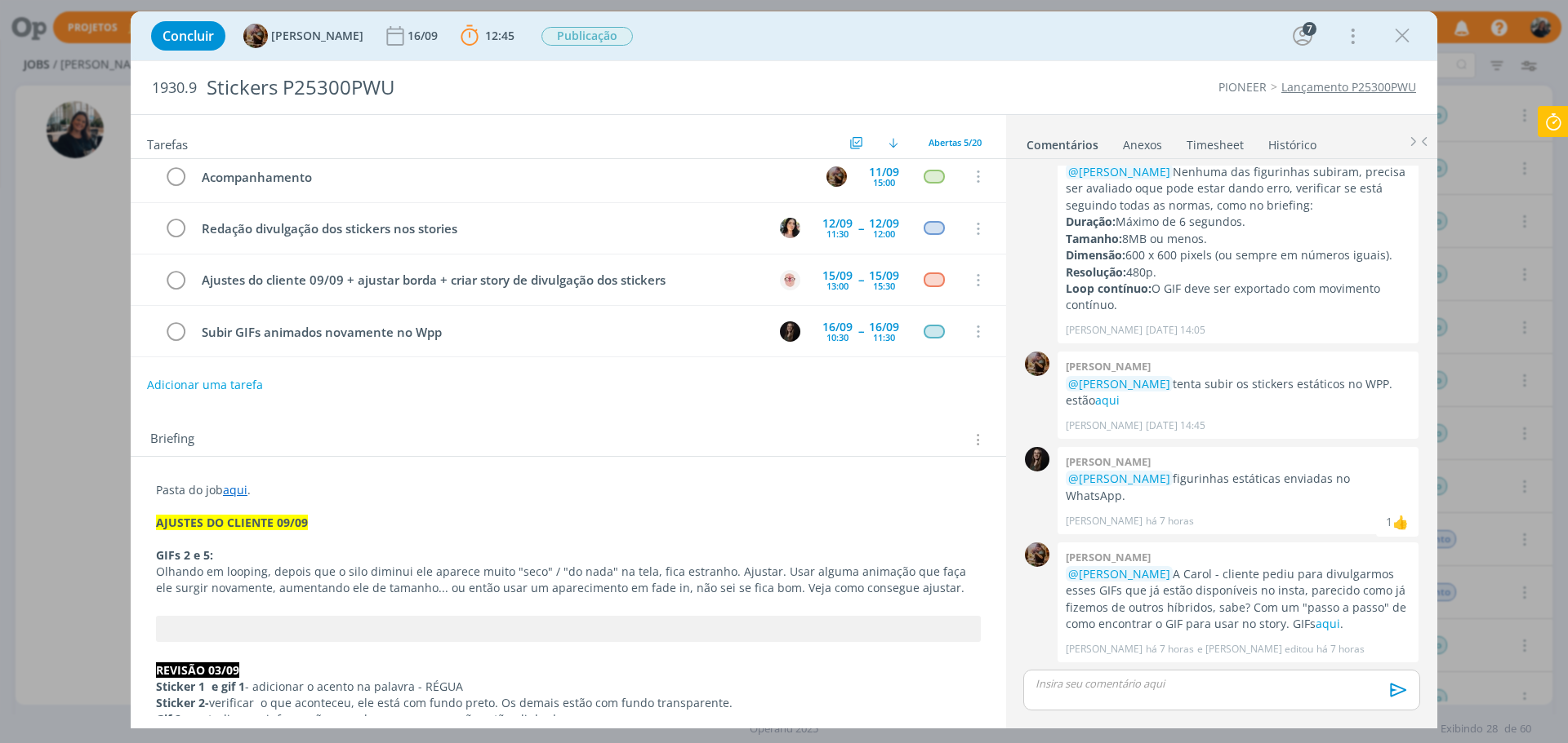
scroll to position [0, 0]
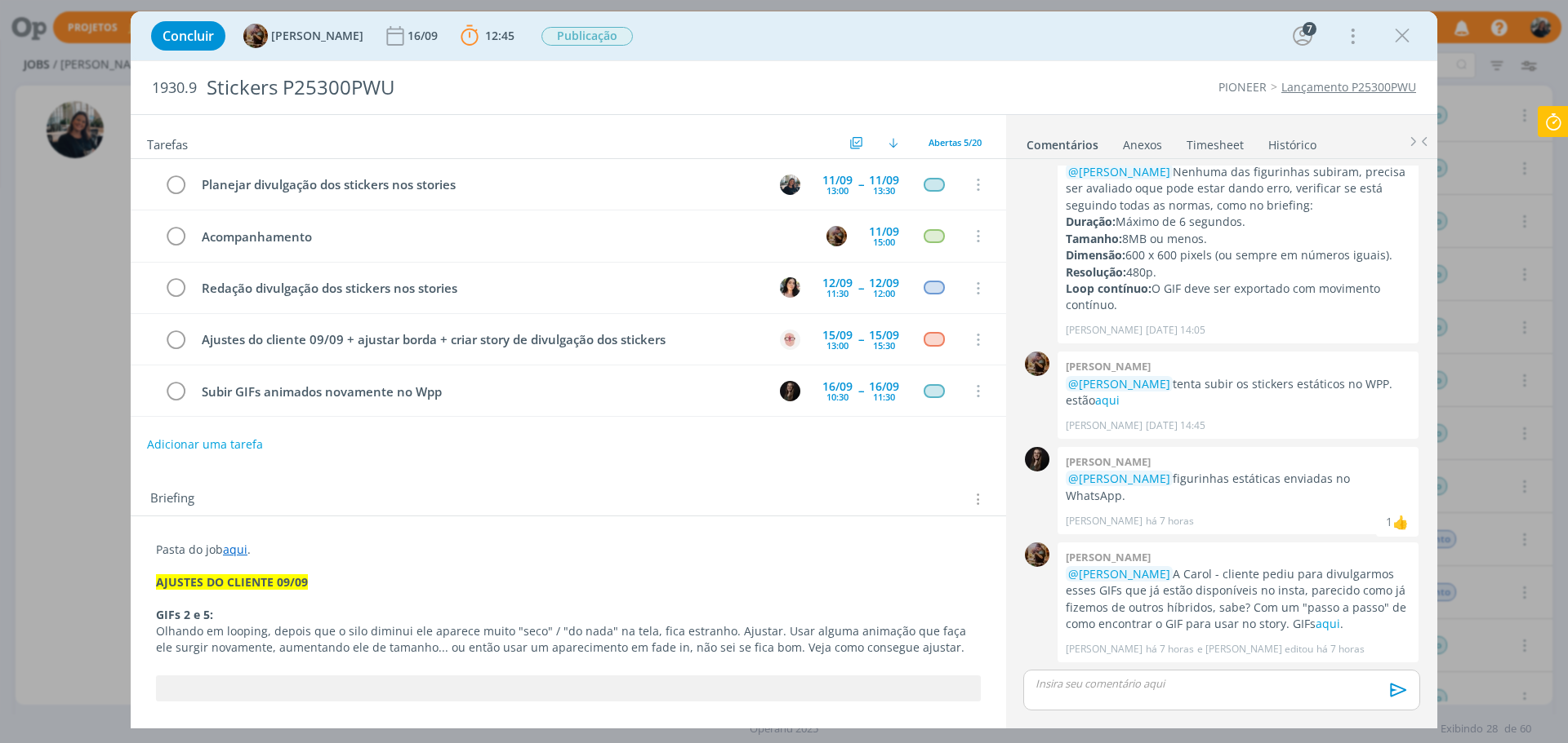
click at [1556, 124] on icon at bounding box center [1553, 121] width 29 height 32
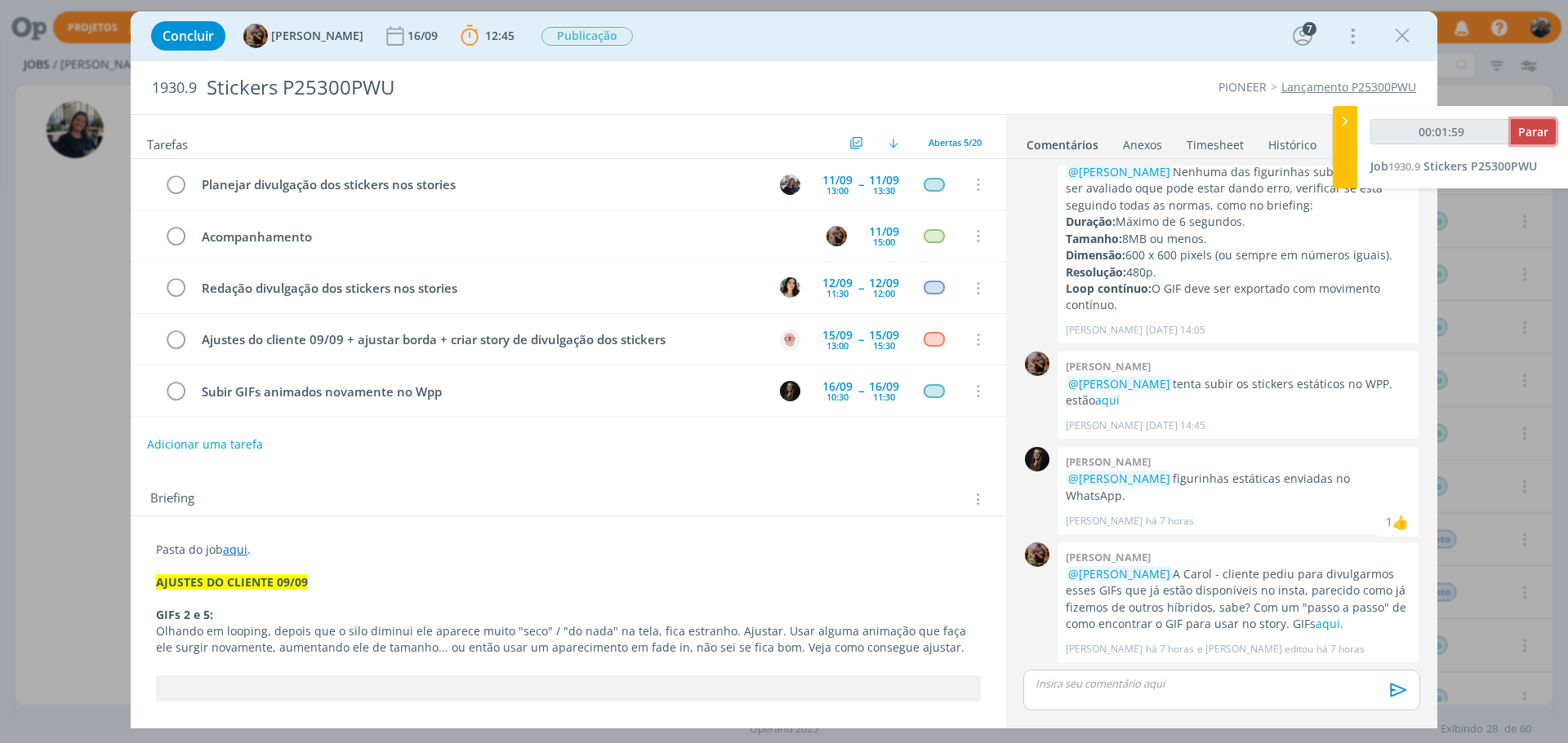
click at [1548, 130] on button "Parar" at bounding box center [1533, 132] width 45 height 25
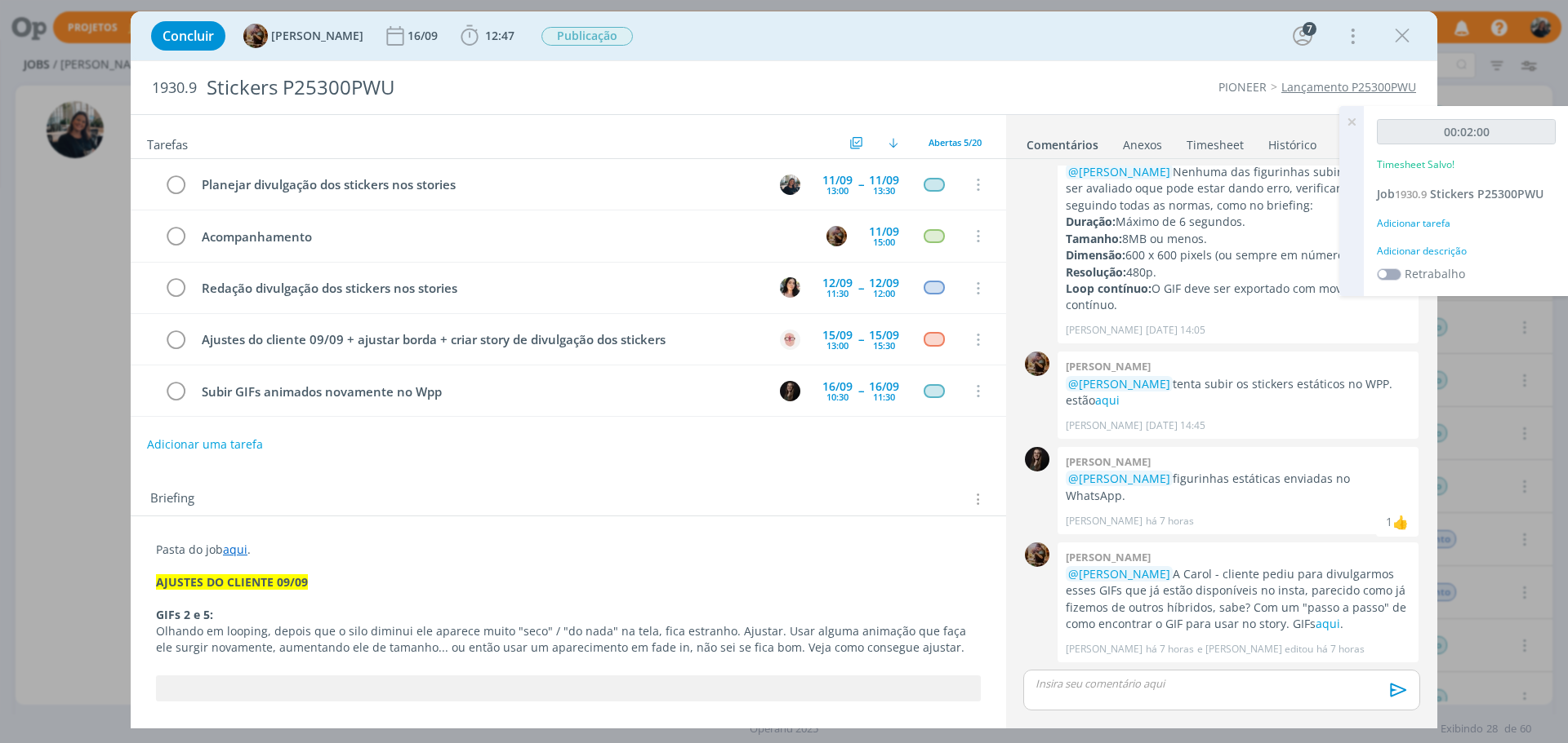
click at [1441, 253] on div "Adicionar descrição" at bounding box center [1466, 251] width 178 height 14
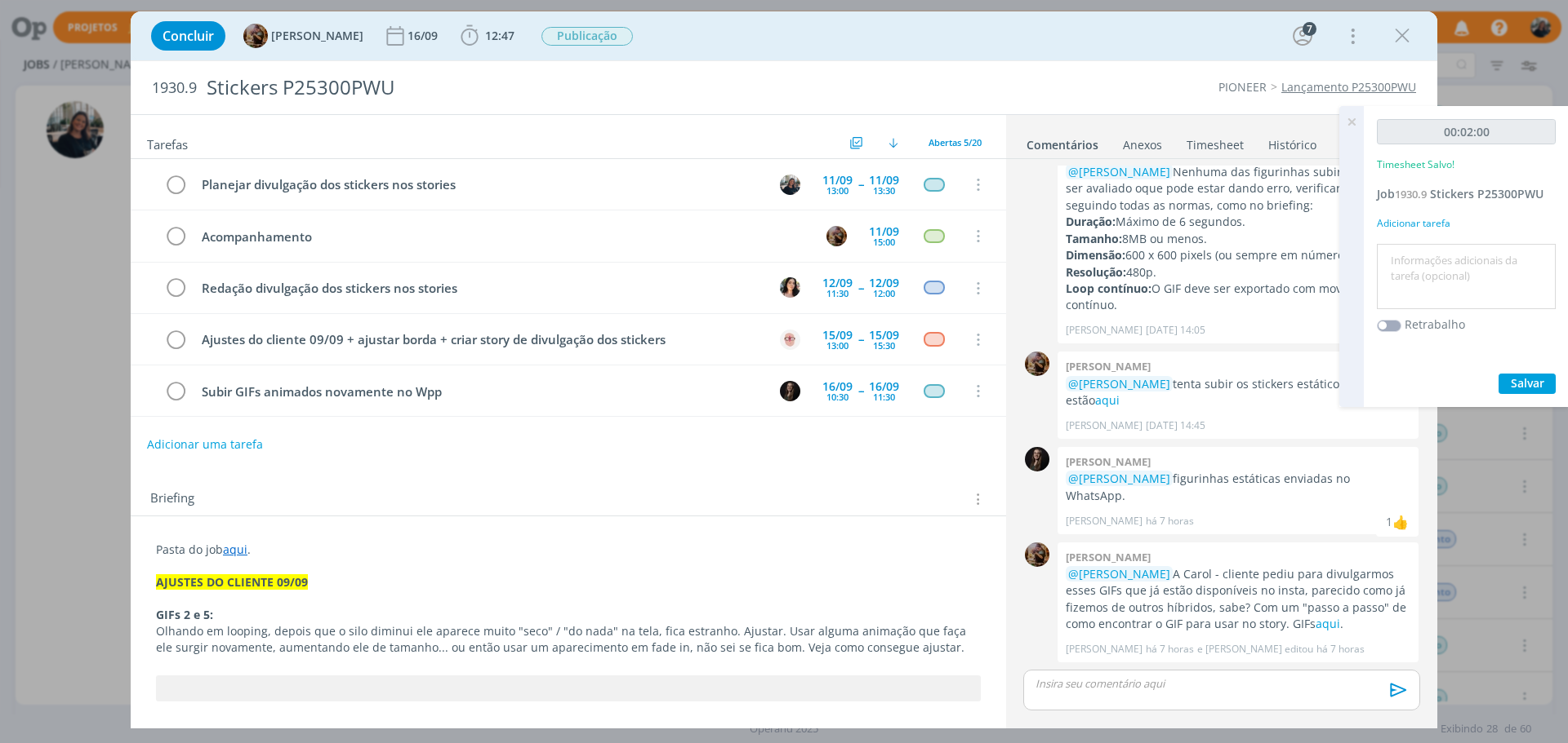
click at [1446, 275] on textarea at bounding box center [1466, 277] width 171 height 58
type textarea "Início"
click at [1542, 384] on span "Salvar" at bounding box center [1527, 384] width 34 height 15
click at [1343, 127] on icon at bounding box center [1351, 121] width 29 height 32
